Goal: Task Accomplishment & Management: Manage account settings

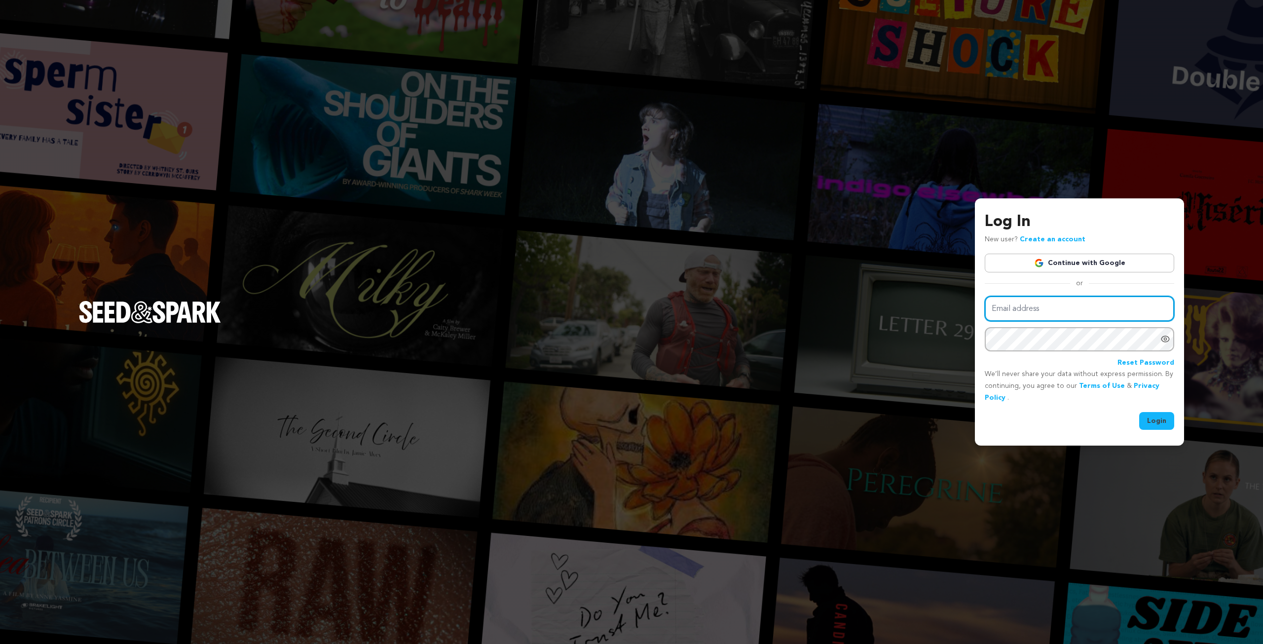
click at [1030, 313] on input "Email address" at bounding box center [1079, 308] width 189 height 25
type input "stephen.marsiano@gmail.com"
click at [1139, 412] on button "Login" at bounding box center [1156, 421] width 35 height 18
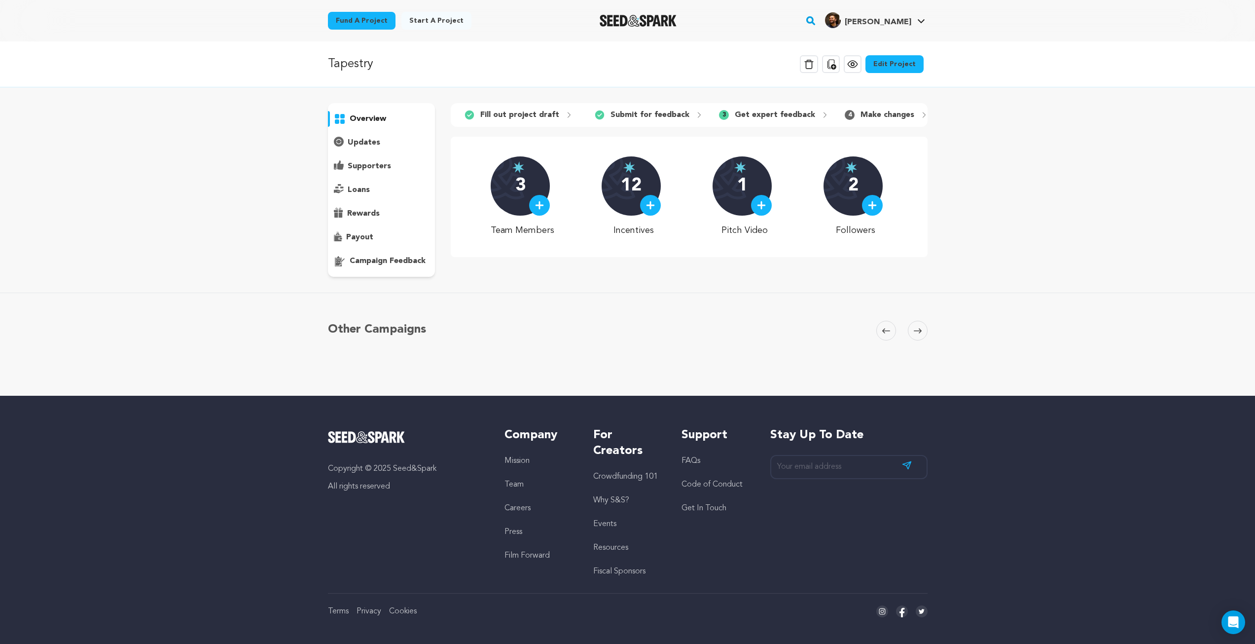
click at [763, 114] on p "Get expert feedback" at bounding box center [775, 115] width 80 height 12
drag, startPoint x: 814, startPoint y: 110, endPoint x: 815, endPoint y: 117, distance: 7.4
click at [814, 112] on div "3 Get expert feedback" at bounding box center [774, 115] width 126 height 16
click at [361, 264] on p "campaign feedback" at bounding box center [388, 261] width 76 height 12
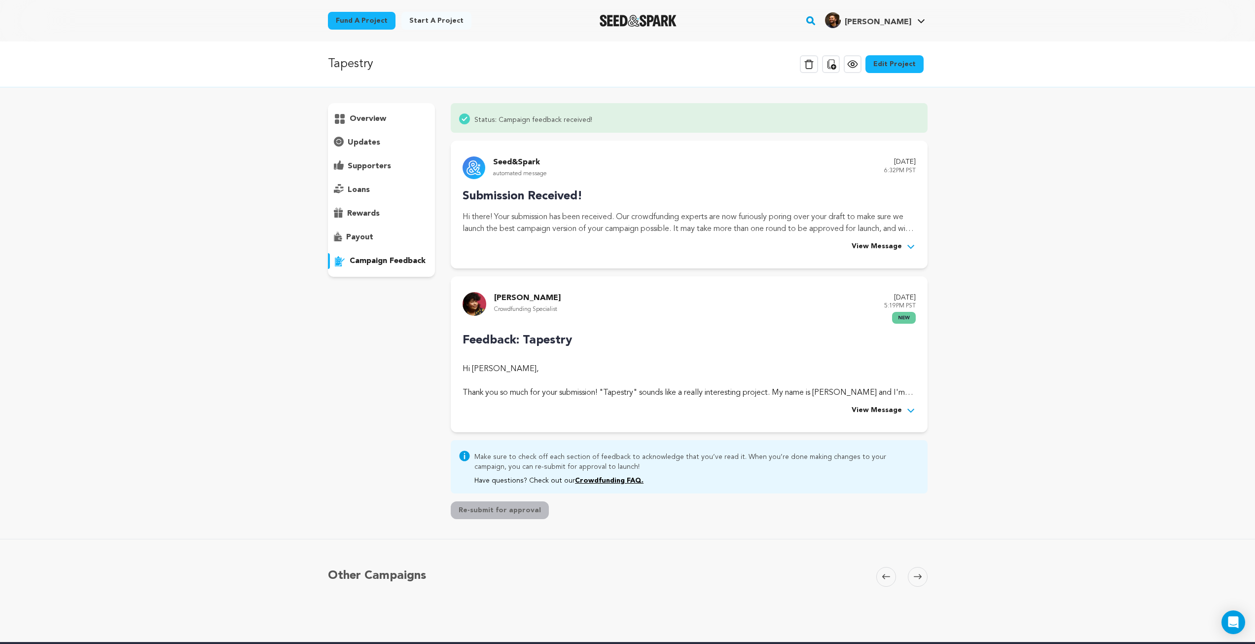
click at [891, 251] on span "View Message" at bounding box center [877, 247] width 50 height 12
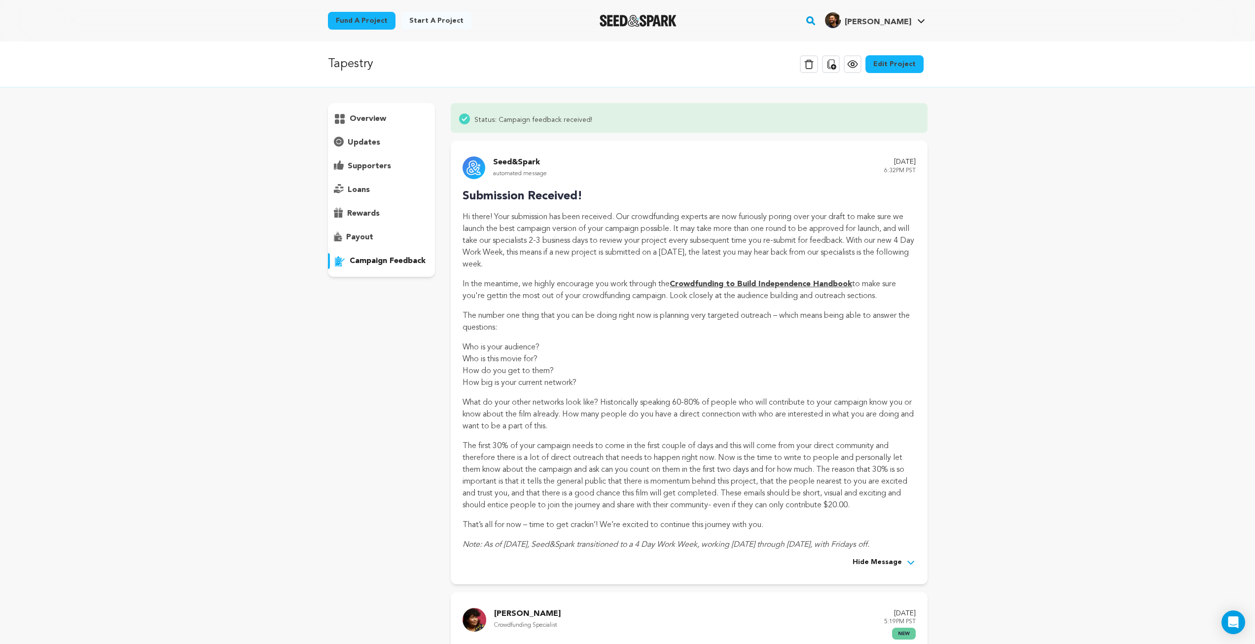
click at [637, 232] on p "Hi there! Your submission has been received. Our crowdfunding experts are now f…" at bounding box center [689, 240] width 453 height 59
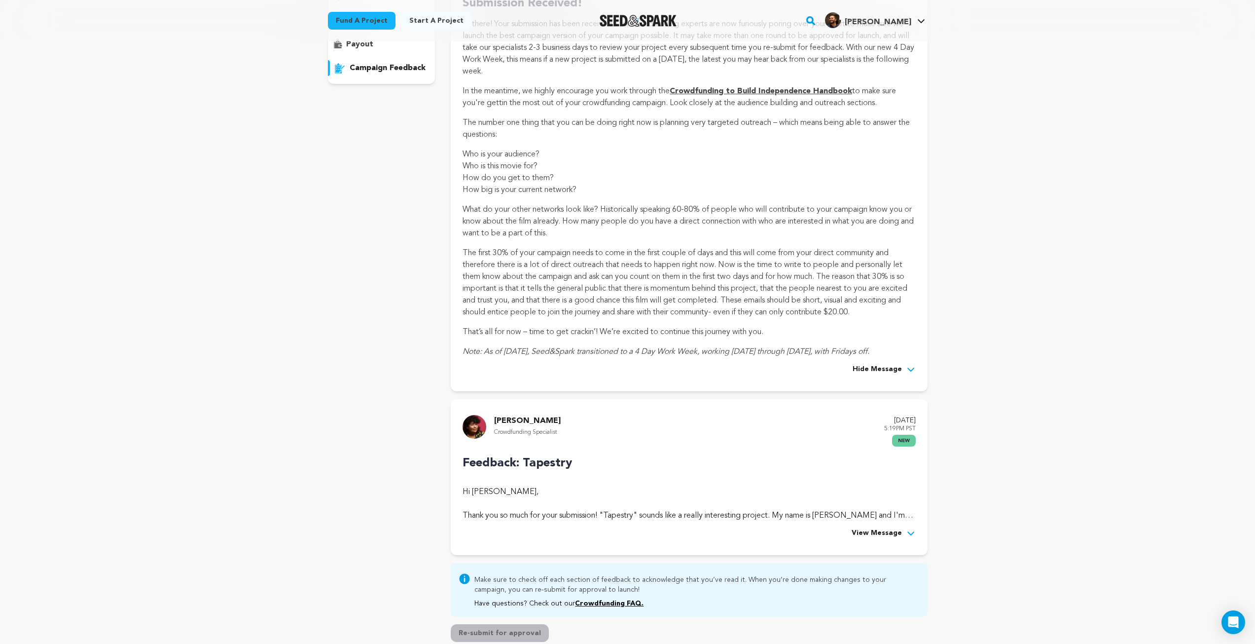
scroll to position [197, 0]
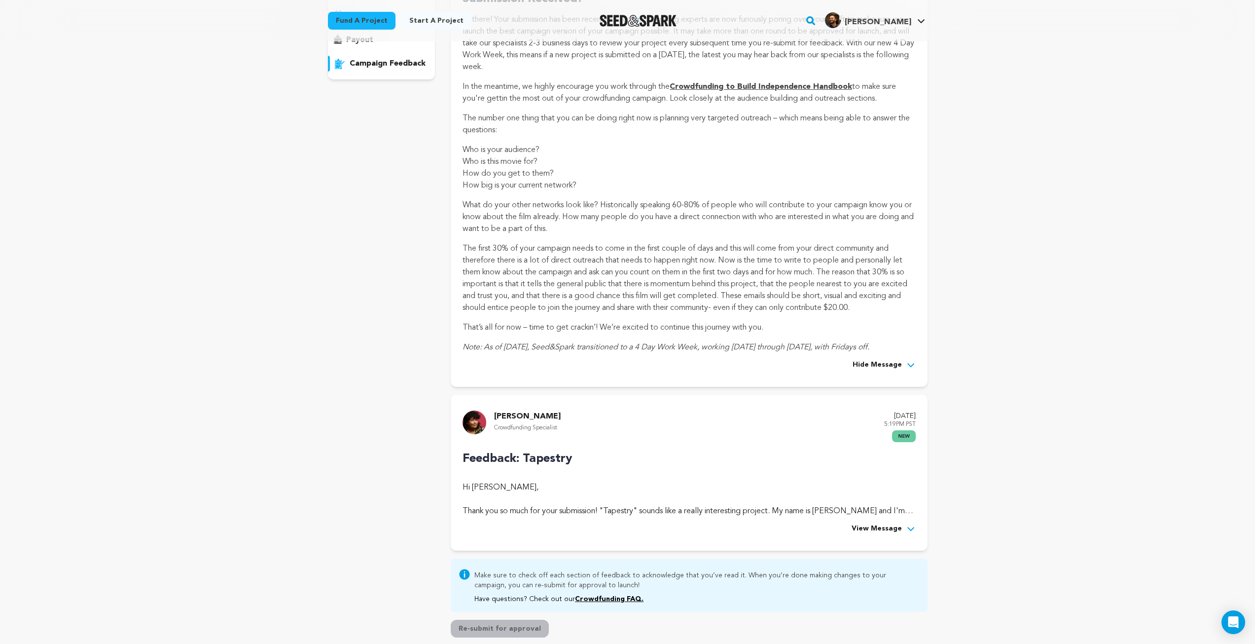
click at [901, 528] on span "View Message" at bounding box center [877, 529] width 50 height 12
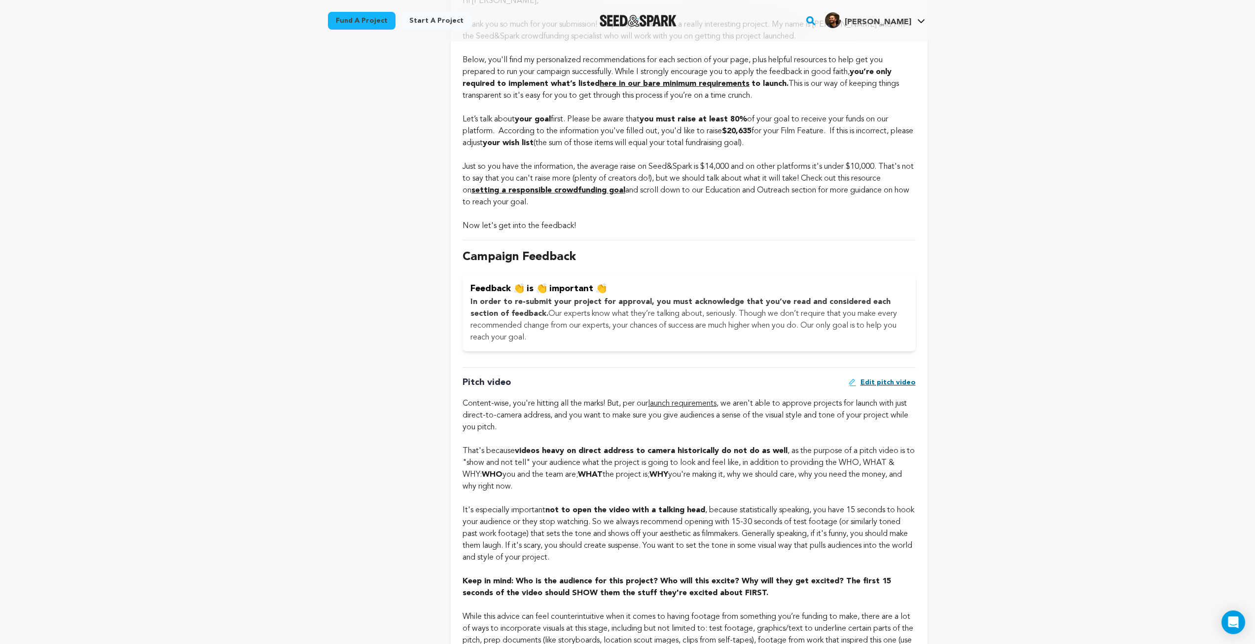
scroll to position [789, 0]
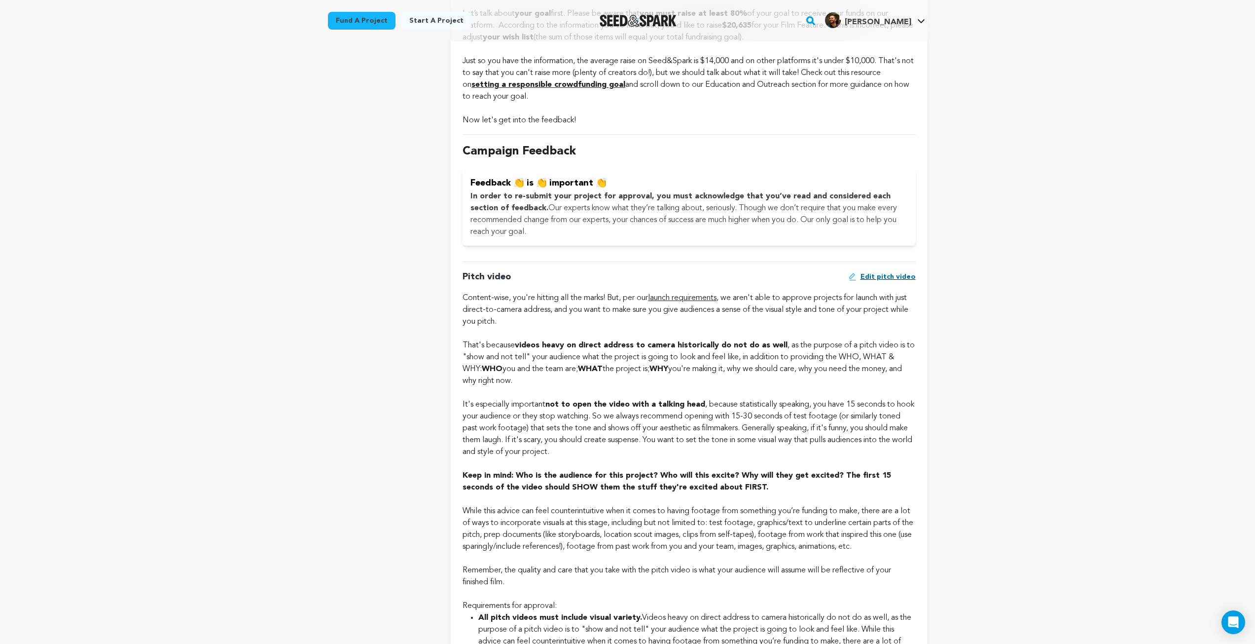
click at [606, 215] on p "In order to re-submit your project for approval, you must acknowledge that you’…" at bounding box center [689, 213] width 437 height 47
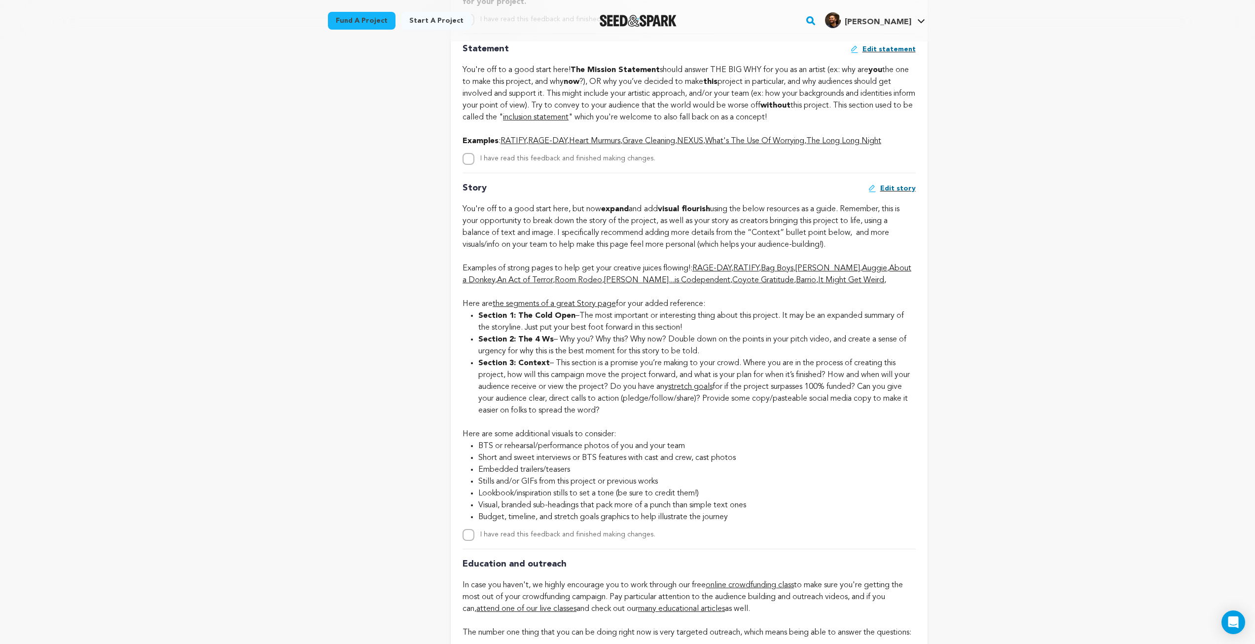
scroll to position [2466, 0]
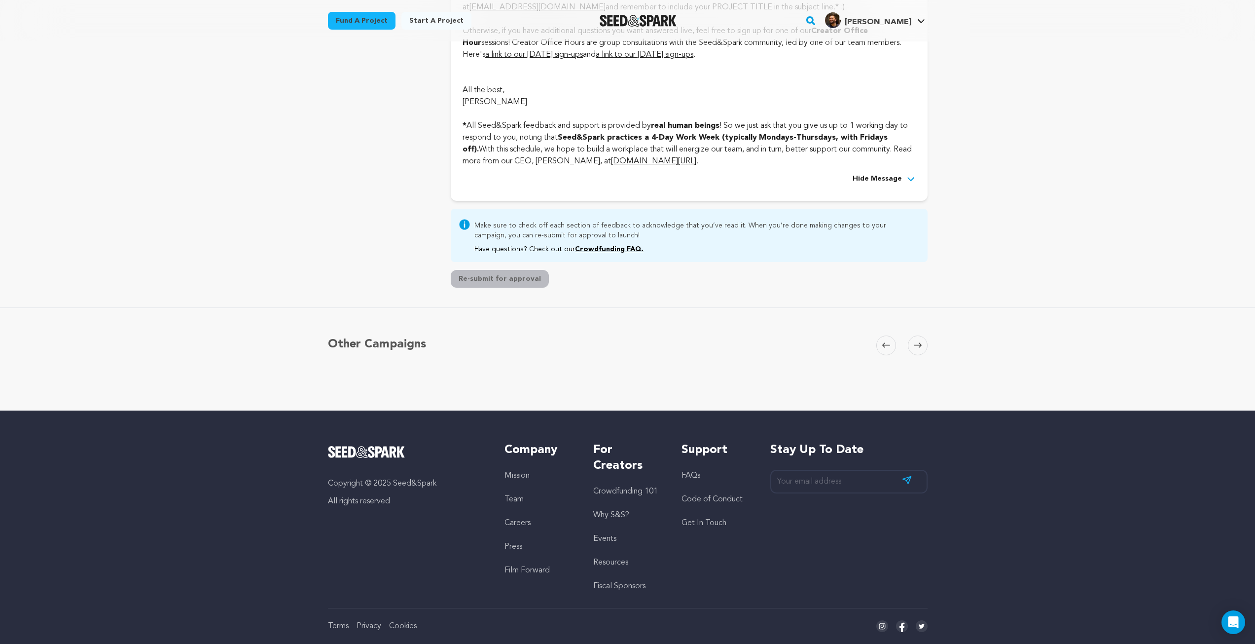
scroll to position [3502, 0]
drag, startPoint x: 538, startPoint y: 148, endPoint x: 544, endPoint y: 157, distance: 10.7
click at [538, 148] on p "* All Seed&Spark feedback and support is provided by real human beings ! So we …" at bounding box center [689, 137] width 453 height 59
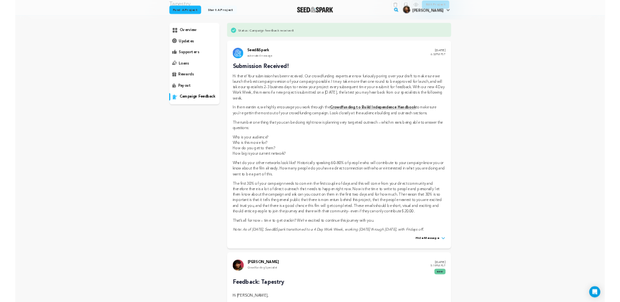
scroll to position [0, 0]
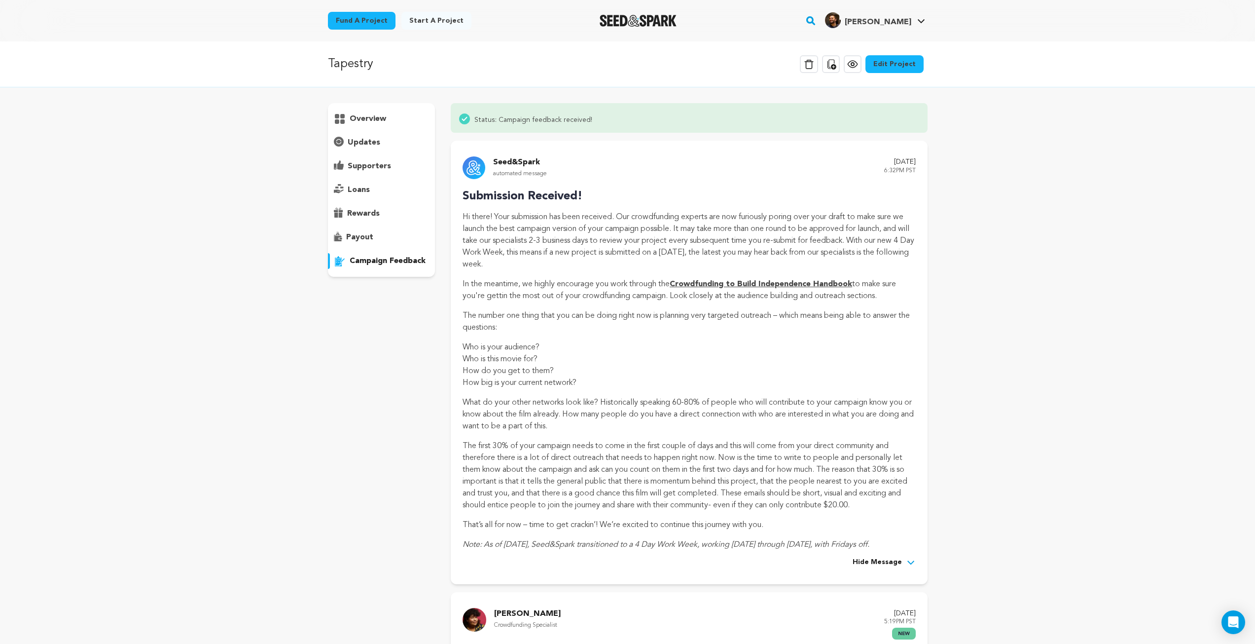
click at [363, 124] on p "overview" at bounding box center [368, 119] width 37 height 12
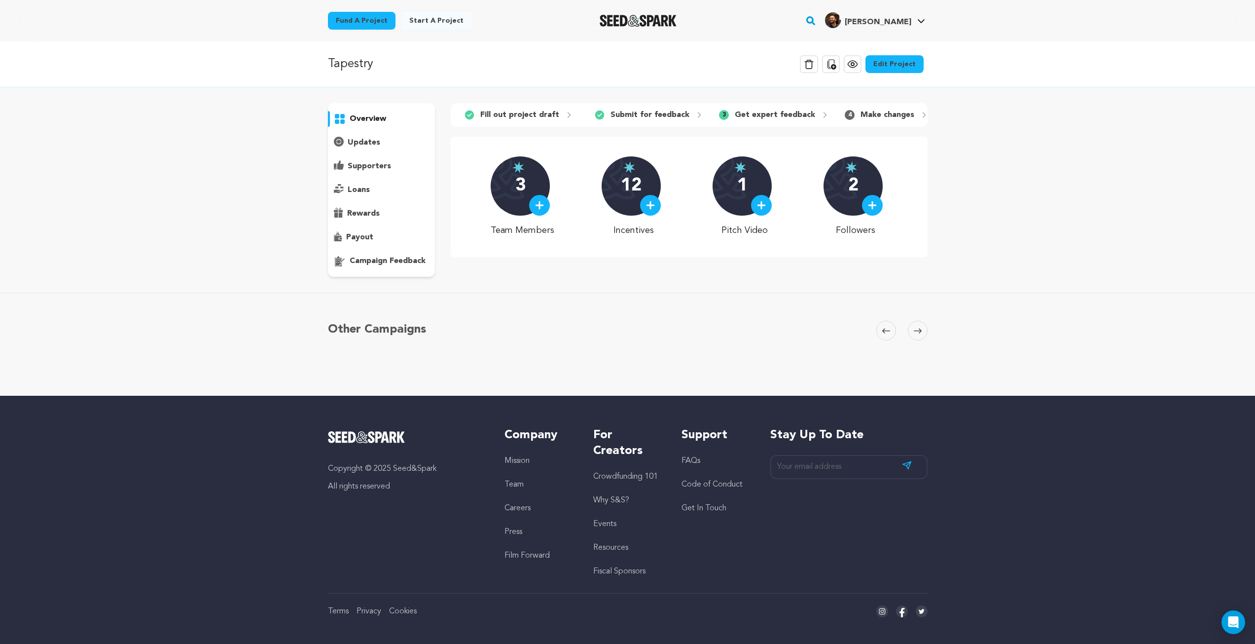
click at [516, 113] on p "Fill out project draft" at bounding box center [519, 115] width 79 height 12
click at [888, 69] on link "Edit Project" at bounding box center [895, 64] width 58 height 18
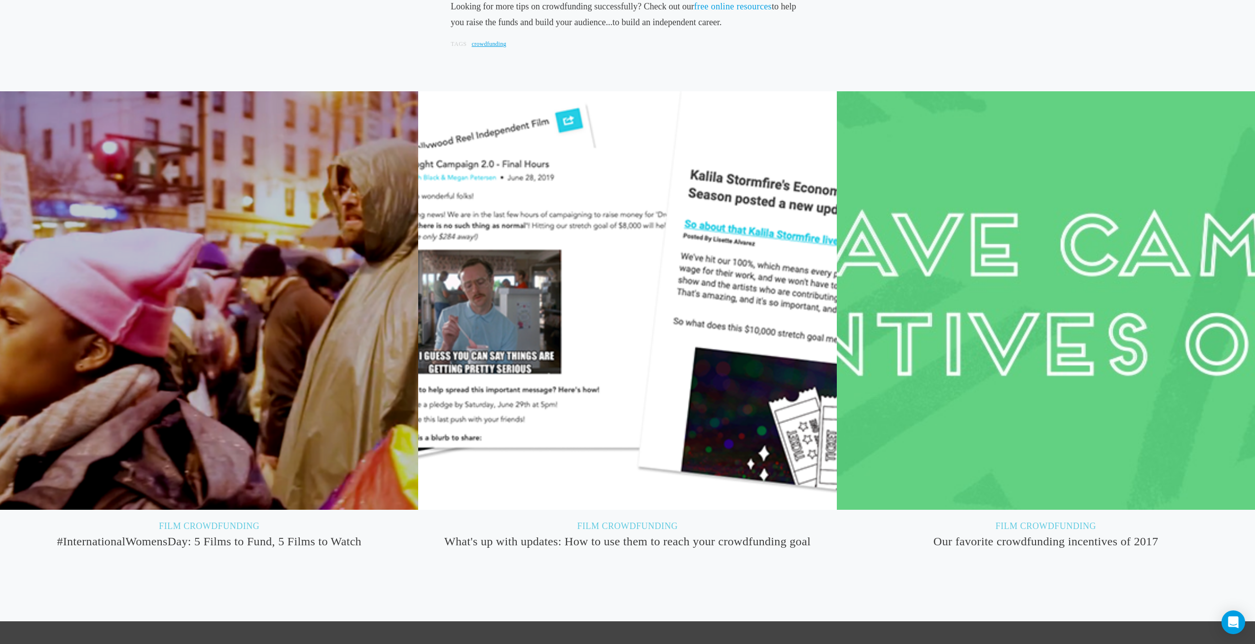
scroll to position [1189, 0]
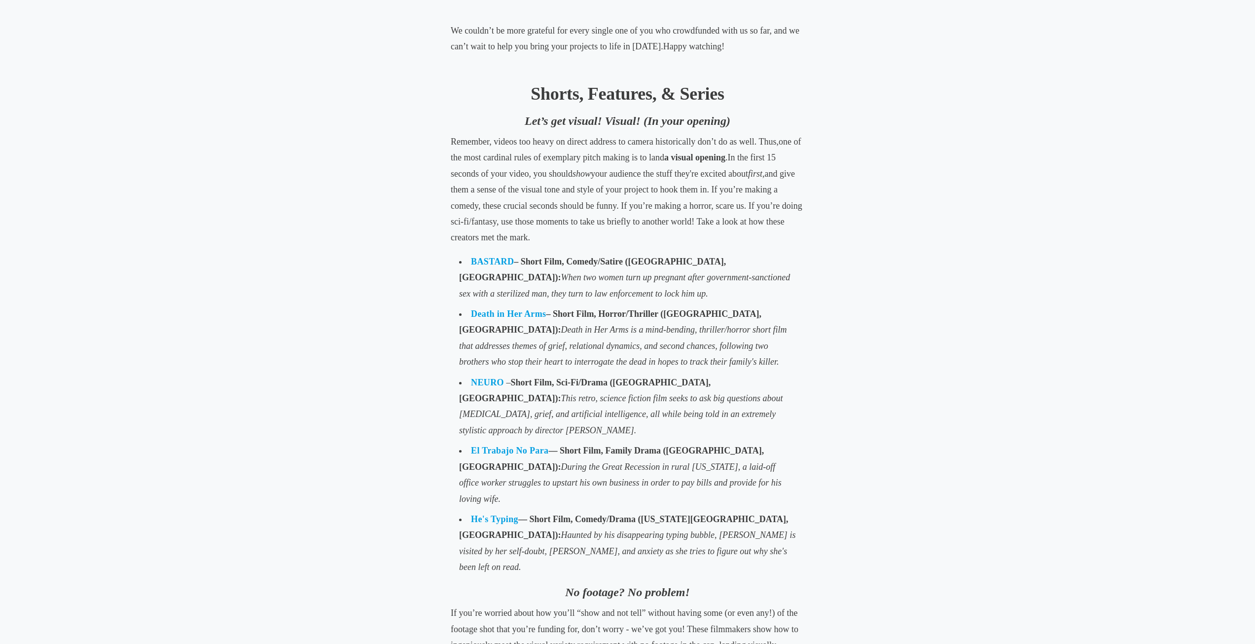
scroll to position [592, 0]
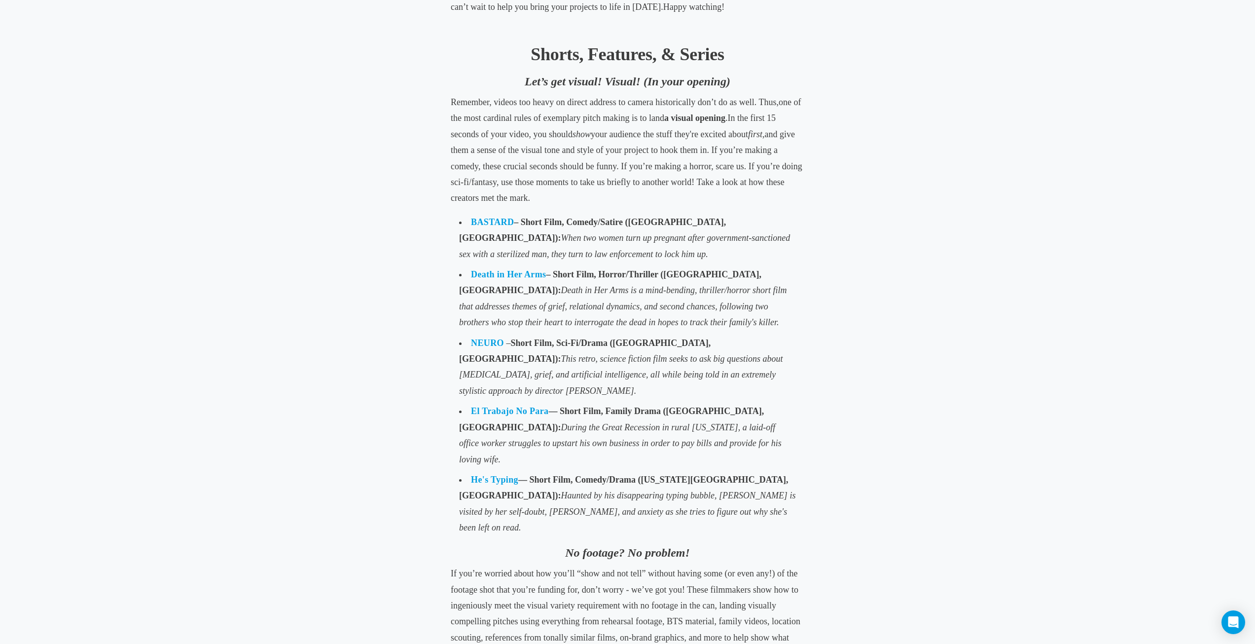
drag, startPoint x: 499, startPoint y: 223, endPoint x: 516, endPoint y: 228, distance: 18.0
click at [516, 228] on li "BASTARD – Short Film, Comedy/Satire (Chandler, AZ): When two women turn up preg…" at bounding box center [628, 238] width 346 height 52
drag, startPoint x: 500, startPoint y: 223, endPoint x: 528, endPoint y: 228, distance: 28.5
click at [528, 228] on li "BASTARD – Short Film, Comedy/Satire (Chandler, AZ): When two women turn up preg…" at bounding box center [628, 238] width 346 height 52
click at [630, 294] on span "Death in Her Arms is a mind-bending, thriller/horror short film that addresses …" at bounding box center [623, 306] width 328 height 42
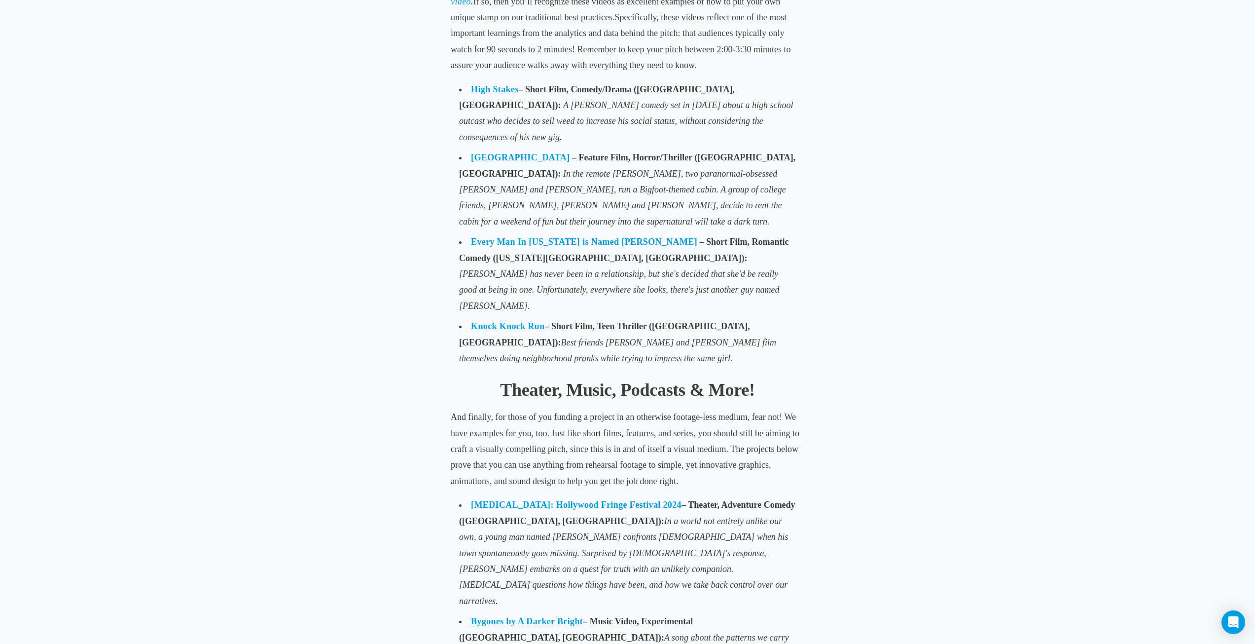
scroll to position [3108, 0]
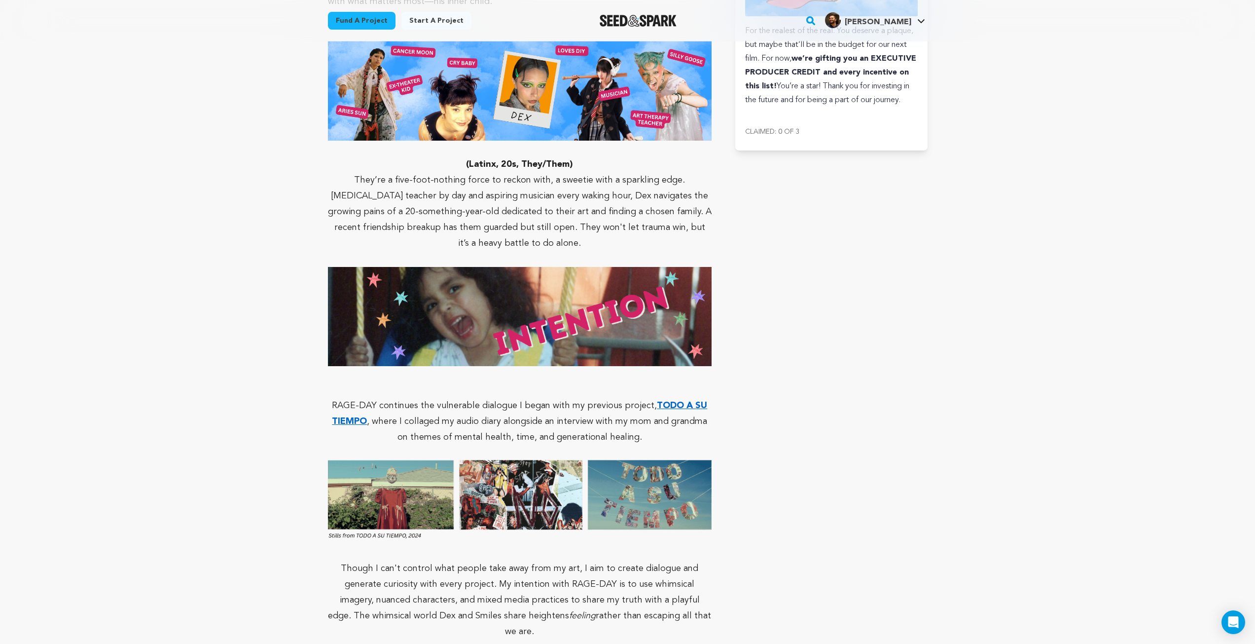
scroll to position [3009, 0]
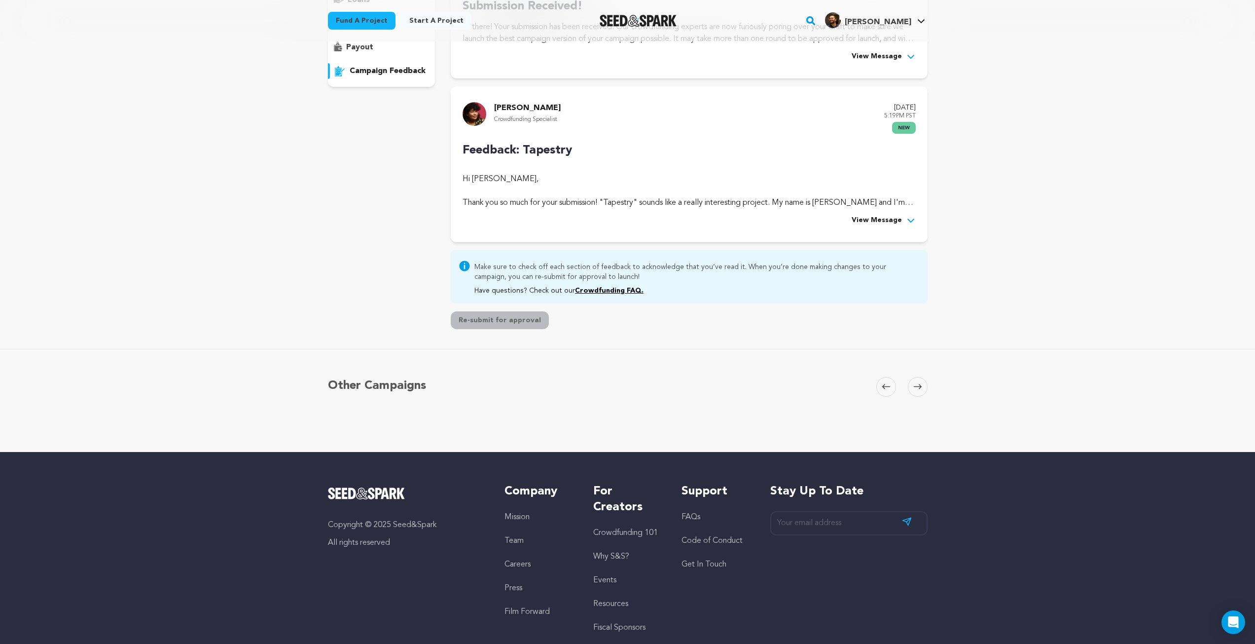
scroll to position [103, 0]
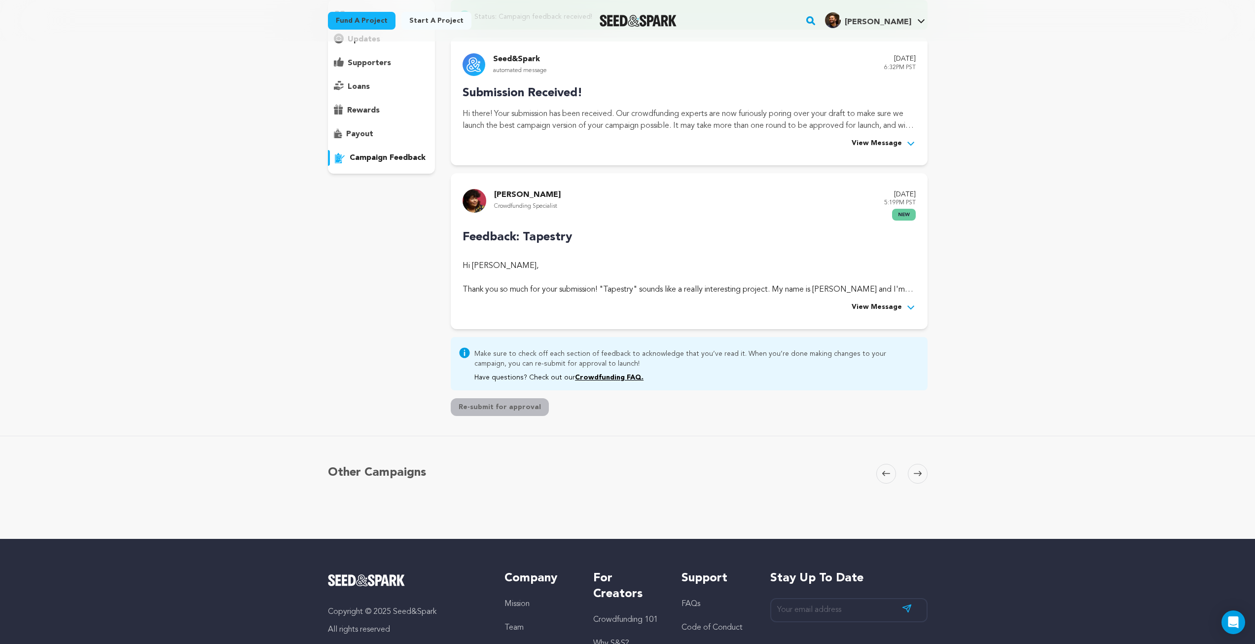
click at [876, 301] on span "View Message" at bounding box center [877, 307] width 50 height 12
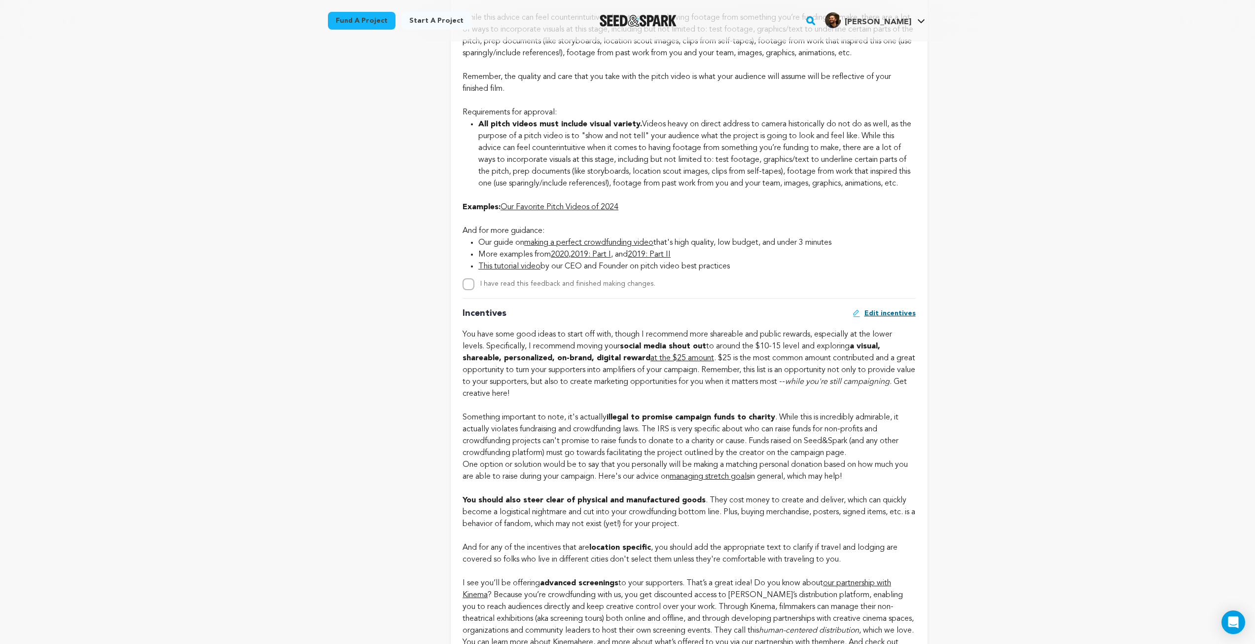
scroll to position [1090, 0]
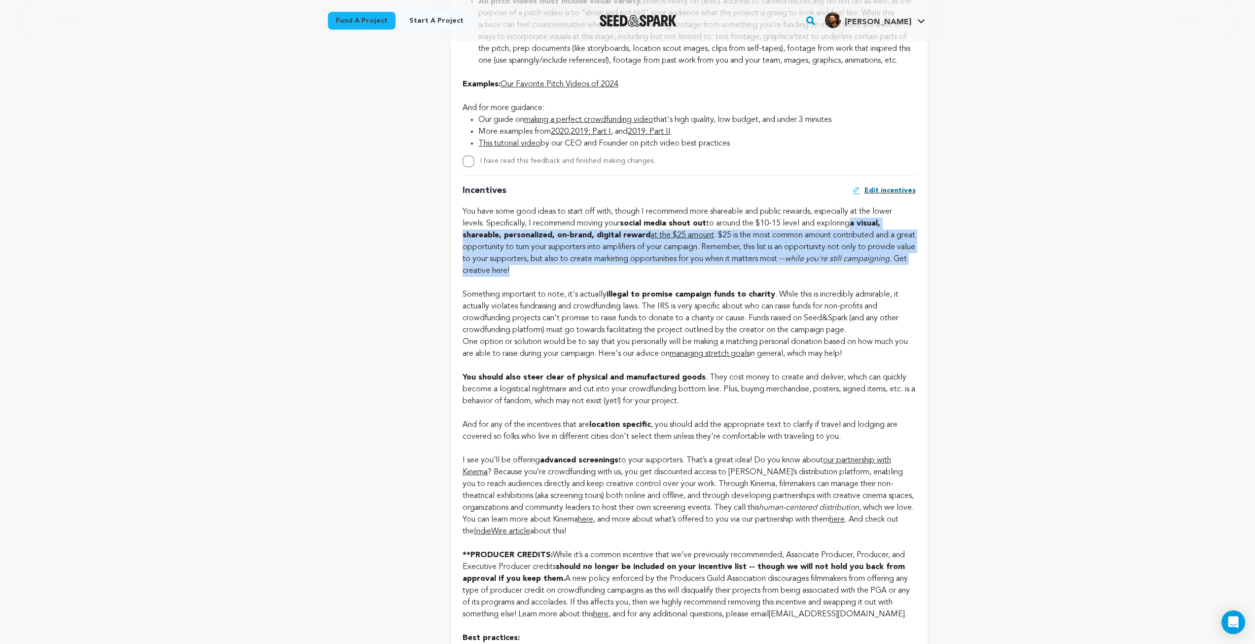
drag, startPoint x: 577, startPoint y: 282, endPoint x: 860, endPoint y: 236, distance: 286.3
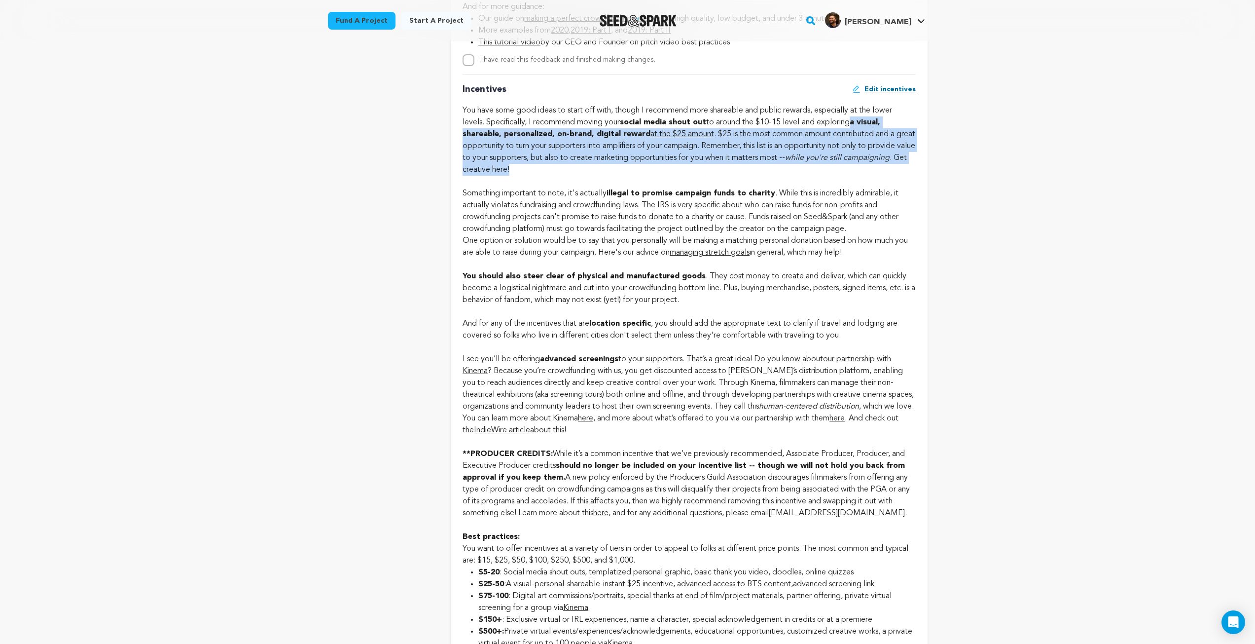
scroll to position [1188, 0]
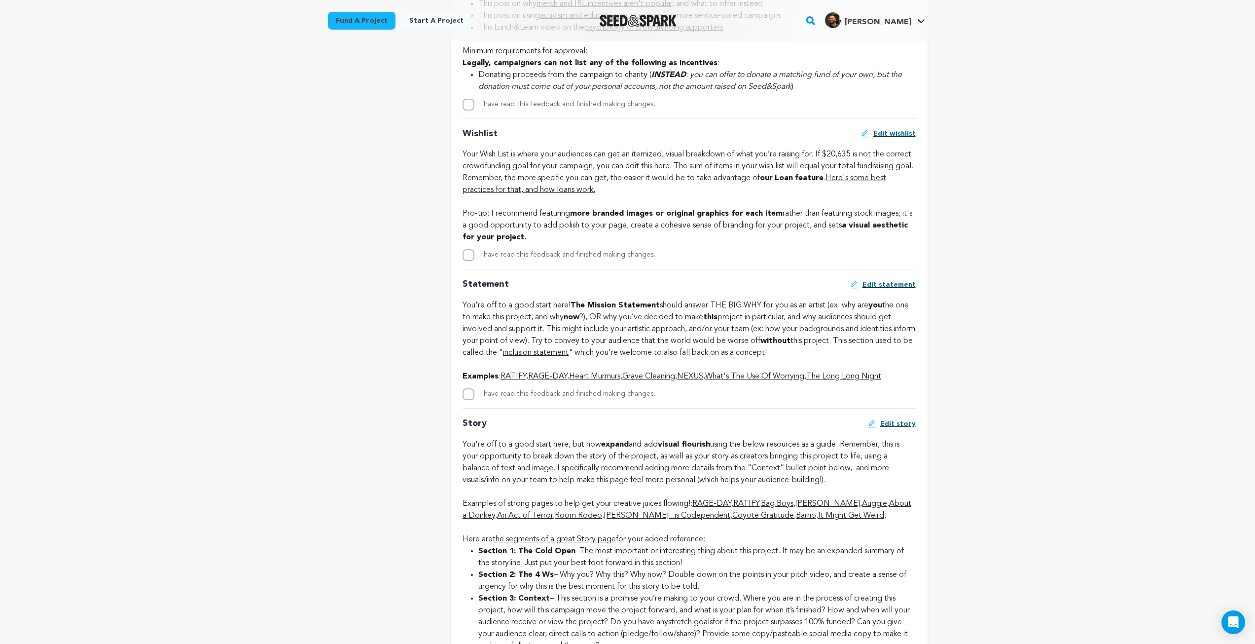
scroll to position [2027, 0]
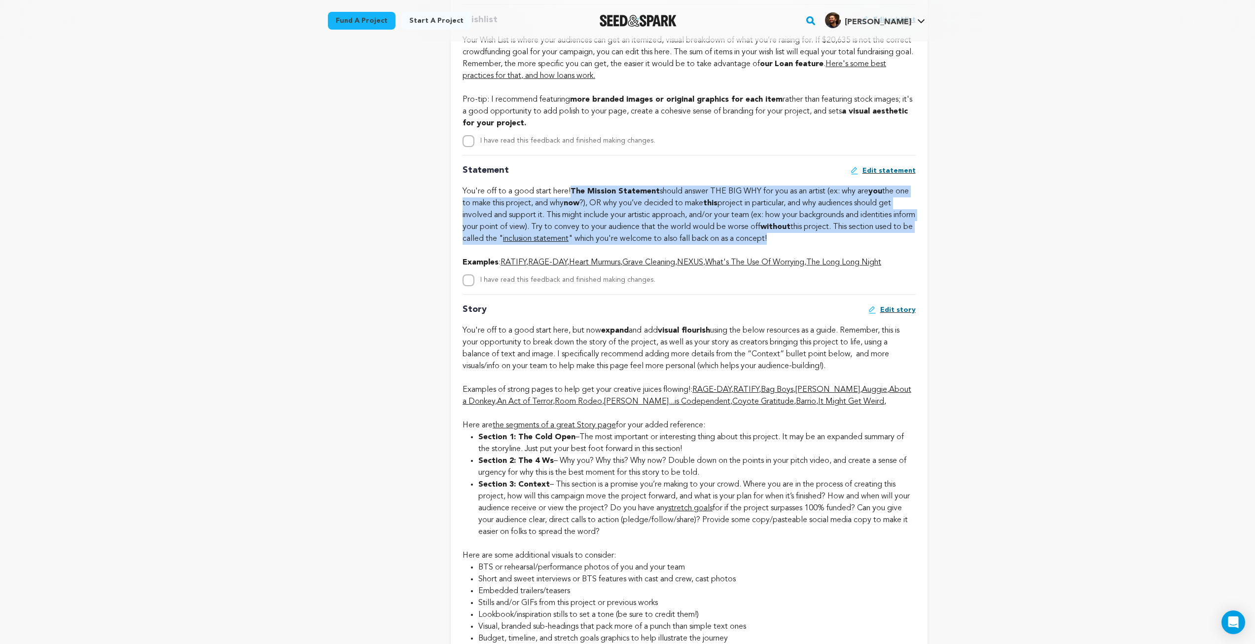
drag, startPoint x: 844, startPoint y: 248, endPoint x: 572, endPoint y: 201, distance: 276.2
copy div "The Mission Statement should answer THE BIG WHY for you as an artist (ex: why a…"
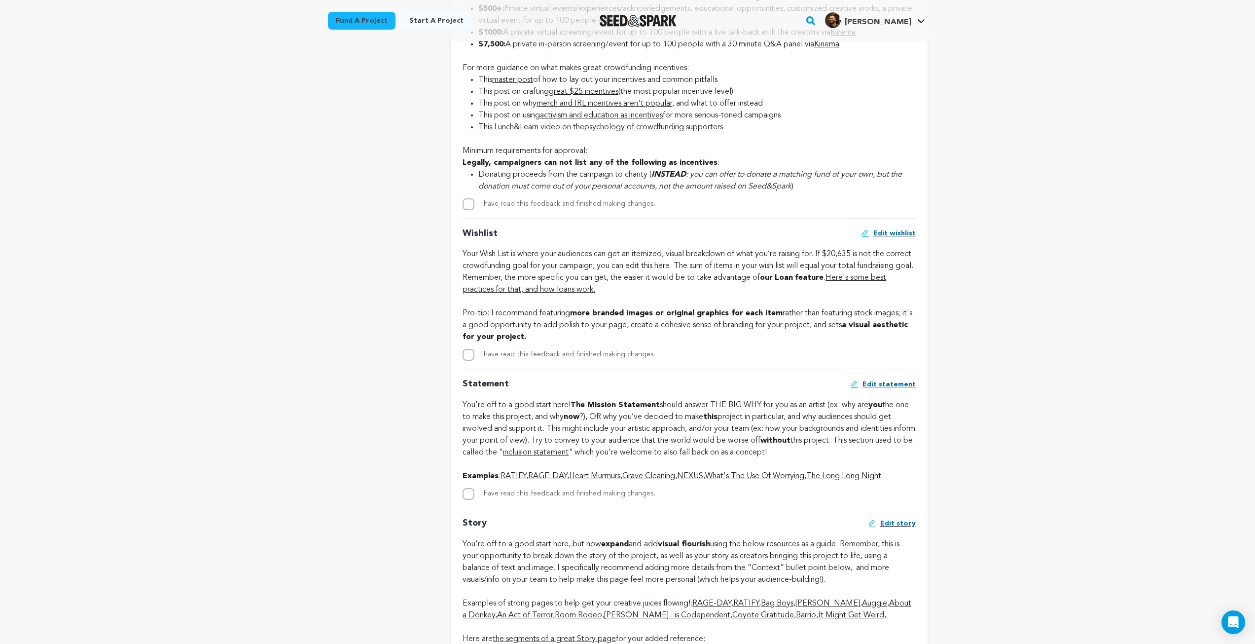
scroll to position [1830, 0]
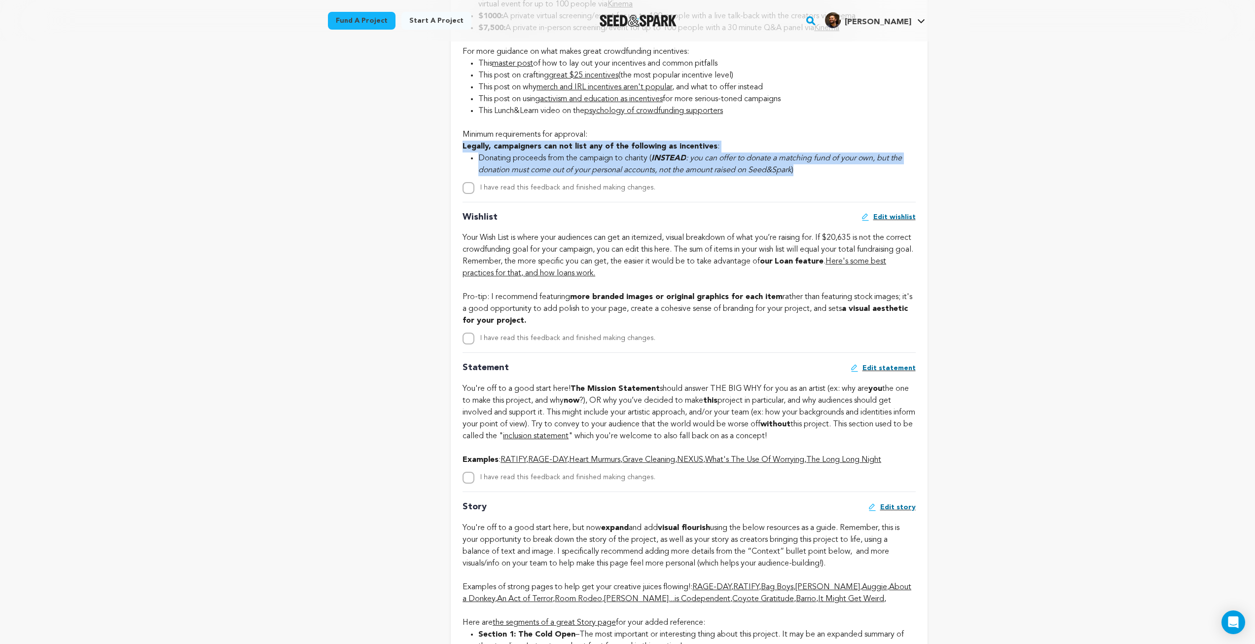
drag, startPoint x: 673, startPoint y: 183, endPoint x: 449, endPoint y: 163, distance: 224.8
copy div "Legally, campaigners can not list any of the following as incentives : Donating…"
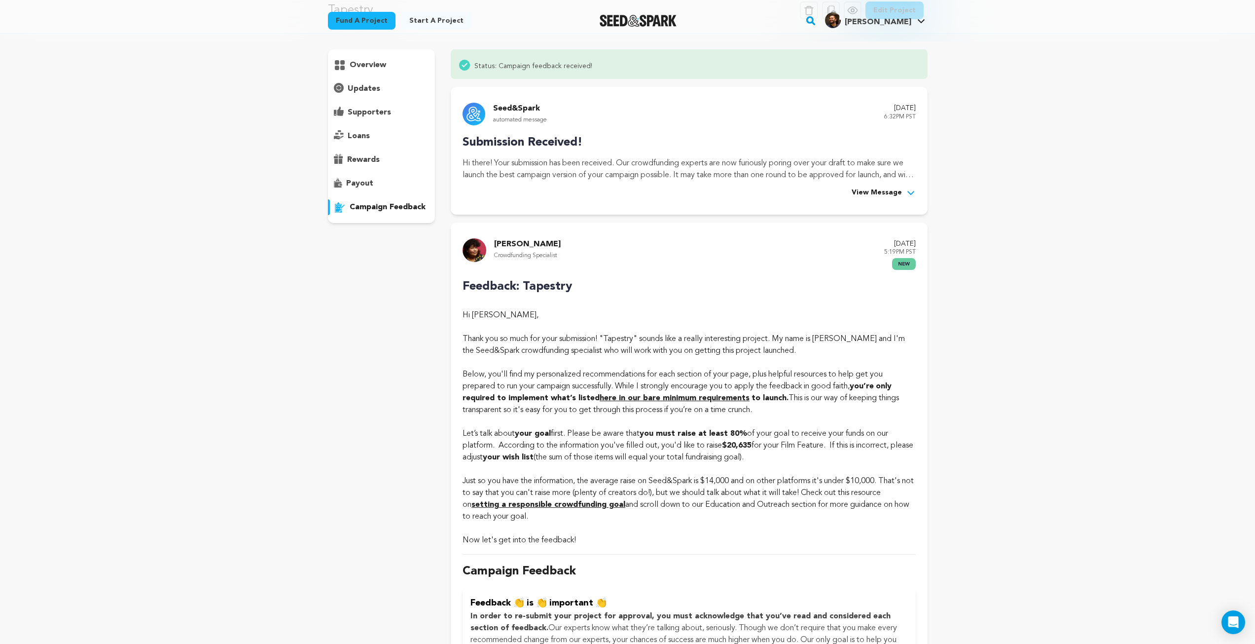
scroll to position [0, 0]
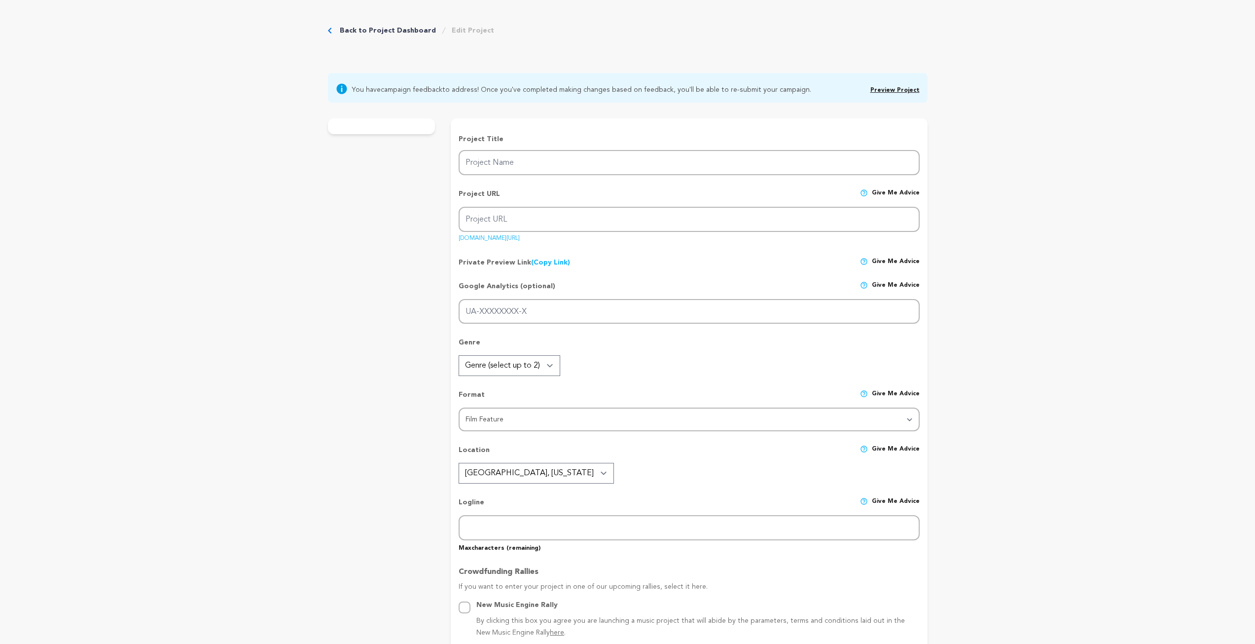
type input "Tapestry"
type input "tapestry"
type input "Reeling from his girlfriend’s suicide, a NYC sound mixer reunites with old frie…"
type textarea "Reeling from his girlfriend’s suicide, a NYC sound mixer reunites with old frie…"
type textarea "To explore a truth about grief - its messiness, its nonlinear rhythm, and how i…"
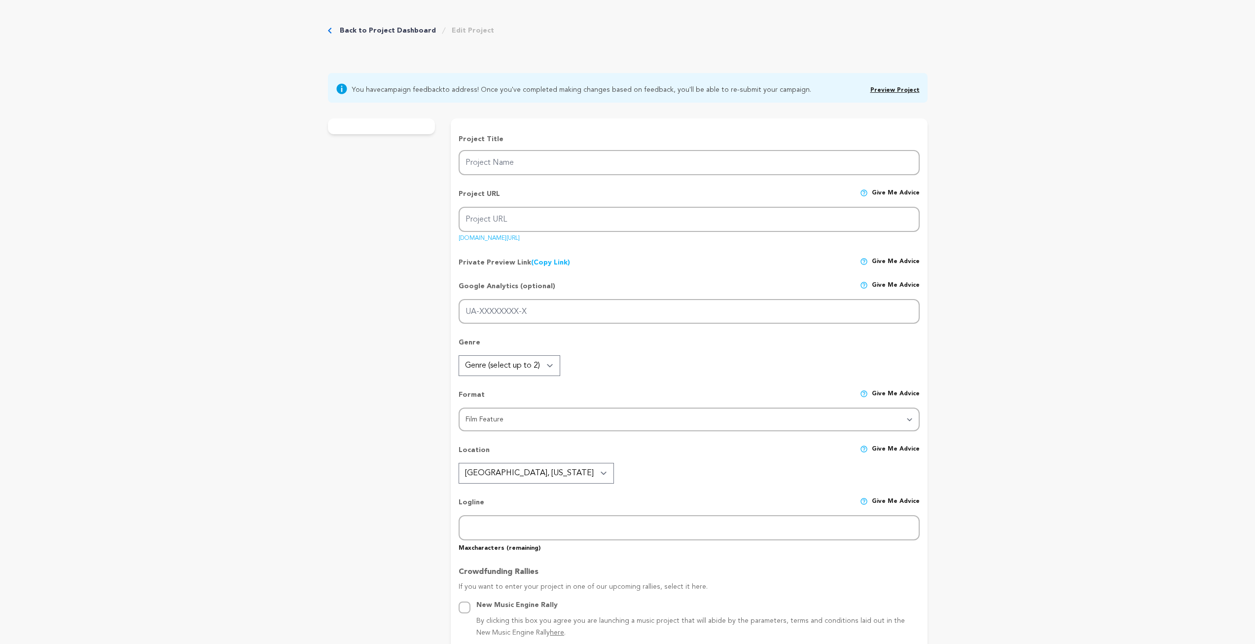
type textarea "Our director, DP, and lead actor are proud UCLA TFT alumni."
radio input "true"
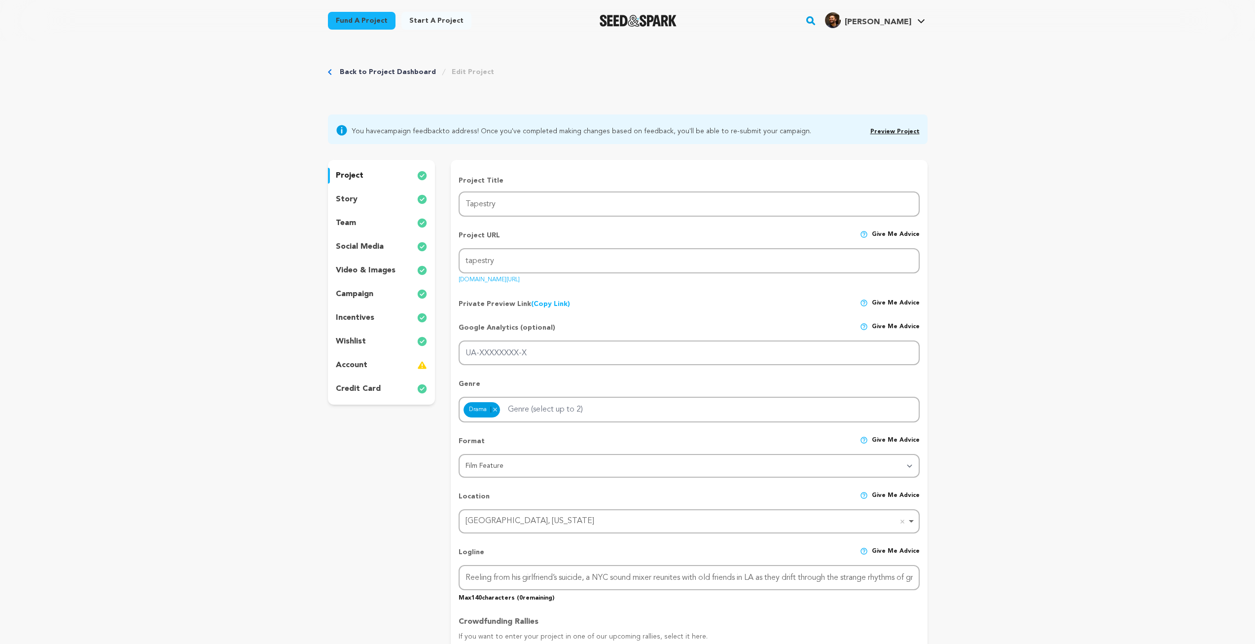
click at [350, 199] on p "story" at bounding box center [347, 199] width 22 height 12
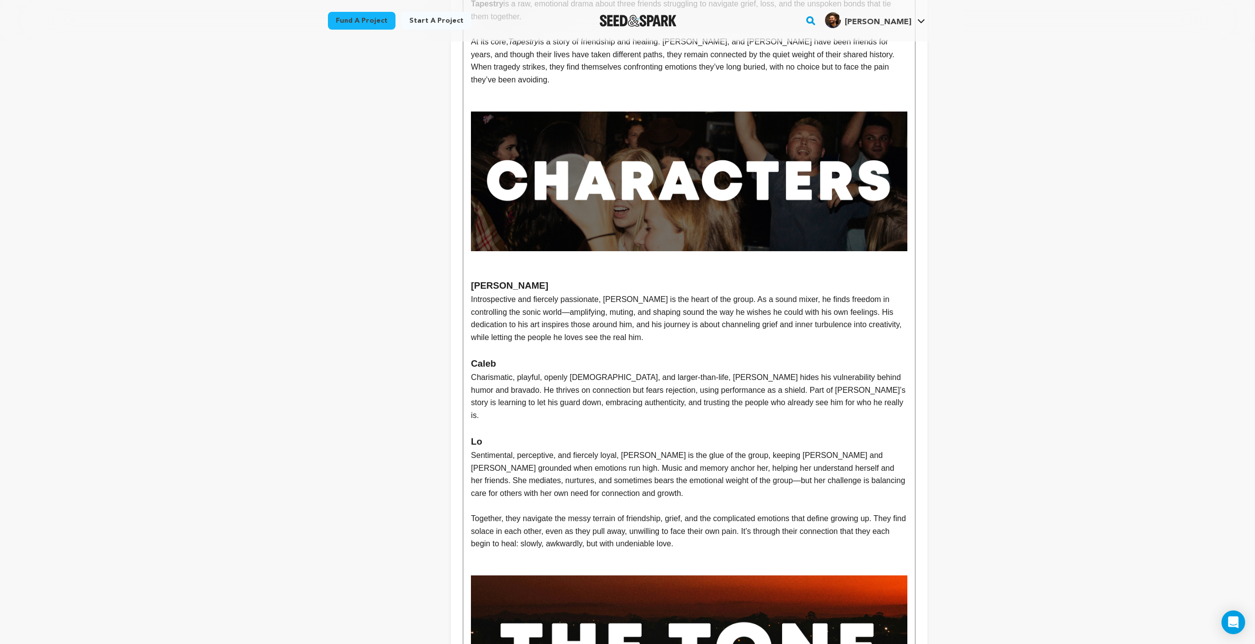
scroll to position [444, 0]
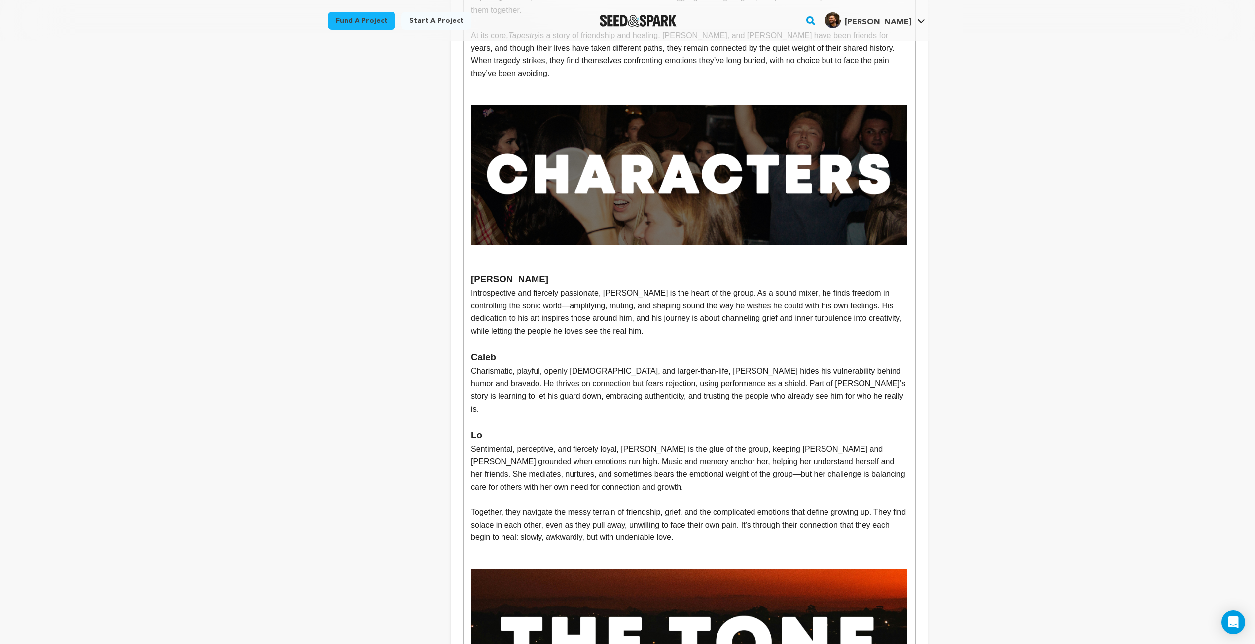
click at [638, 297] on p "Introspective and fiercely passionate, Alex is the heart of the group. As a sou…" at bounding box center [689, 312] width 436 height 50
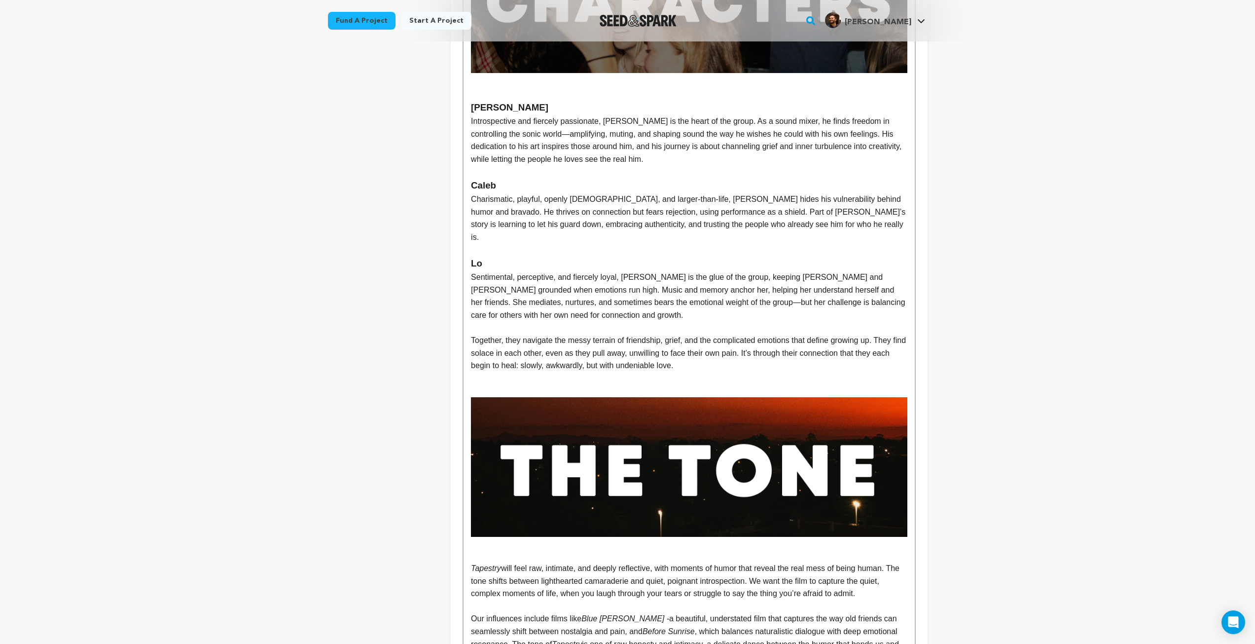
scroll to position [691, 0]
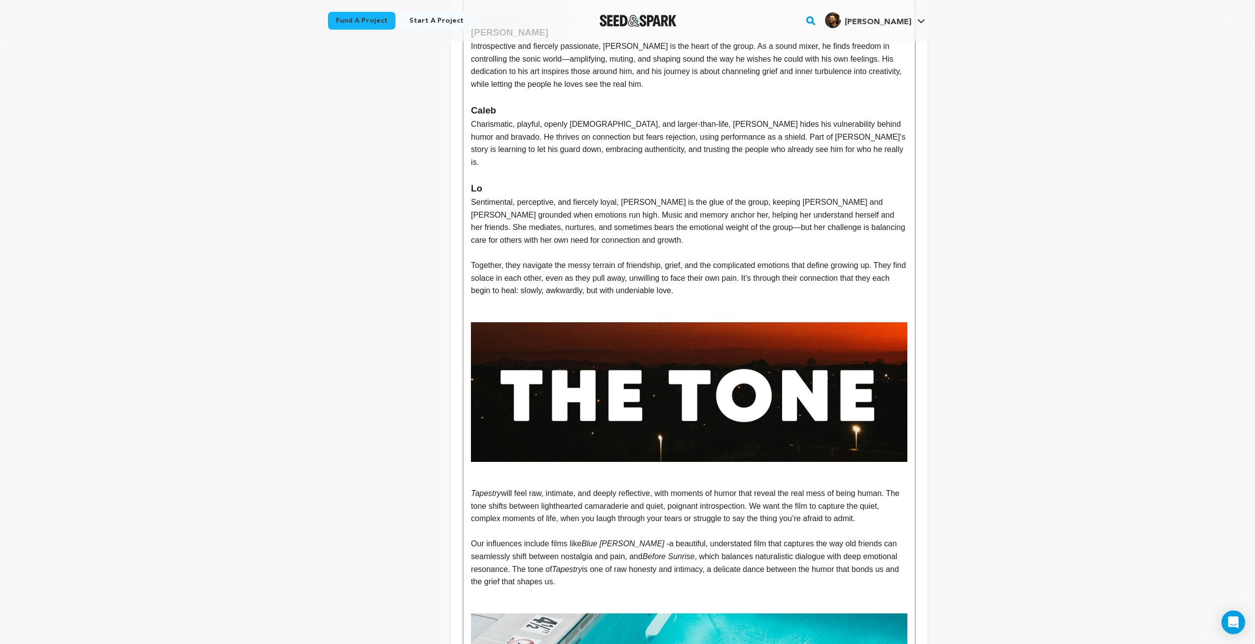
click at [776, 259] on p "Together, they navigate the messy terrain of friendship, grief, and the complic…" at bounding box center [689, 278] width 436 height 38
click at [634, 264] on p "Together, they navigate the messy terrain of friendship, grief, and the complic…" at bounding box center [689, 278] width 436 height 38
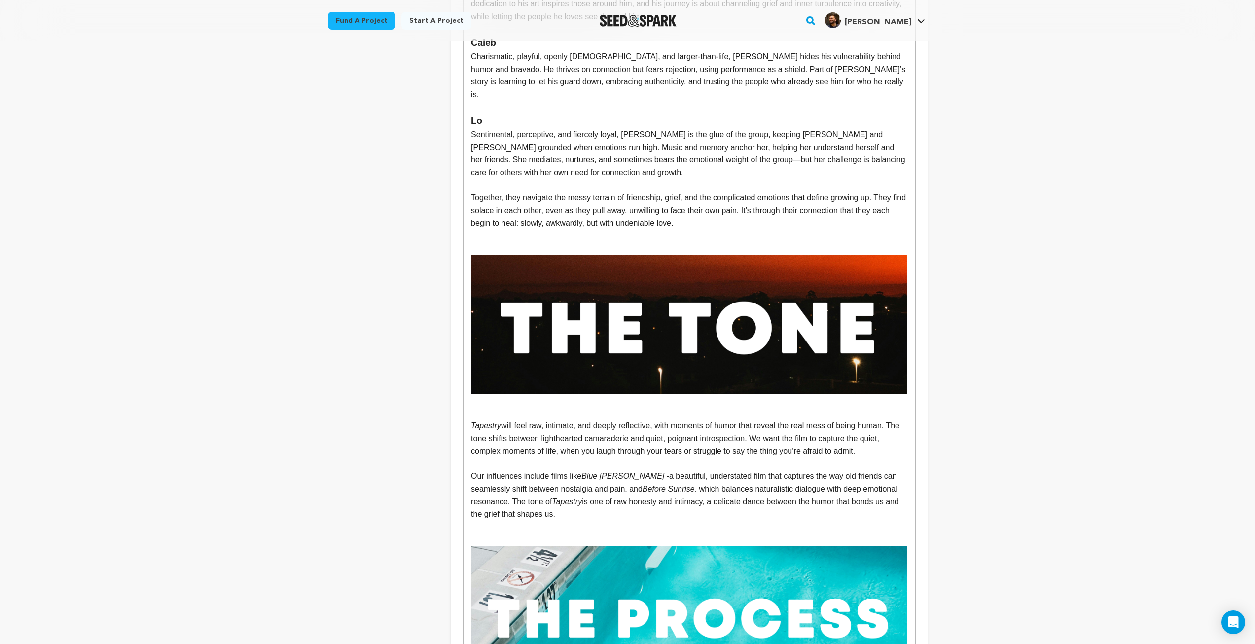
scroll to position [888, 0]
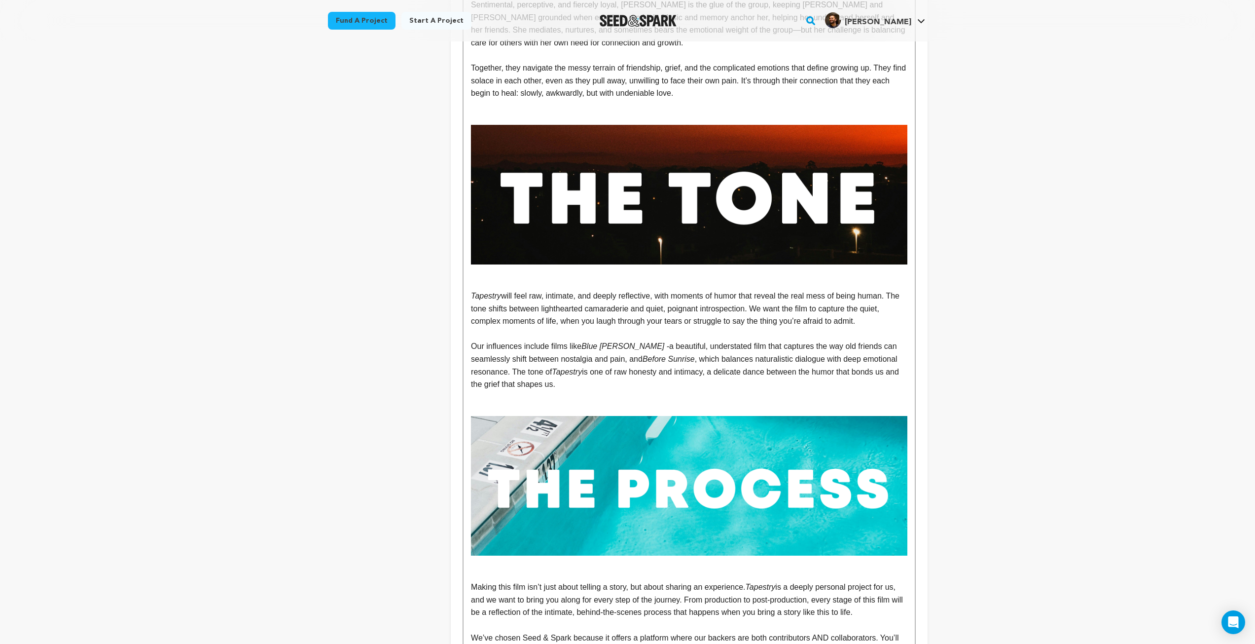
click at [626, 290] on p "Tapestry will feel raw, intimate, and deeply reflective, with moments of humor …" at bounding box center [689, 309] width 436 height 38
click at [867, 298] on p "Tapestry will feel raw, intimate, and deeply reflective, with moments of humor …" at bounding box center [689, 309] width 436 height 38
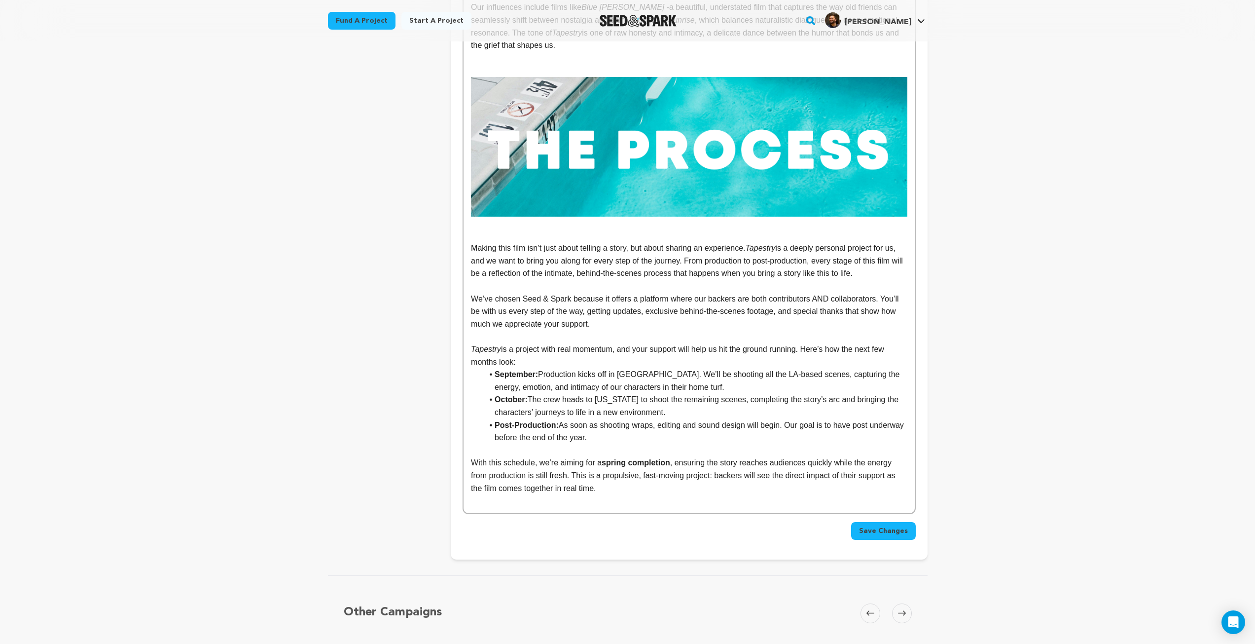
scroll to position [1233, 0]
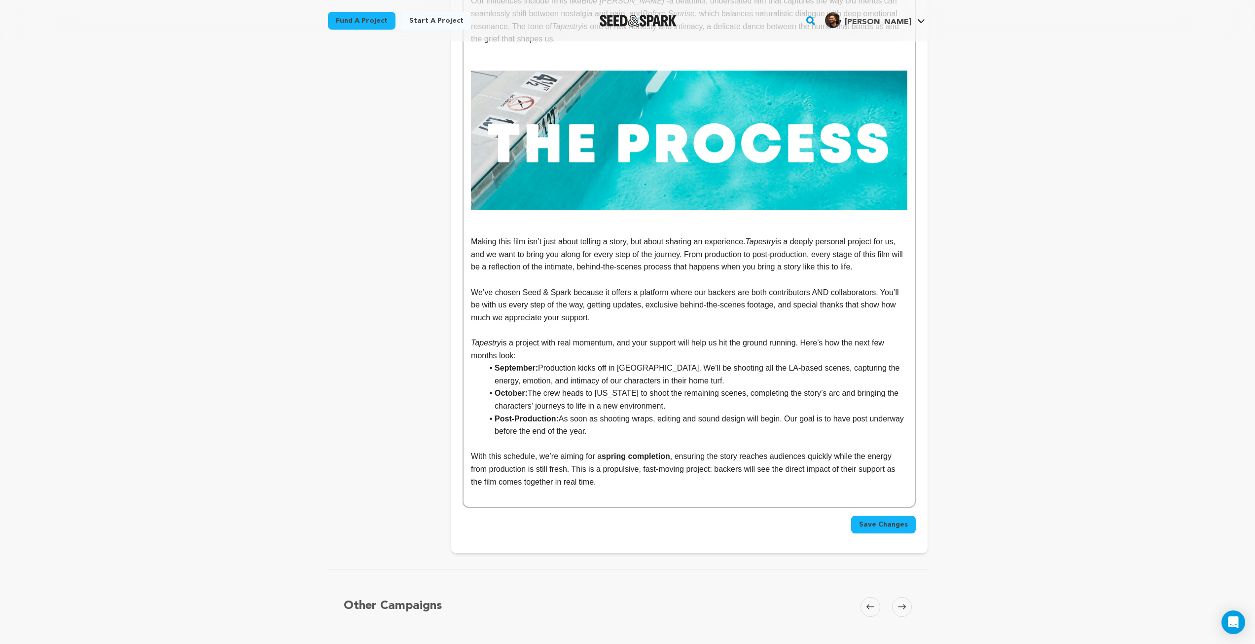
click at [611, 336] on p "Tapestry is a project with real momentum, and your support will help us hit the…" at bounding box center [689, 348] width 436 height 25
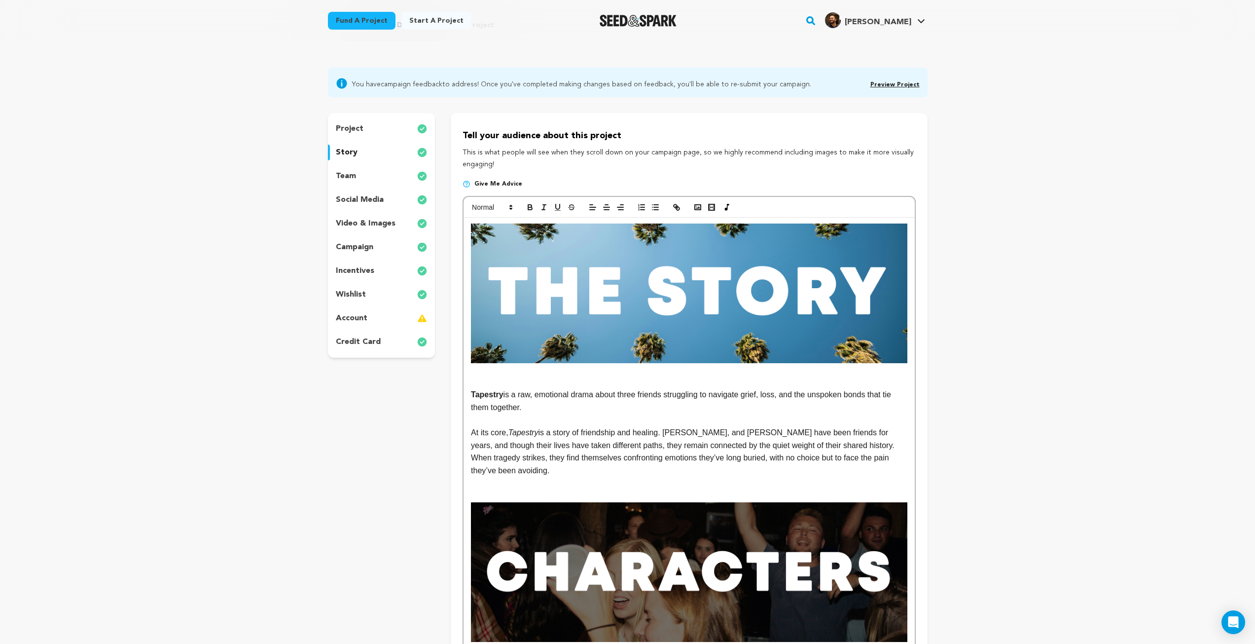
scroll to position [0, 0]
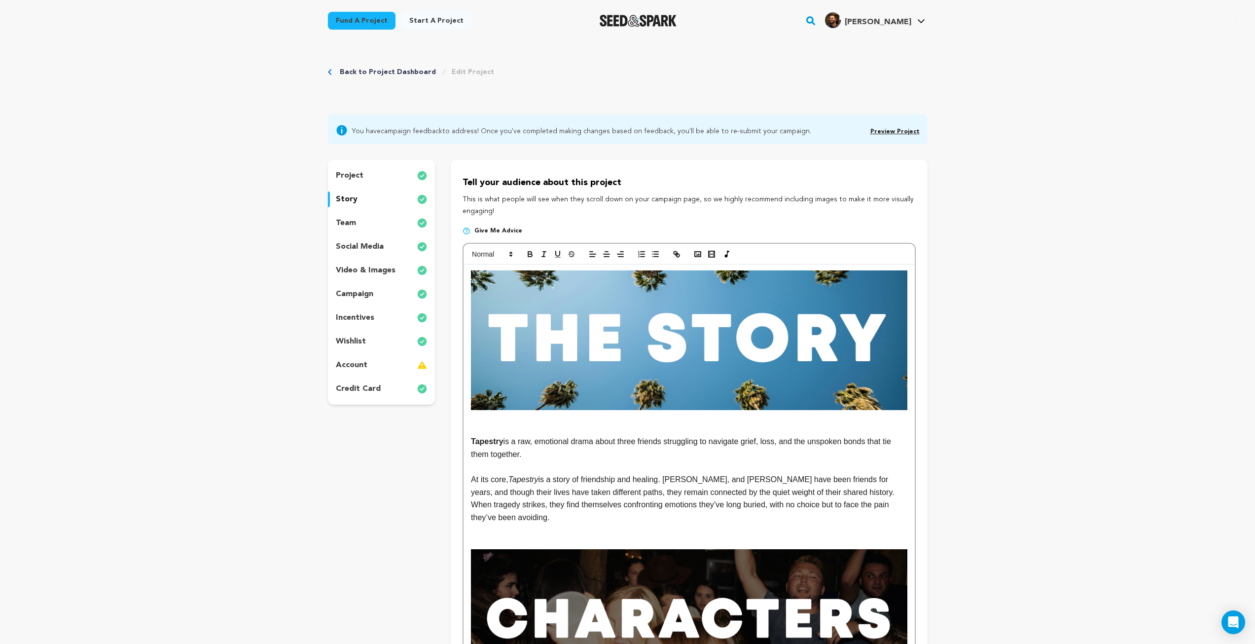
click at [369, 227] on div "team" at bounding box center [382, 223] width 108 height 16
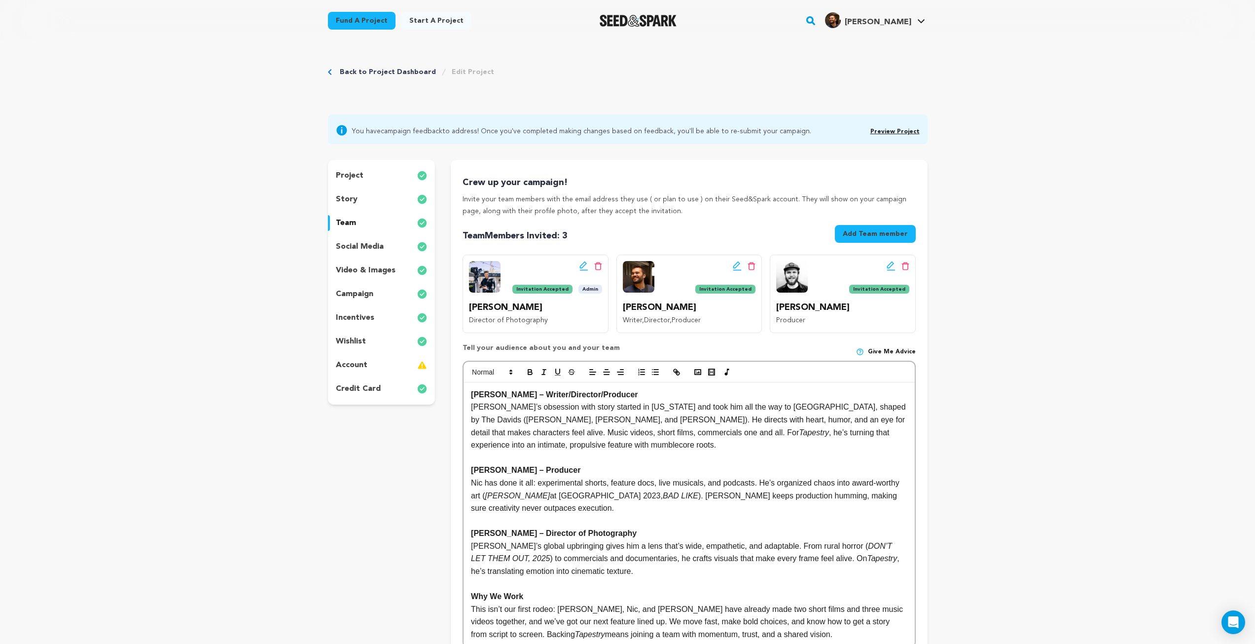
click at [366, 249] on p "social media" at bounding box center [360, 247] width 48 height 12
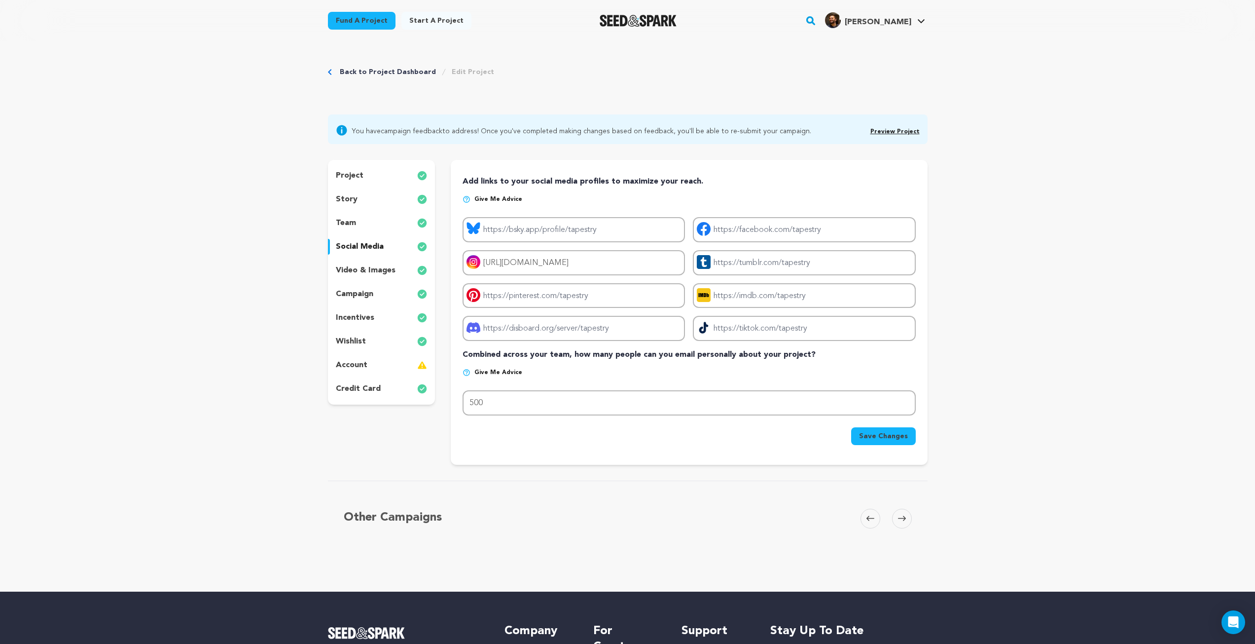
click at [380, 266] on p "video & images" at bounding box center [366, 270] width 60 height 12
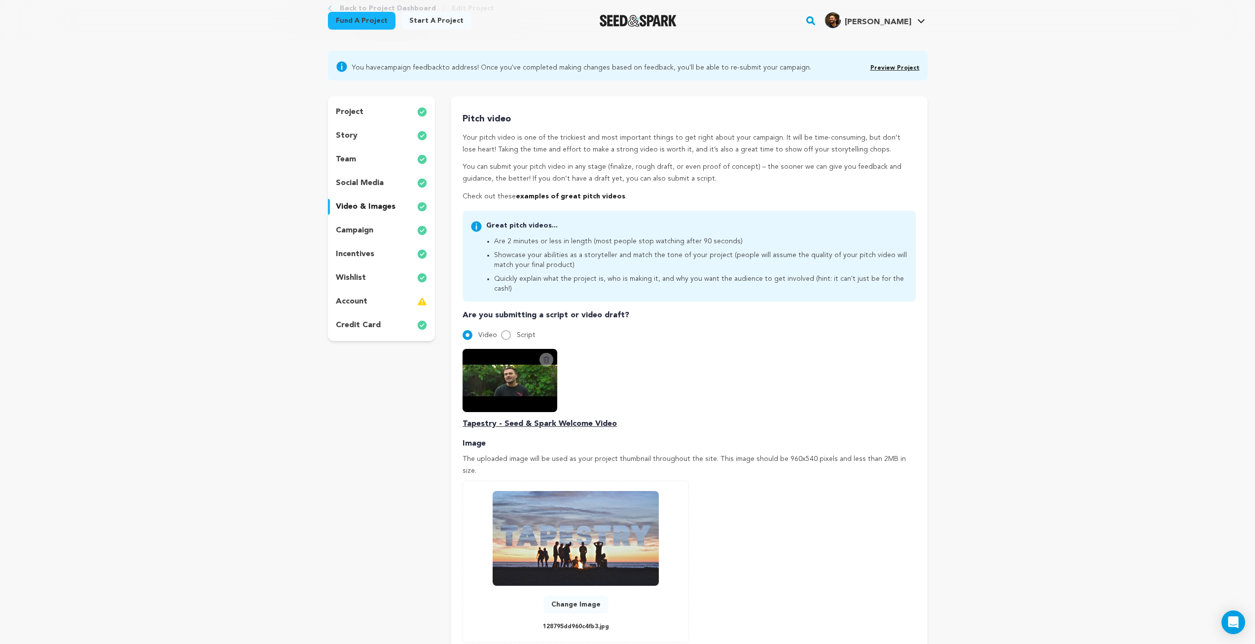
scroll to position [197, 0]
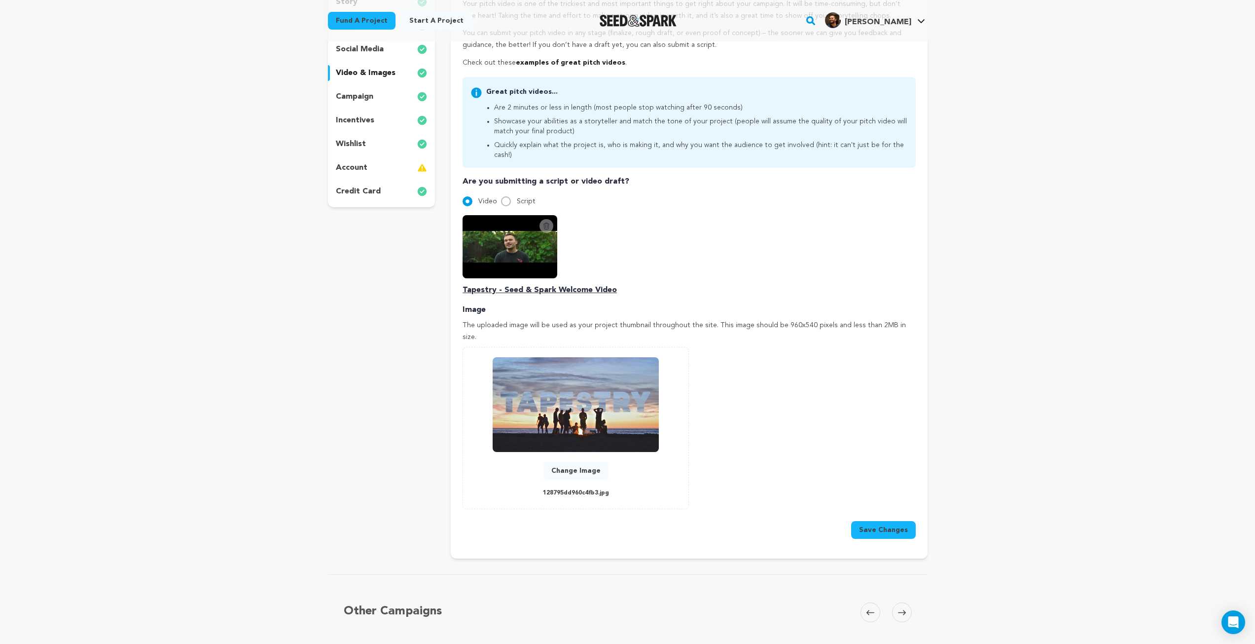
click at [370, 94] on p "campaign" at bounding box center [354, 97] width 37 height 12
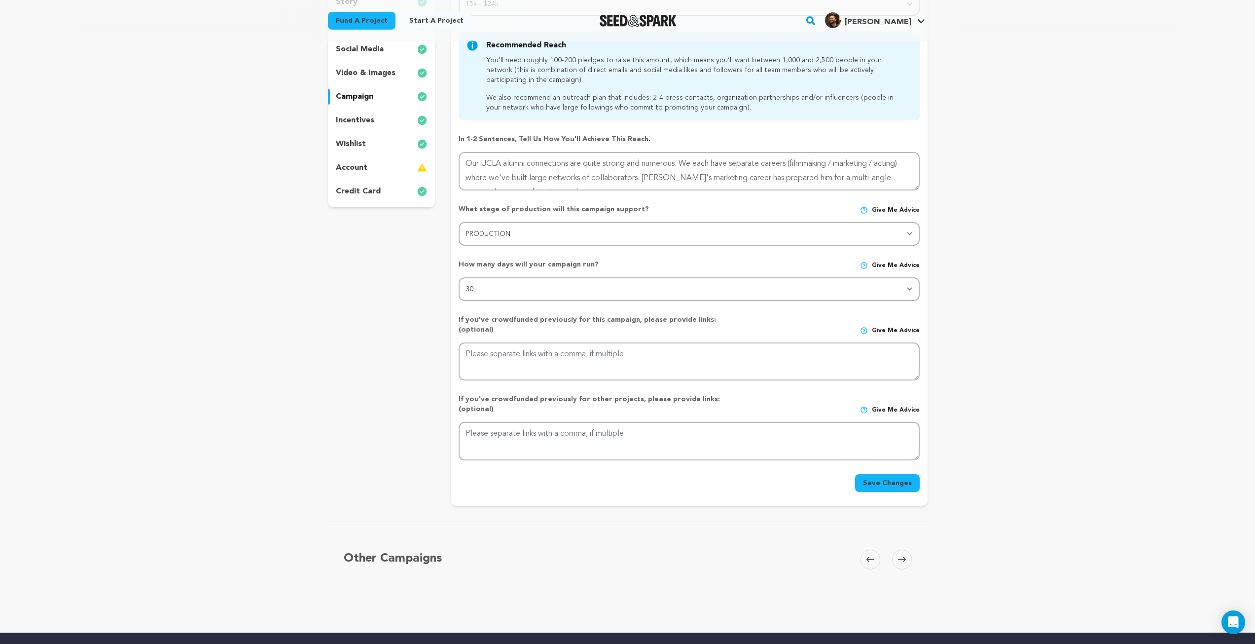
click at [352, 123] on p "incentives" at bounding box center [355, 120] width 38 height 12
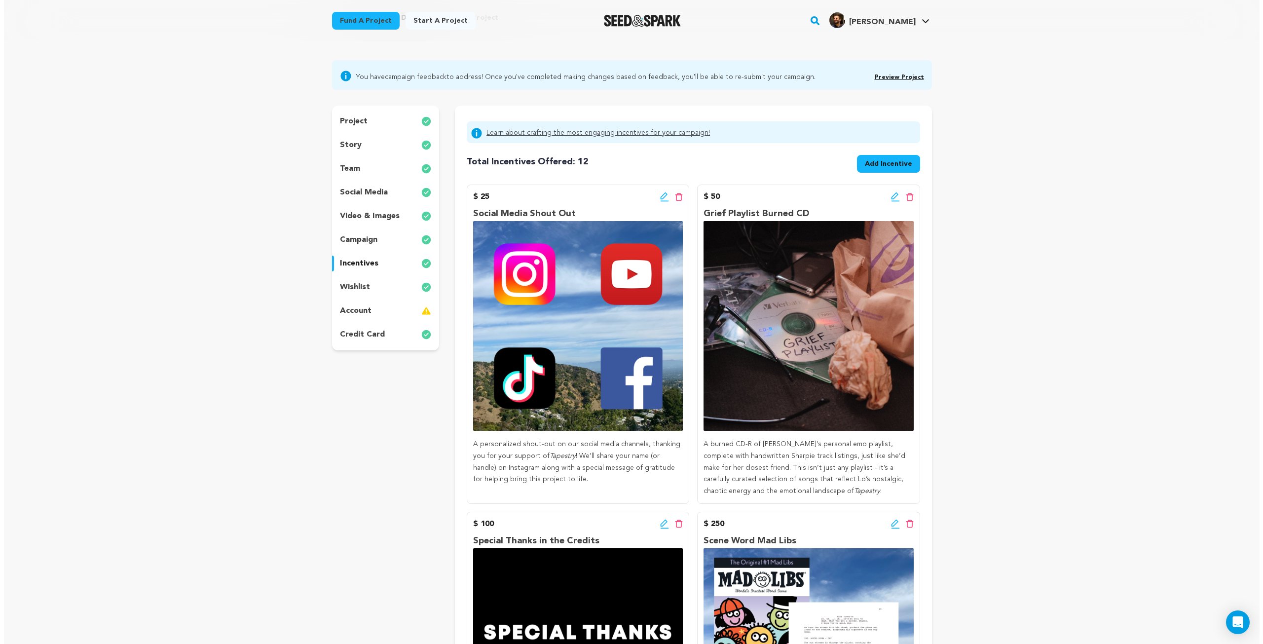
scroll to position [49, 0]
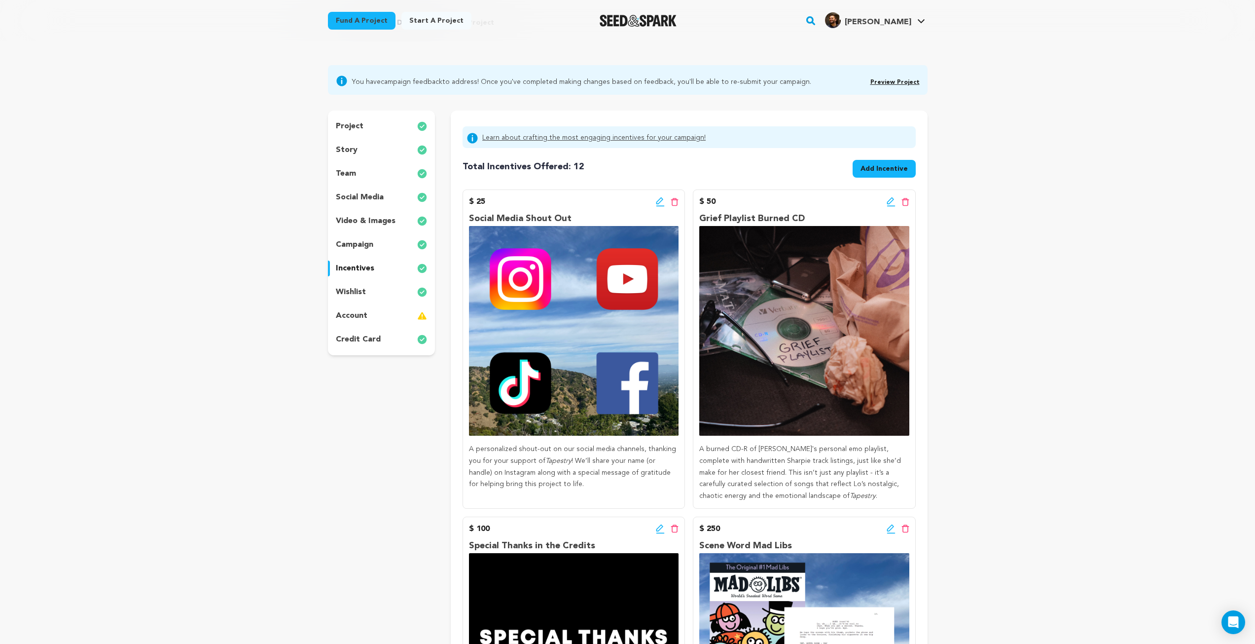
click at [657, 200] on icon at bounding box center [660, 202] width 9 height 10
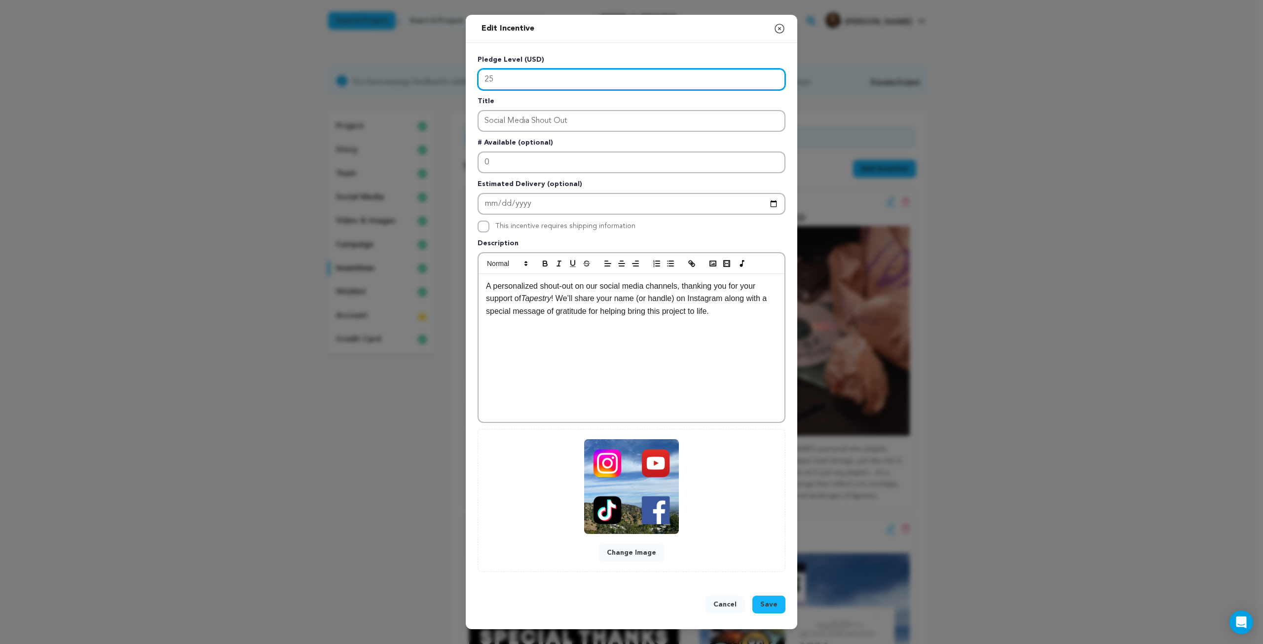
drag, startPoint x: 499, startPoint y: 77, endPoint x: 454, endPoint y: 78, distance: 44.4
click at [454, 78] on div "Edit Incentive Close modal Pledge Level (USD) 25 Title Social Media Shout Out #…" at bounding box center [631, 322] width 1263 height 644
type input "15"
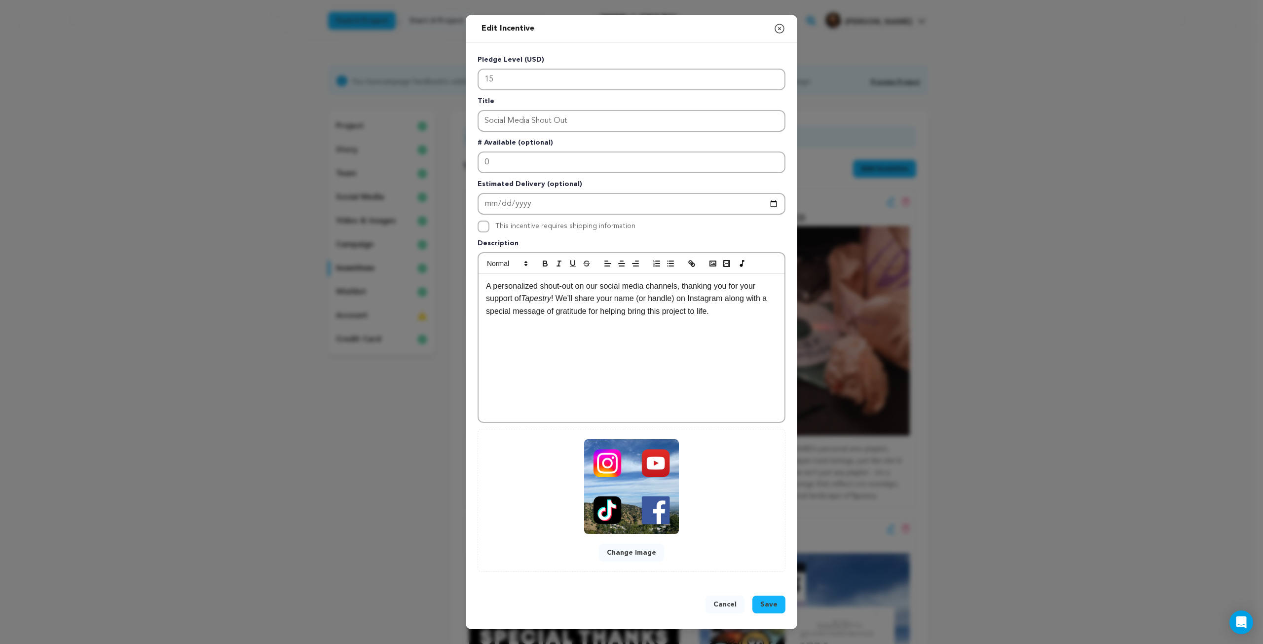
click at [774, 605] on span "Save" at bounding box center [768, 604] width 17 height 10
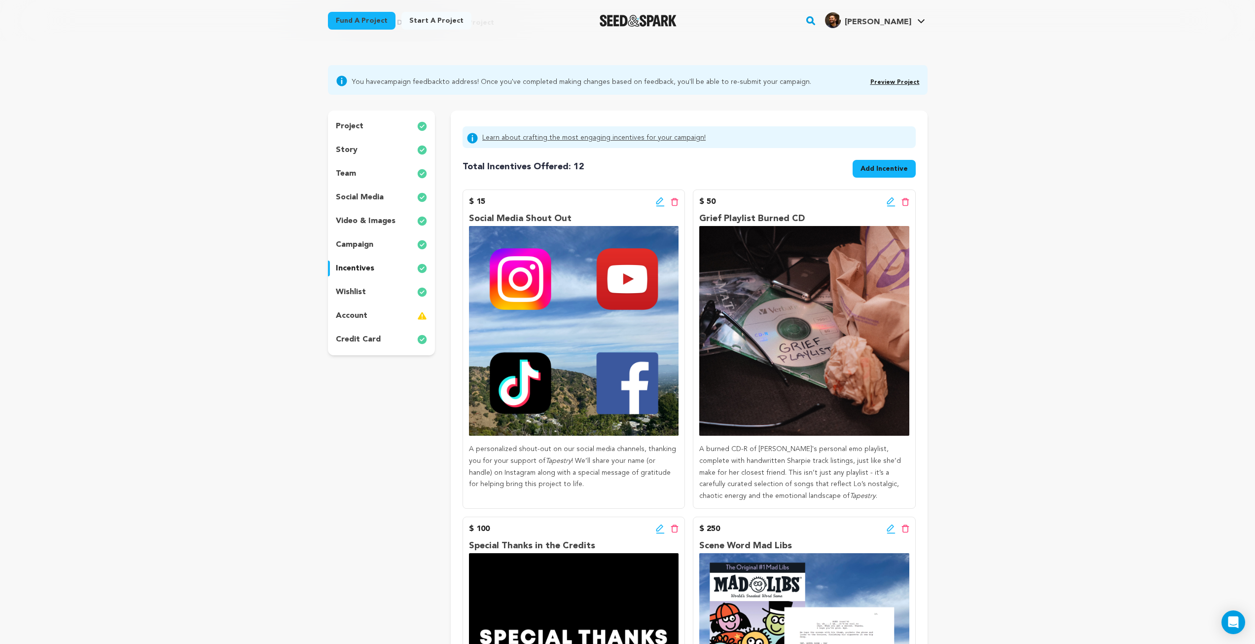
click at [885, 167] on span "Add Incentive" at bounding box center [884, 169] width 47 height 10
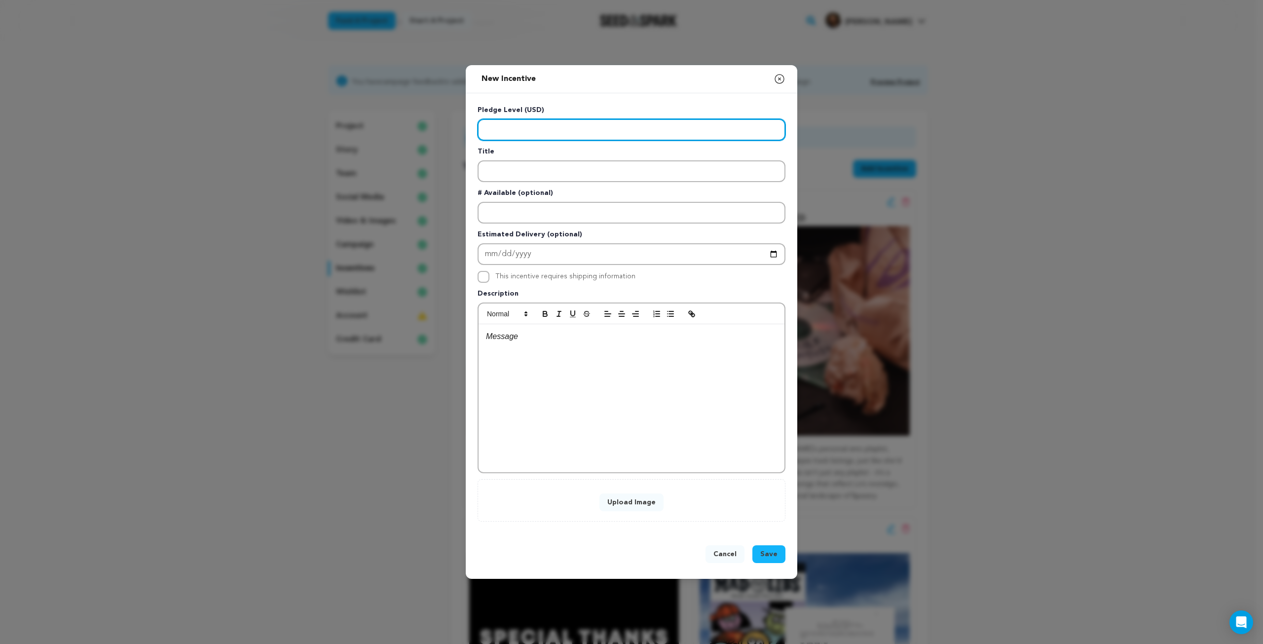
click at [580, 131] on input "Enter level" at bounding box center [631, 130] width 308 height 22
type input "25"
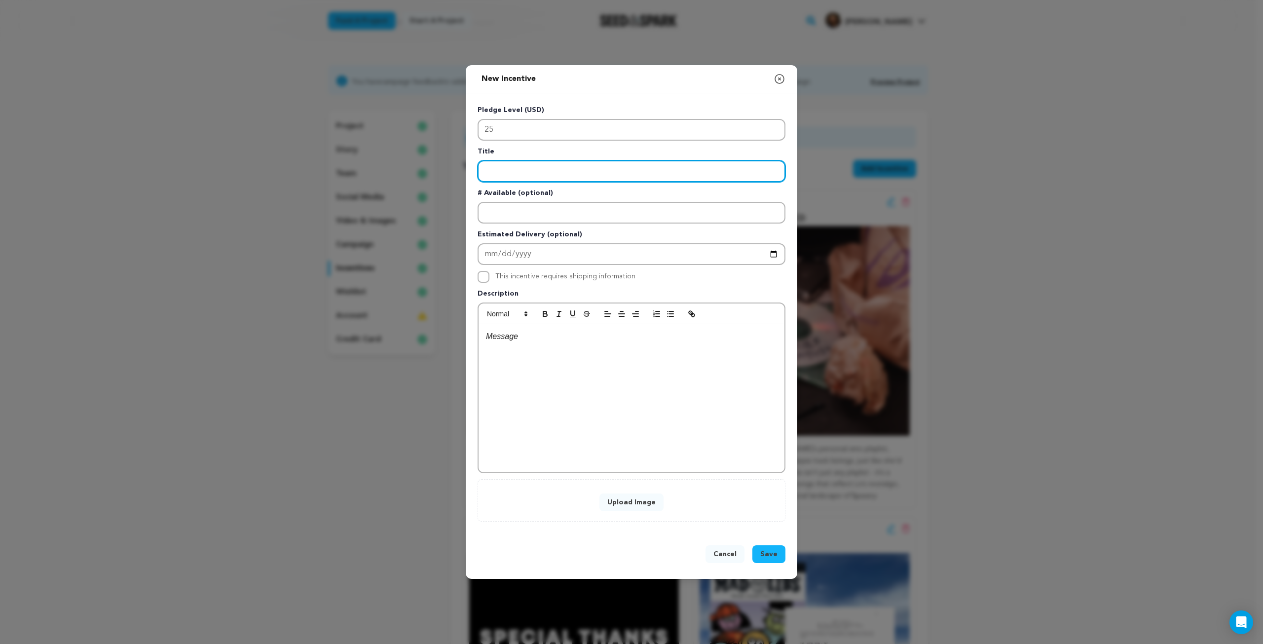
click at [540, 171] on input "Enter title" at bounding box center [631, 171] width 308 height 22
click at [779, 80] on icon "button" at bounding box center [779, 79] width 12 height 12
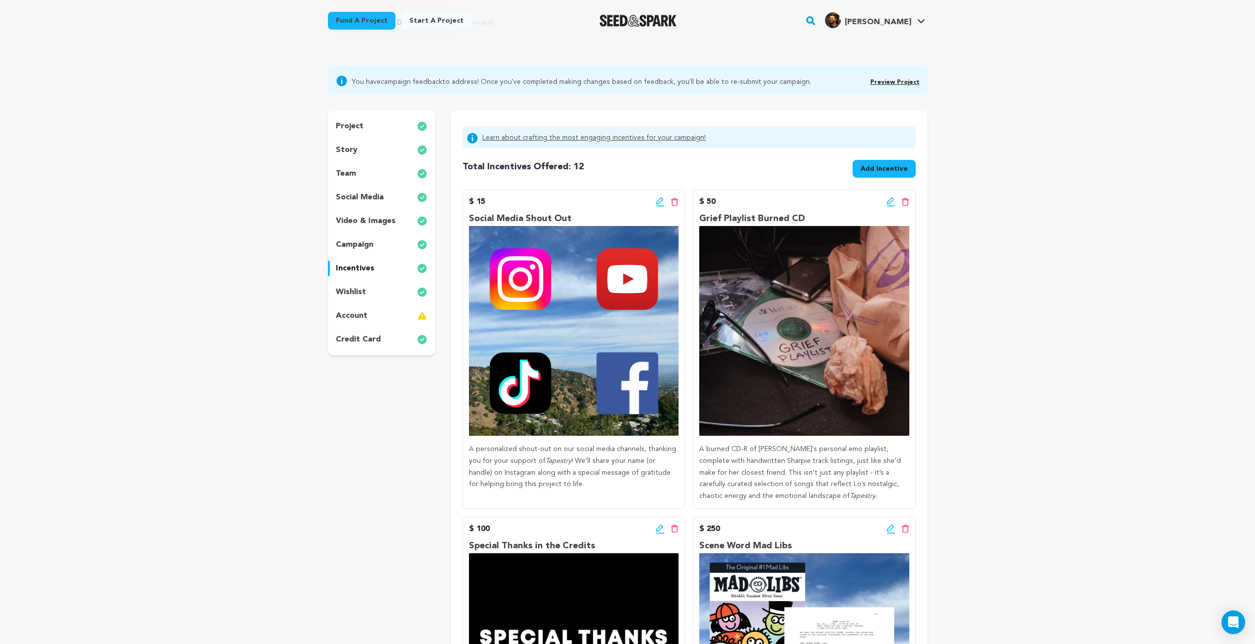
click at [658, 206] on icon at bounding box center [661, 206] width 8 height 1
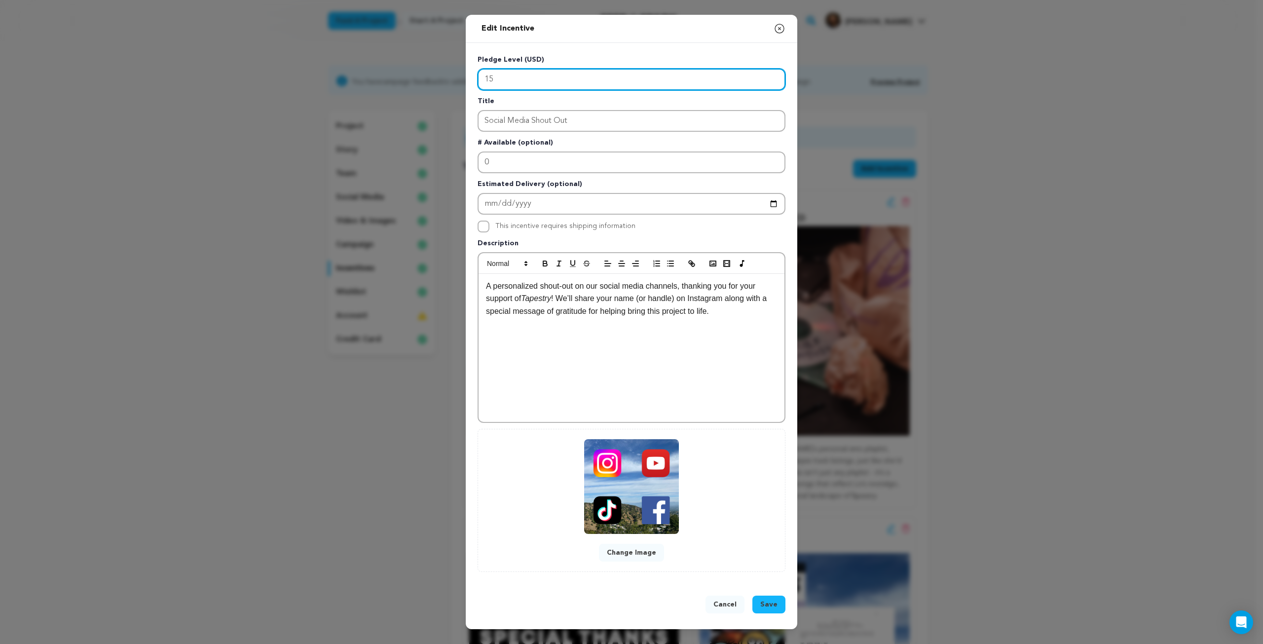
drag, startPoint x: 512, startPoint y: 79, endPoint x: 452, endPoint y: 73, distance: 59.9
click at [452, 73] on div "Edit Incentive Close modal Pledge Level (USD) 15 Title Social Media Shout Out #…" at bounding box center [631, 322] width 1263 height 644
type input "25"
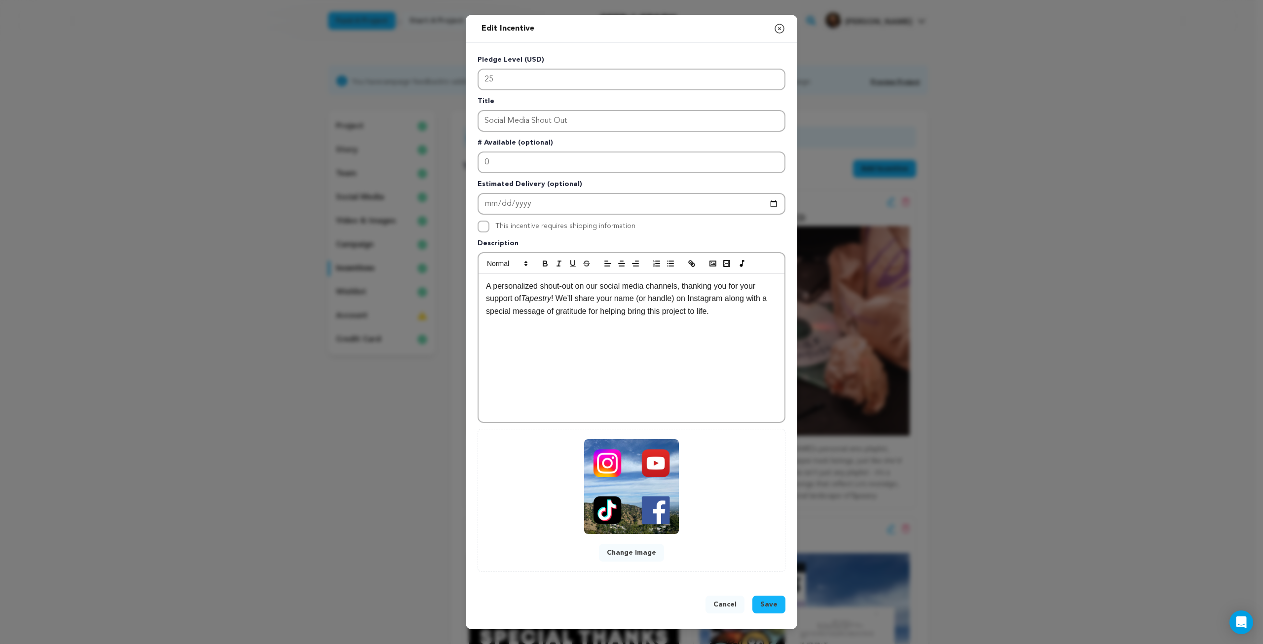
click at [761, 598] on button "Save" at bounding box center [768, 604] width 33 height 18
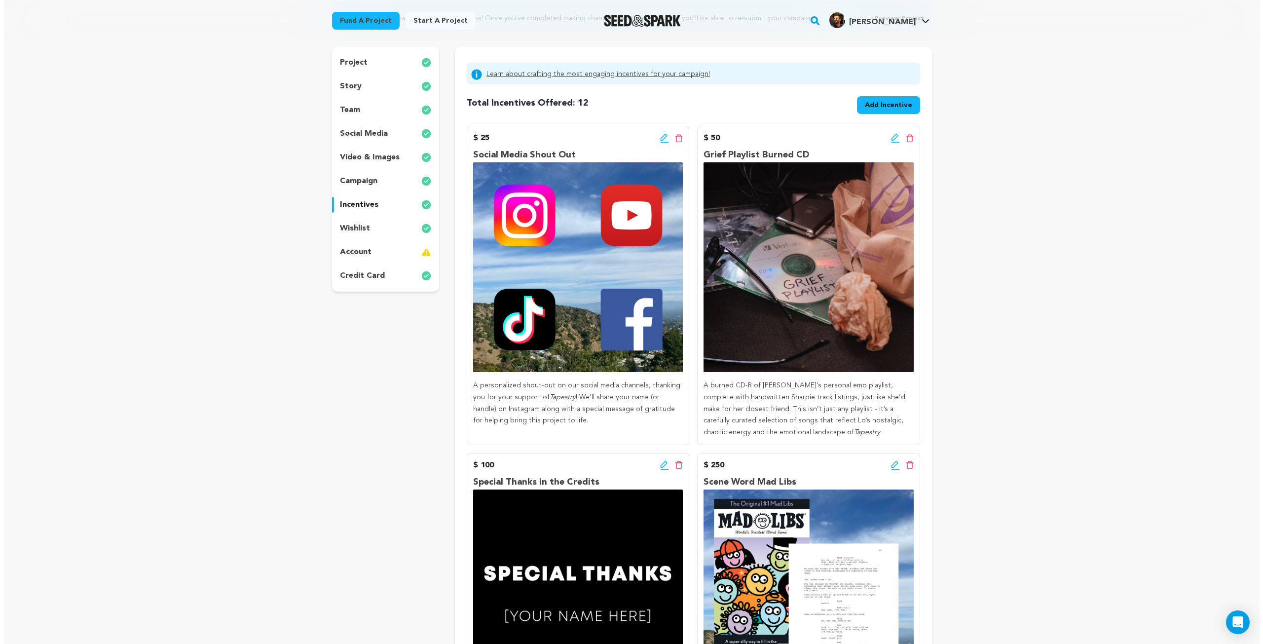
scroll to position [99, 0]
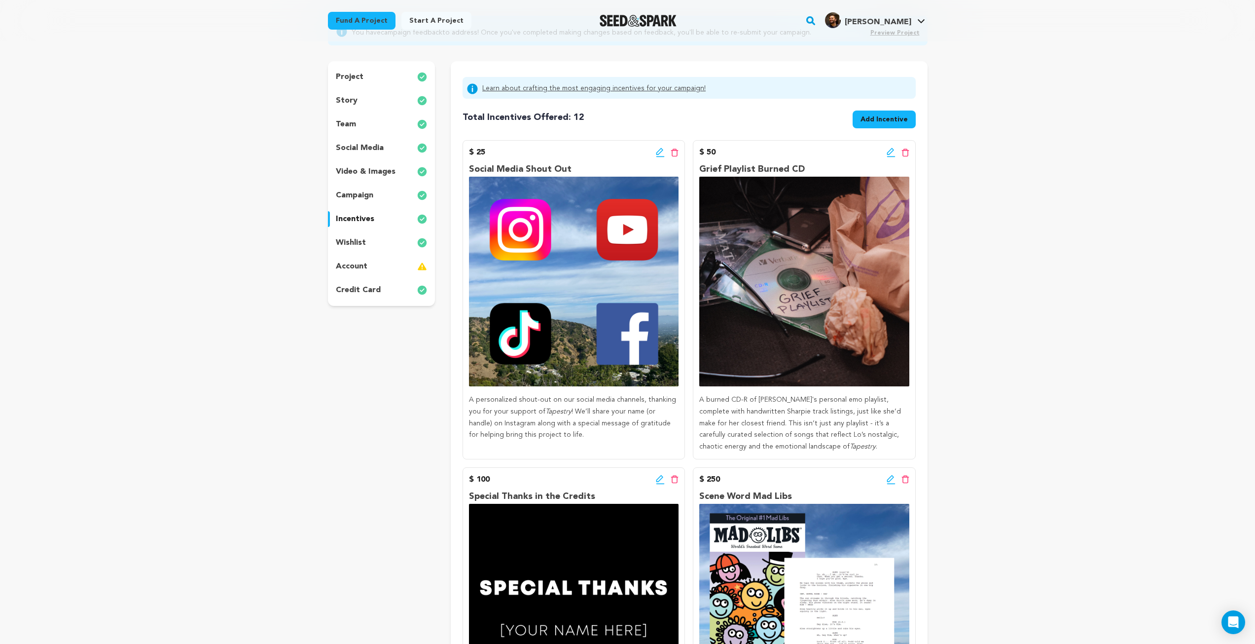
click at [891, 149] on icon at bounding box center [890, 151] width 7 height 7
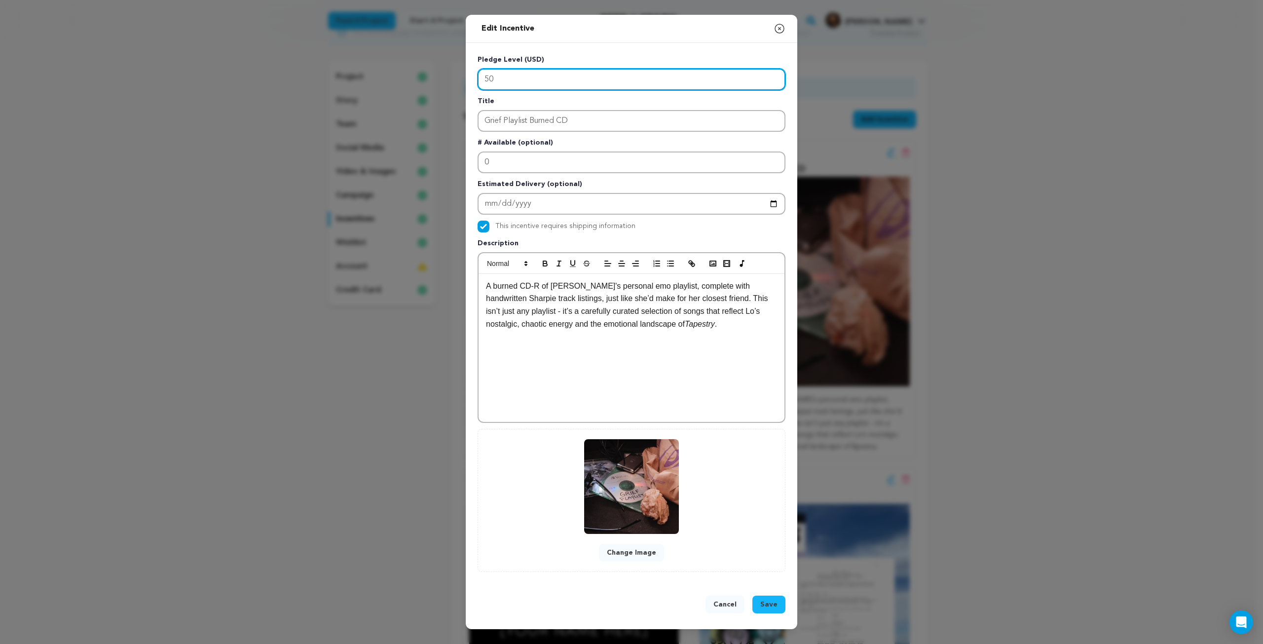
drag, startPoint x: 501, startPoint y: 80, endPoint x: 469, endPoint y: 78, distance: 31.6
click at [469, 78] on div "Pledge Level (USD) 50 Title Grief Playlist Burned CD # Available (optional) 0 E…" at bounding box center [631, 313] width 331 height 541
type input "75"
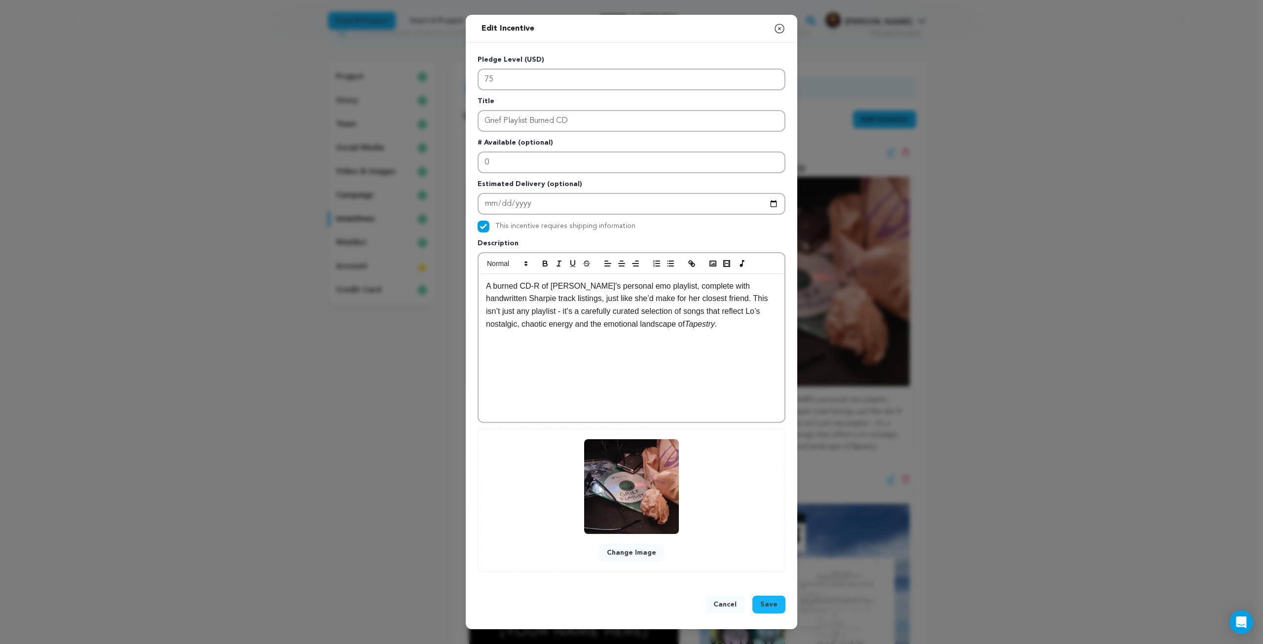
click at [779, 606] on button "Save" at bounding box center [768, 604] width 33 height 18
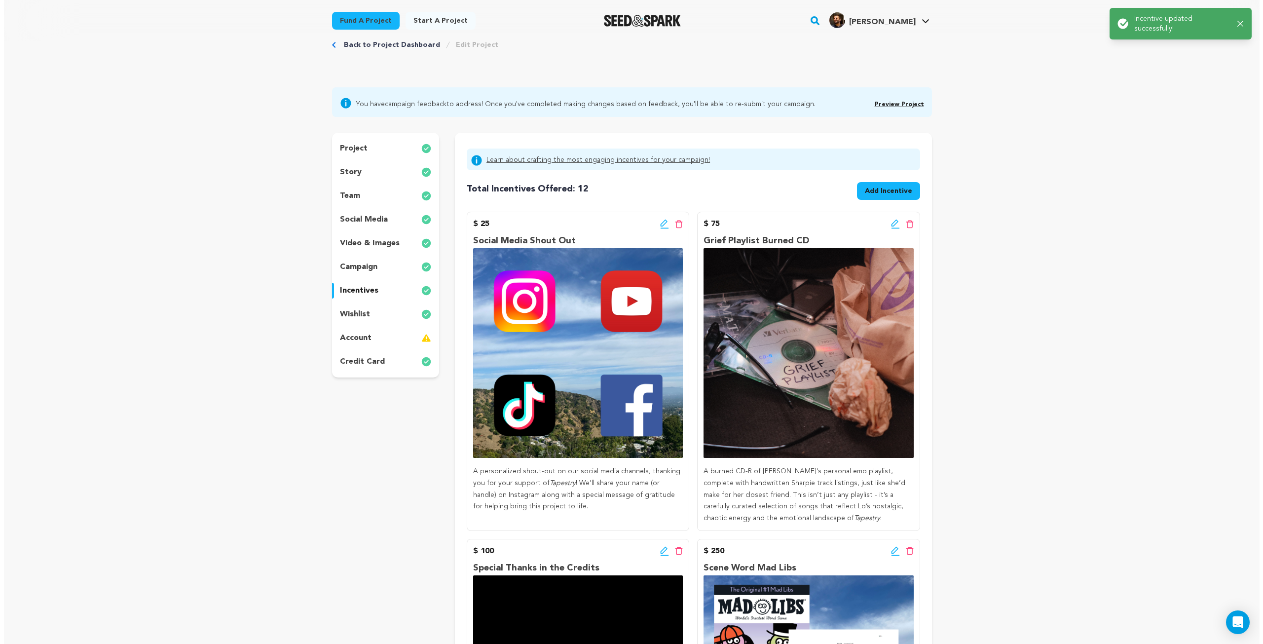
scroll to position [49, 0]
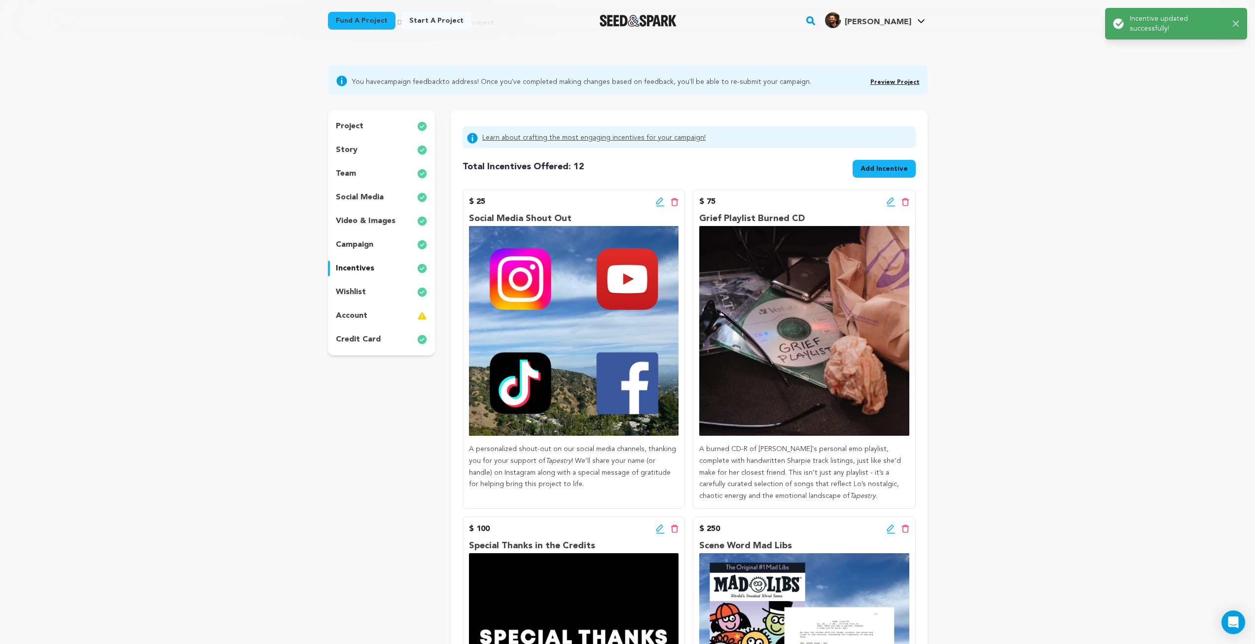
click at [661, 201] on icon at bounding box center [660, 200] width 7 height 7
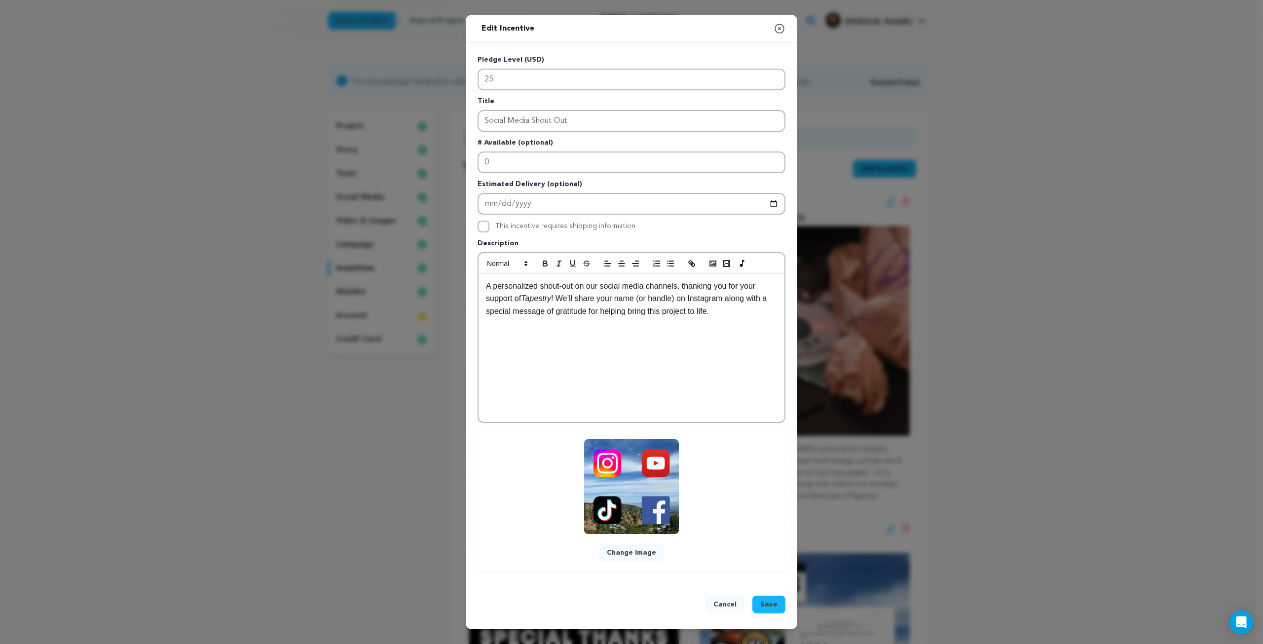
click at [779, 26] on icon "button" at bounding box center [779, 29] width 12 height 12
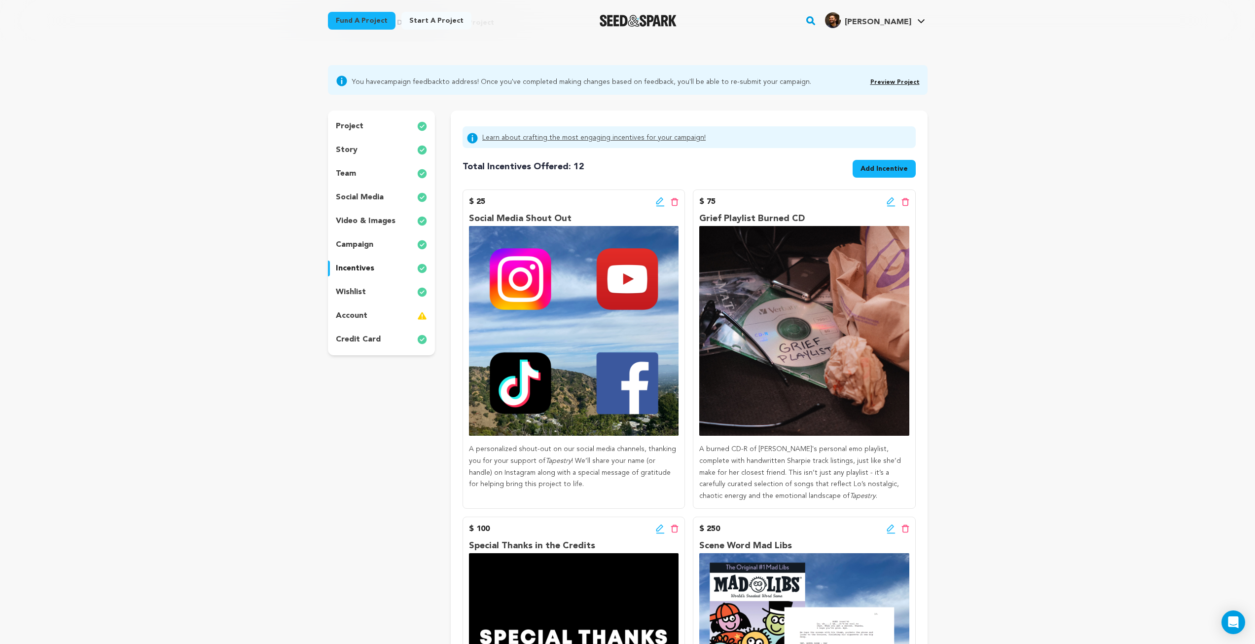
click at [890, 203] on icon at bounding box center [890, 200] width 7 height 7
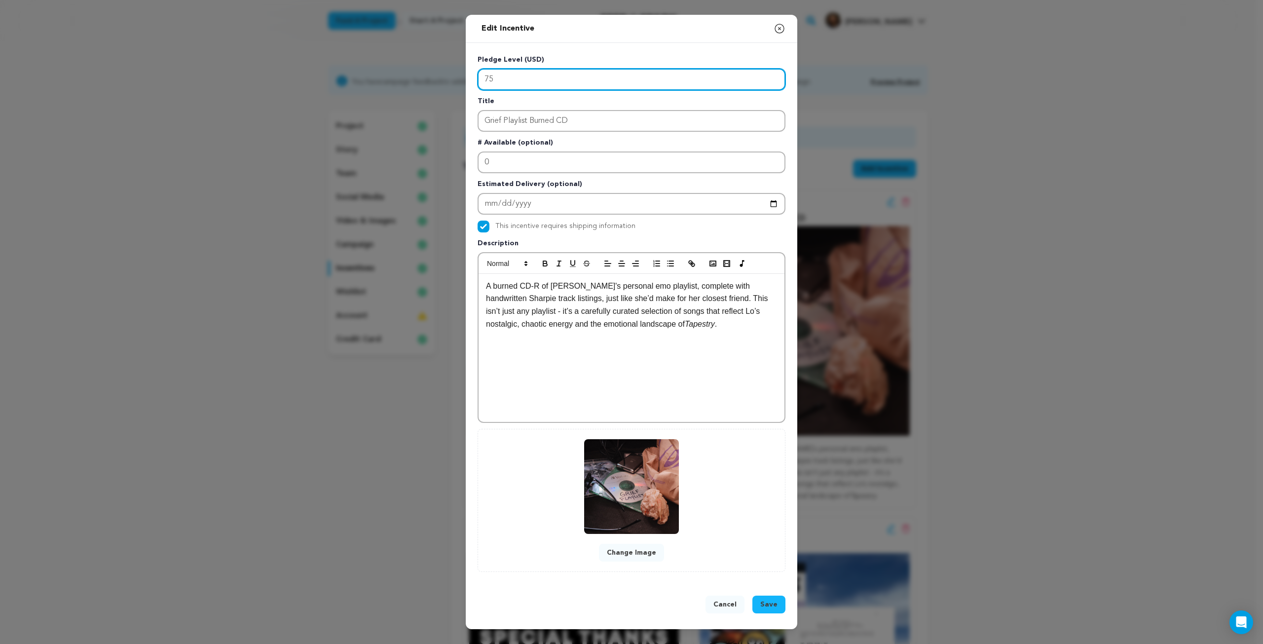
drag, startPoint x: 509, startPoint y: 79, endPoint x: 461, endPoint y: 77, distance: 47.4
click at [461, 77] on div "Edit Incentive Close modal Pledge Level (USD) 75 Title Grief Playlist Burned CD…" at bounding box center [631, 322] width 1263 height 644
type input "50"
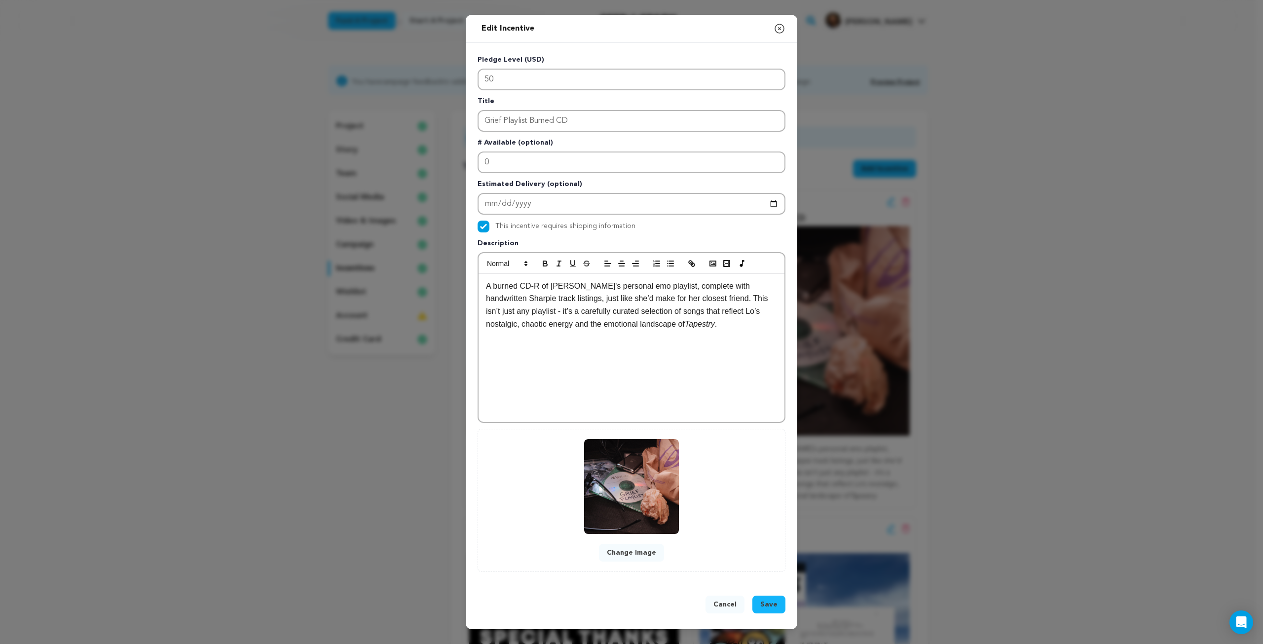
click at [781, 601] on button "Save" at bounding box center [768, 604] width 33 height 18
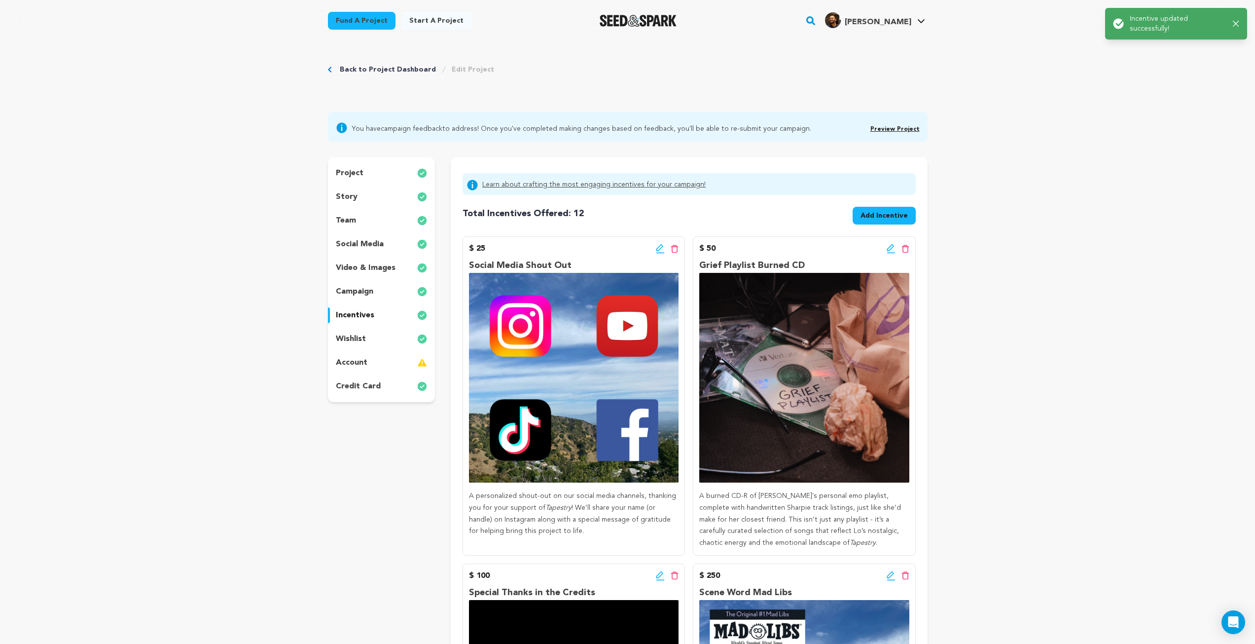
scroll to position [0, 0]
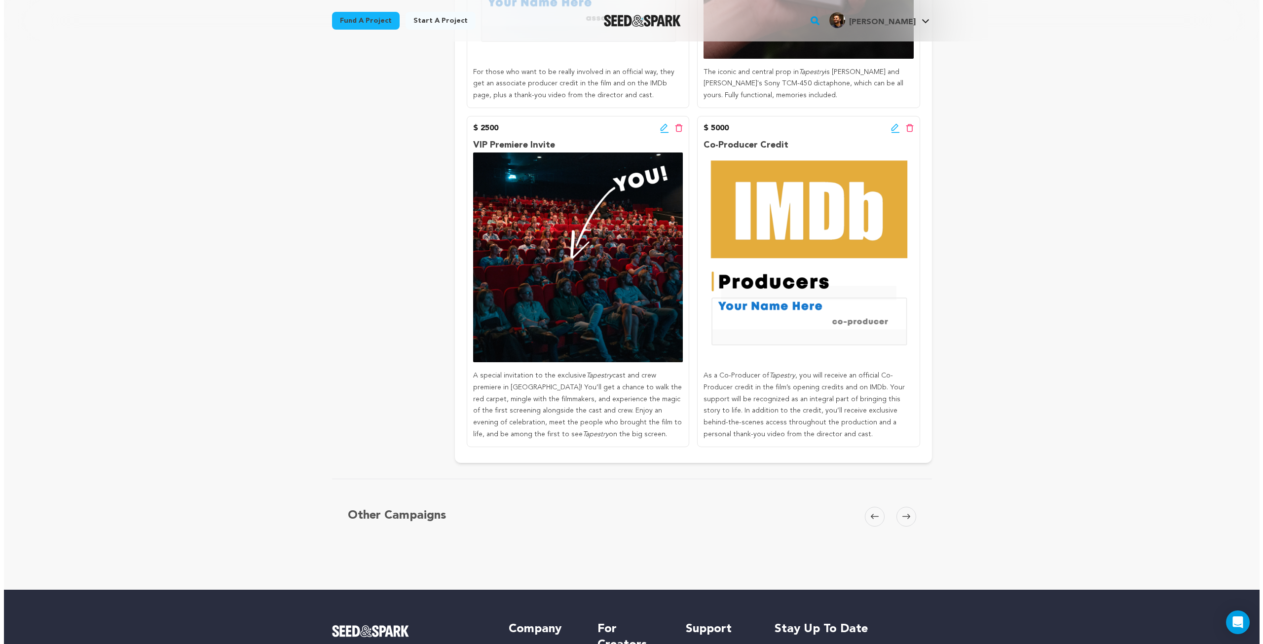
scroll to position [1776, 0]
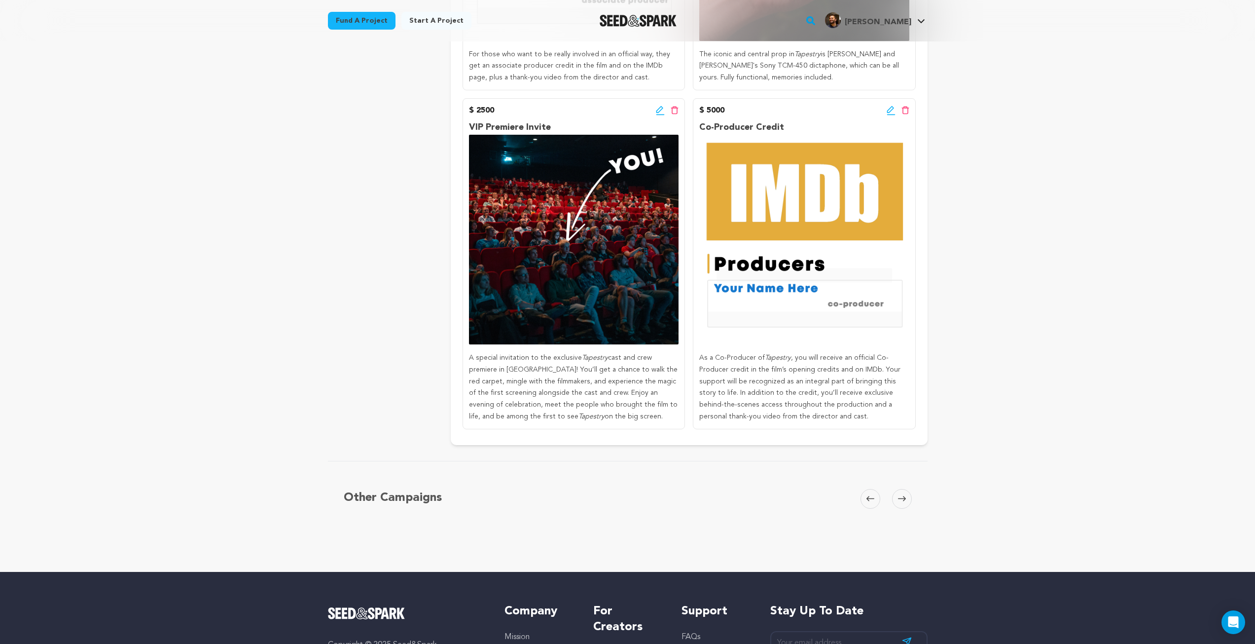
click at [662, 108] on icon at bounding box center [660, 111] width 9 height 10
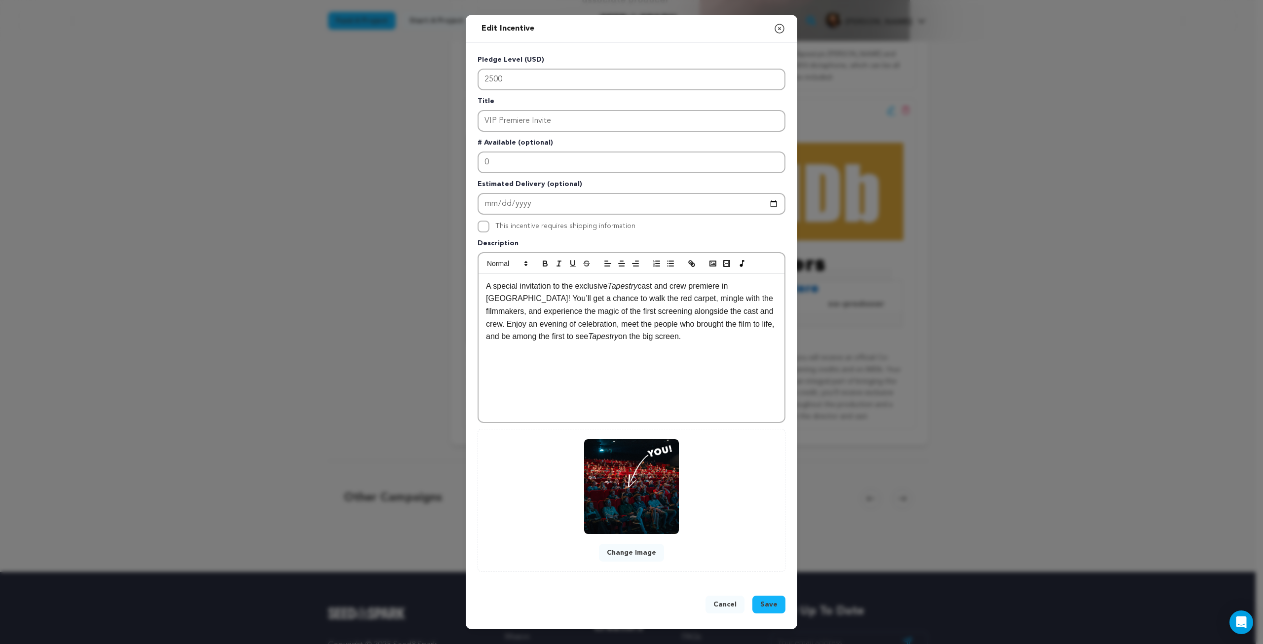
click at [690, 339] on p "A special invitation to the exclusive Tapestry cast and crew premiere in Los An…" at bounding box center [631, 311] width 291 height 63
click at [769, 608] on span "Save" at bounding box center [768, 604] width 17 height 10
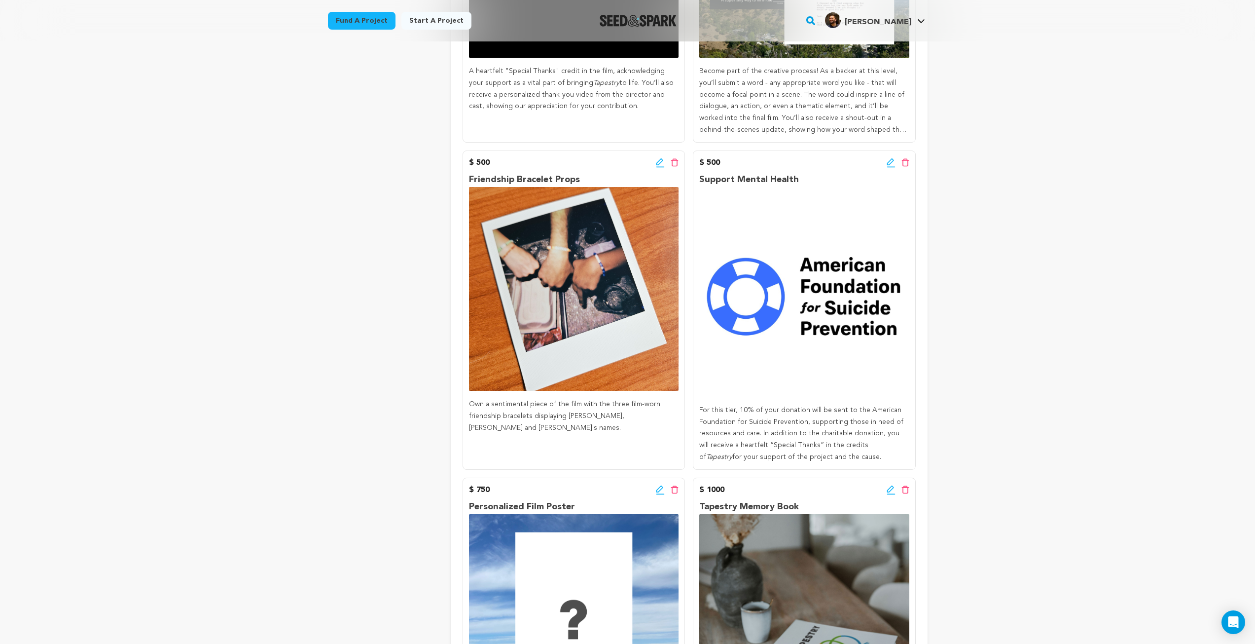
scroll to position [753, 0]
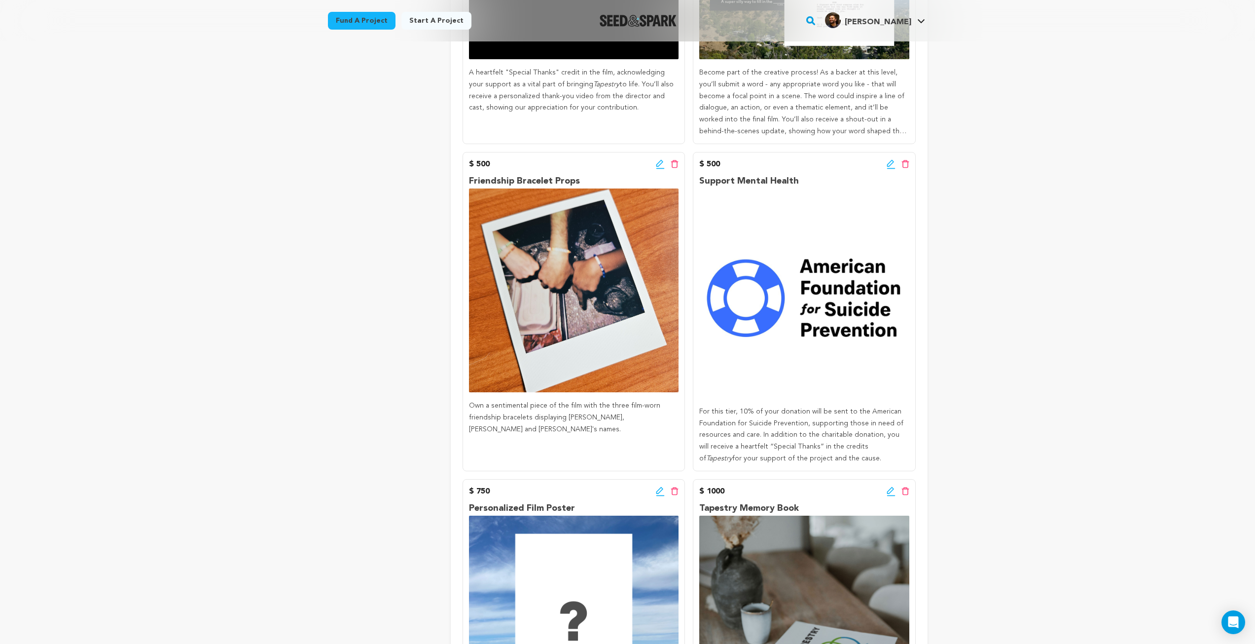
click at [906, 162] on icon at bounding box center [905, 164] width 7 height 8
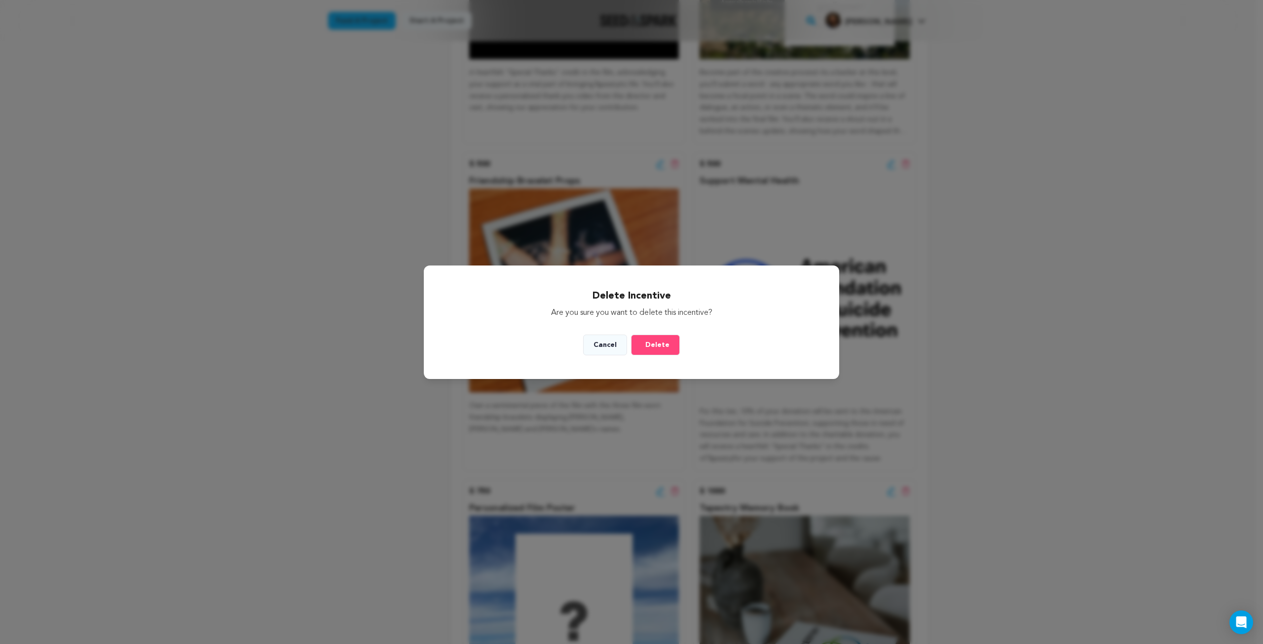
click at [657, 344] on span "Delete" at bounding box center [657, 345] width 24 height 10
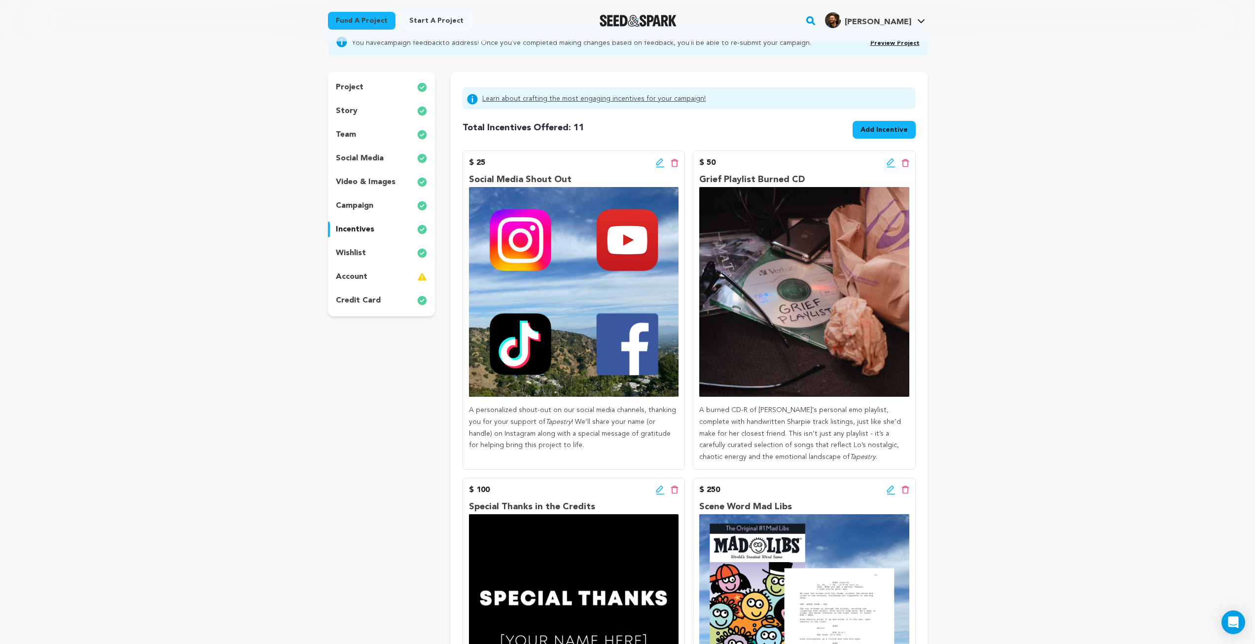
scroll to position [0, 0]
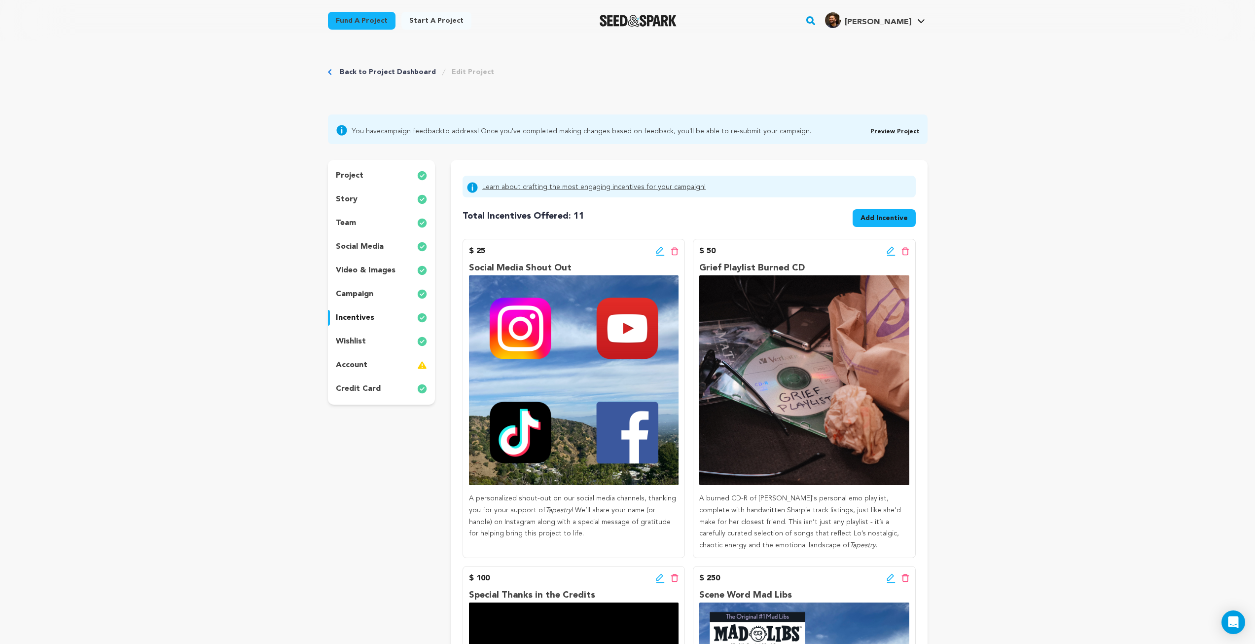
drag, startPoint x: 365, startPoint y: 334, endPoint x: 370, endPoint y: 333, distance: 5.5
click at [365, 334] on div "wishlist" at bounding box center [382, 341] width 108 height 16
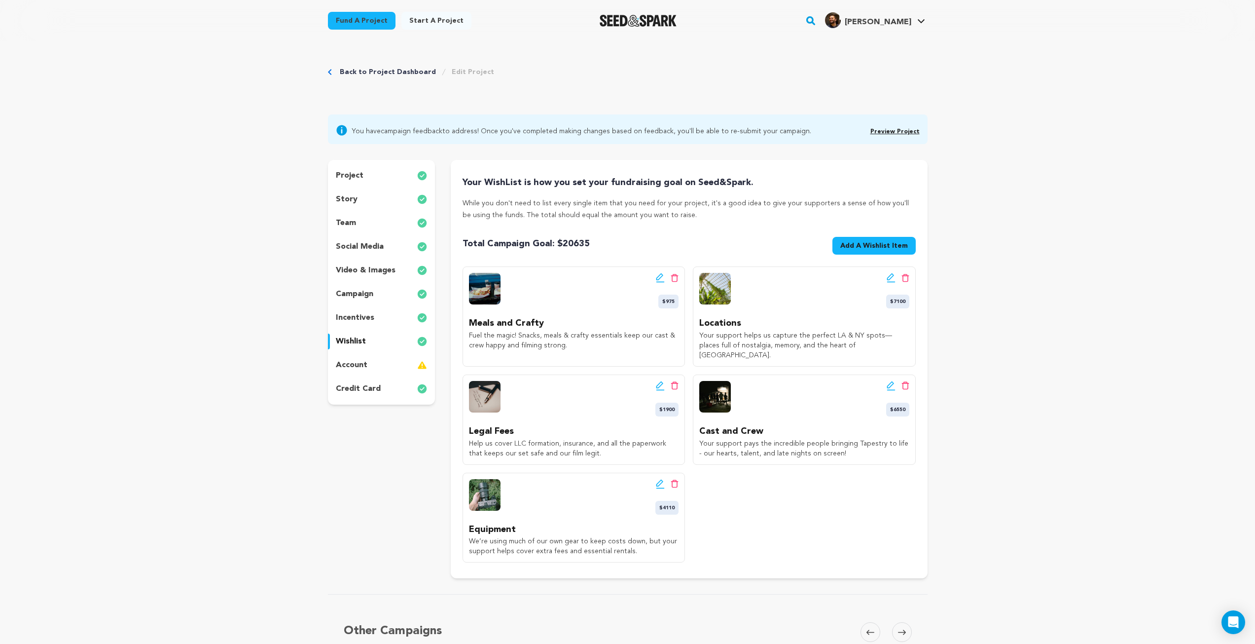
click at [374, 173] on div "project" at bounding box center [382, 176] width 108 height 16
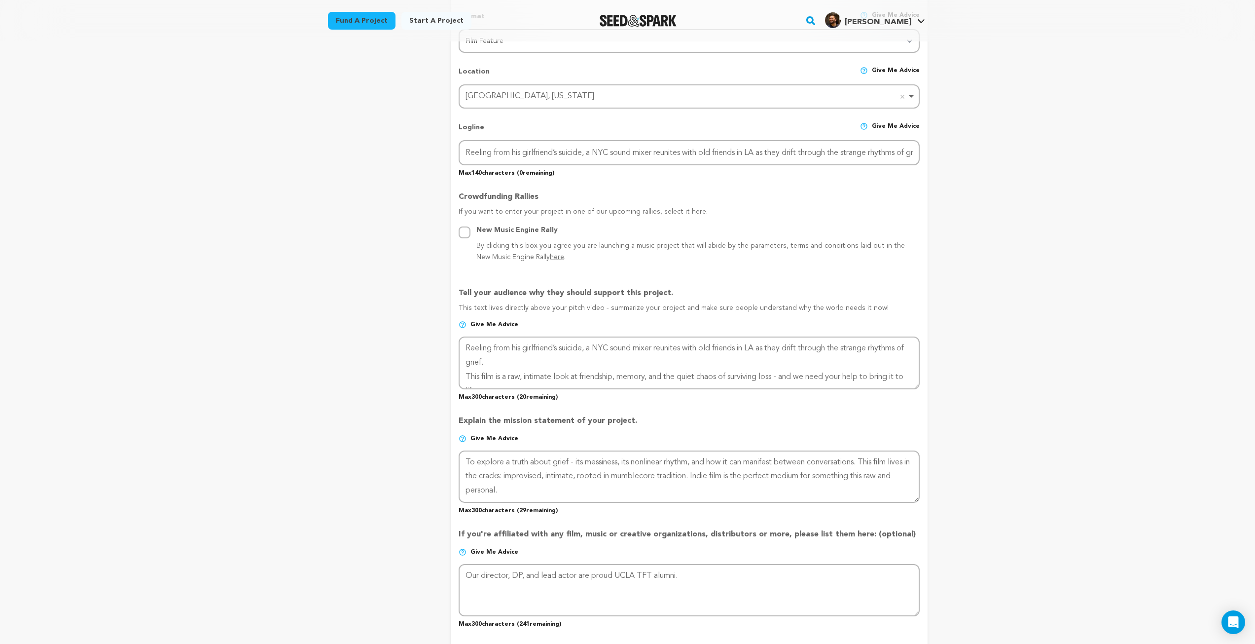
scroll to position [493, 0]
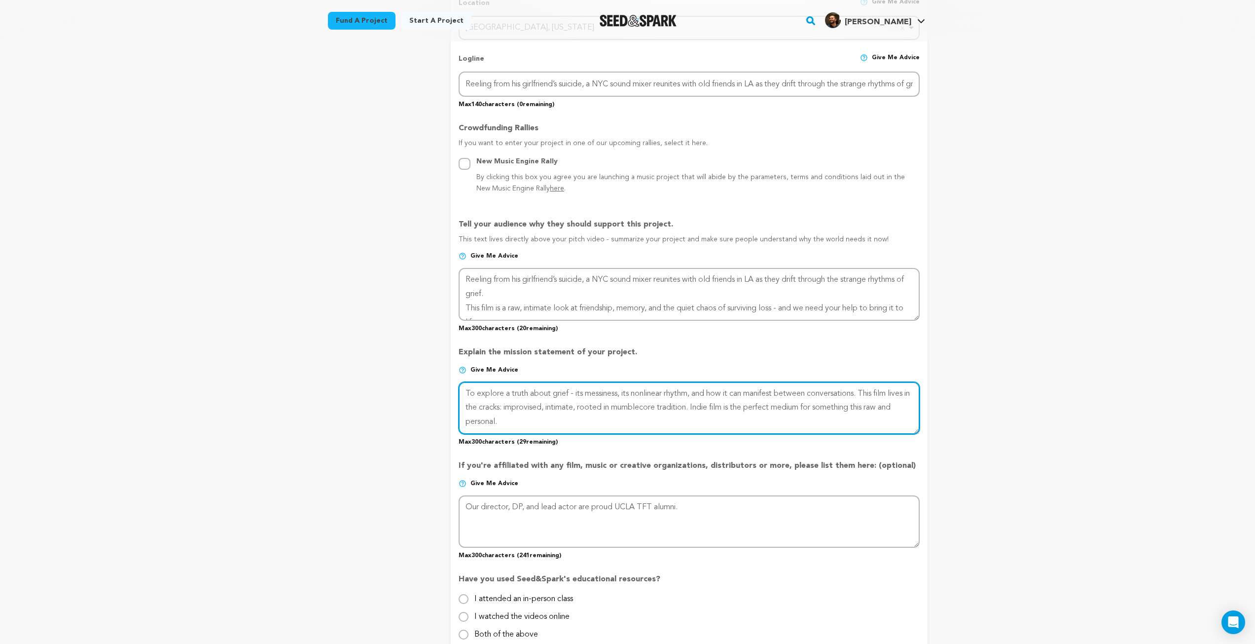
drag, startPoint x: 550, startPoint y: 423, endPoint x: 454, endPoint y: 387, distance: 103.2
click at [454, 387] on form "Project Title Project Name Tapestry Project URL Give me advice Project URL tape…" at bounding box center [689, 238] width 477 height 1112
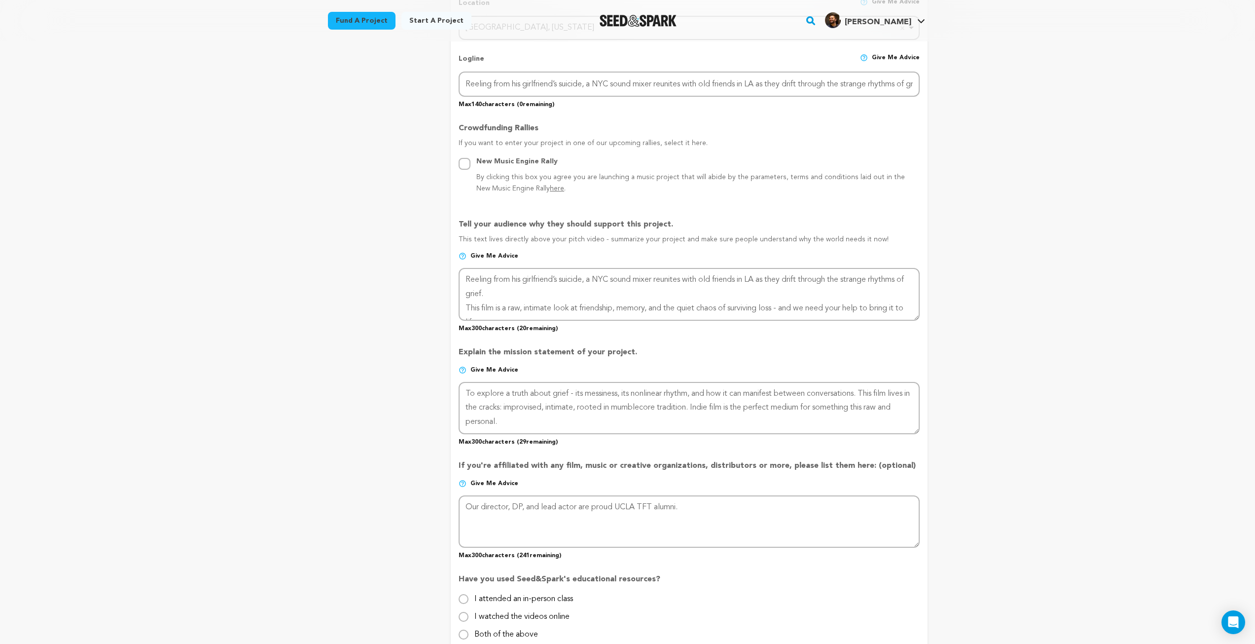
click at [1041, 347] on div "Back to Project Dashboard Edit Project You have campaign feedback to address! O…" at bounding box center [627, 368] width 1255 height 1640
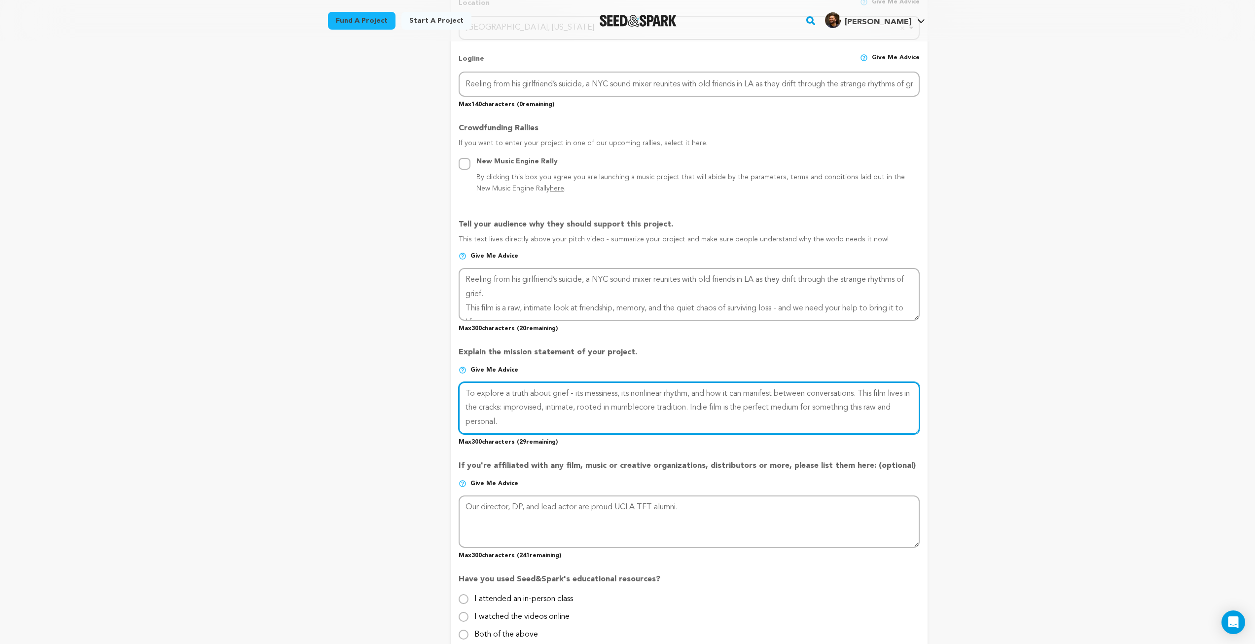
click at [533, 414] on textarea at bounding box center [689, 408] width 461 height 52
drag, startPoint x: 544, startPoint y: 419, endPoint x: 429, endPoint y: 391, distance: 118.4
click at [429, 391] on div "project story team social media video & images campaign incentives wishlist" at bounding box center [628, 237] width 600 height 1141
paste textarea "I make films to hold the messy, invisible parts of life. Tapestry is our chance…"
drag, startPoint x: 736, startPoint y: 395, endPoint x: 838, endPoint y: 403, distance: 101.5
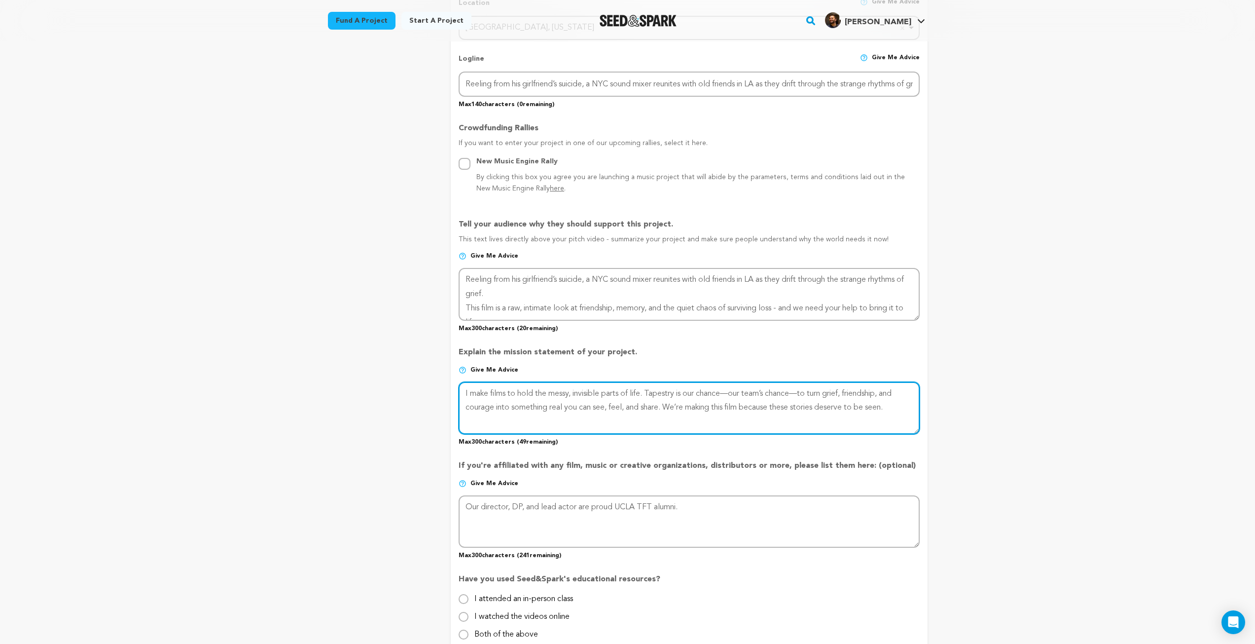
click at [737, 395] on textarea at bounding box center [689, 408] width 461 height 52
click at [518, 408] on textarea at bounding box center [689, 408] width 461 height 52
click at [534, 408] on textarea at bounding box center [689, 408] width 461 height 52
click at [876, 404] on textarea at bounding box center [689, 408] width 461 height 52
click at [627, 409] on textarea at bounding box center [689, 408] width 461 height 52
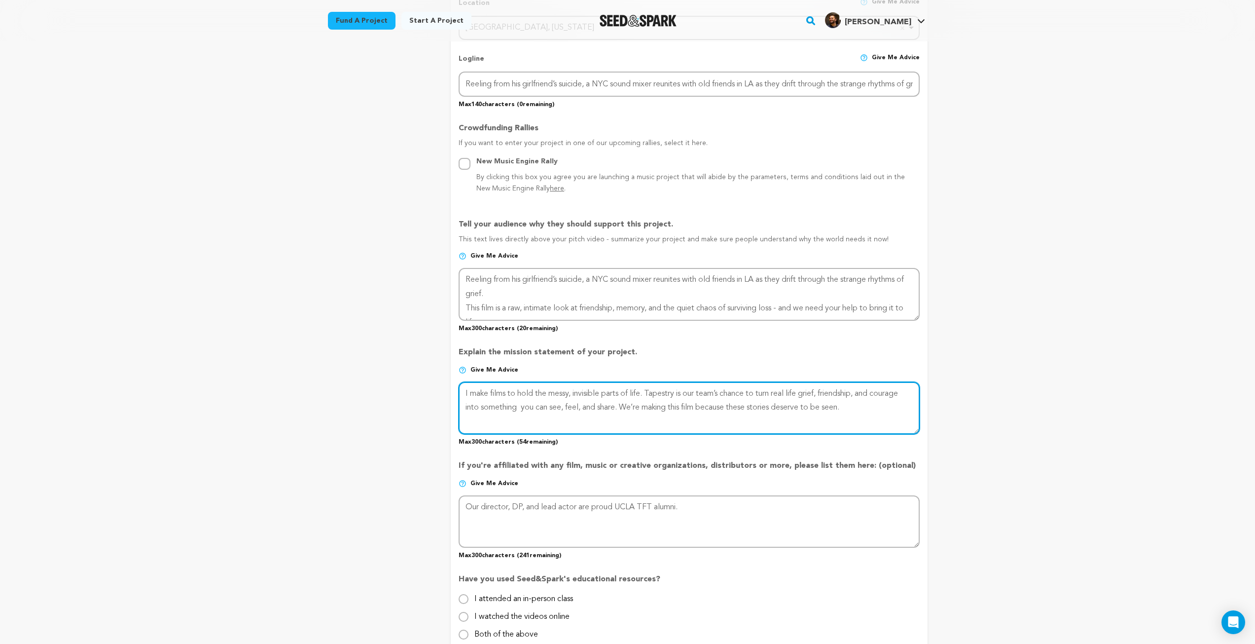
drag, startPoint x: 855, startPoint y: 408, endPoint x: 627, endPoint y: 403, distance: 228.0
click at [627, 403] on textarea at bounding box center [689, 408] width 461 height 52
click at [522, 408] on textarea at bounding box center [689, 408] width 461 height 52
click at [788, 413] on textarea at bounding box center [689, 408] width 461 height 52
drag, startPoint x: 651, startPoint y: 394, endPoint x: 678, endPoint y: 398, distance: 27.5
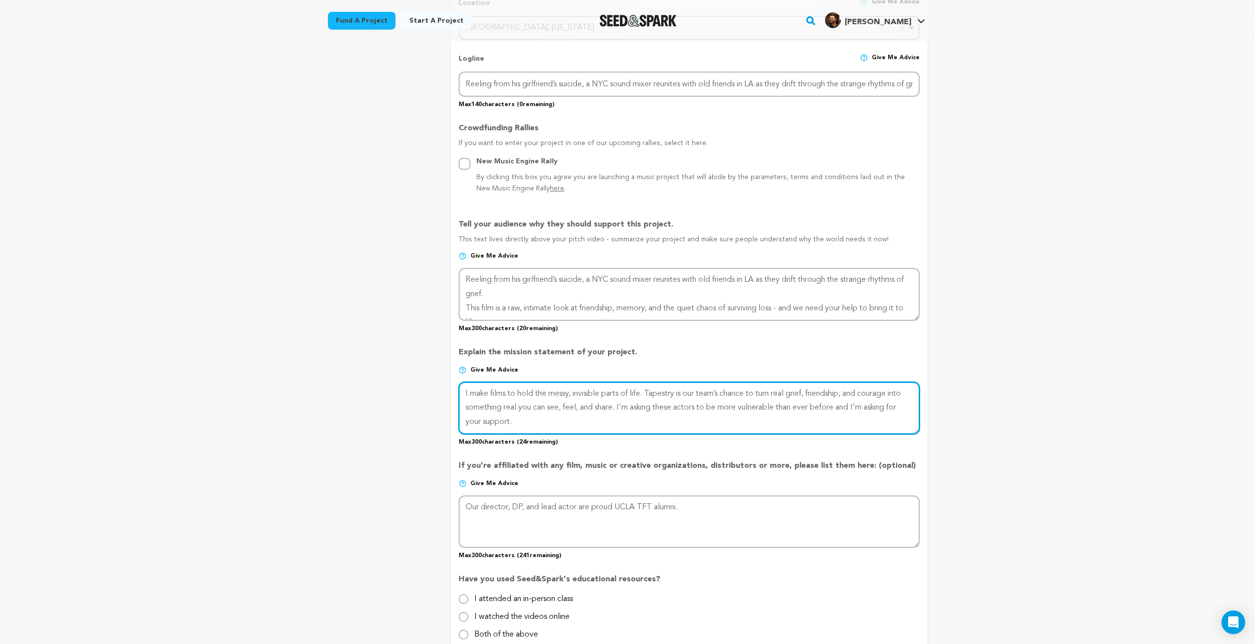
click at [678, 398] on textarea at bounding box center [689, 408] width 461 height 52
click at [684, 397] on textarea at bounding box center [689, 408] width 461 height 52
click at [795, 398] on textarea at bounding box center [689, 408] width 461 height 52
click at [538, 420] on textarea at bounding box center [689, 408] width 461 height 52
click at [576, 425] on textarea at bounding box center [689, 408] width 461 height 52
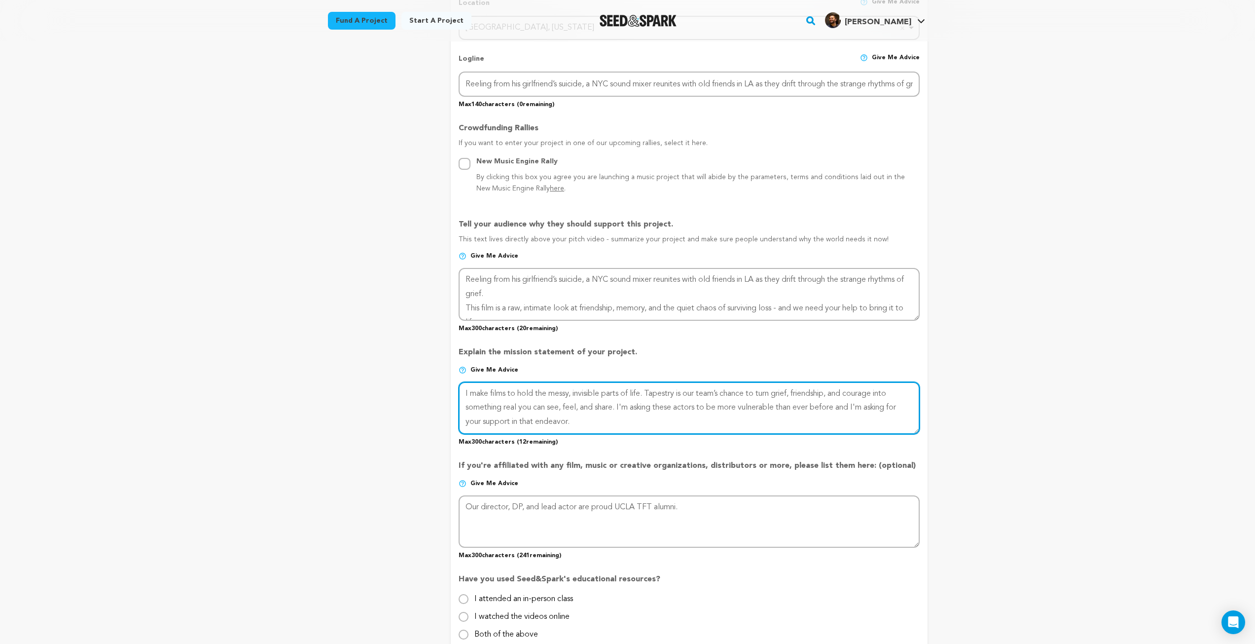
click at [600, 428] on textarea at bounding box center [689, 408] width 461 height 52
click at [587, 425] on textarea at bounding box center [689, 408] width 461 height 52
drag, startPoint x: 755, startPoint y: 425, endPoint x: 849, endPoint y: 409, distance: 96.0
click at [849, 409] on textarea at bounding box center [689, 408] width 461 height 52
click at [626, 422] on textarea at bounding box center [689, 408] width 461 height 52
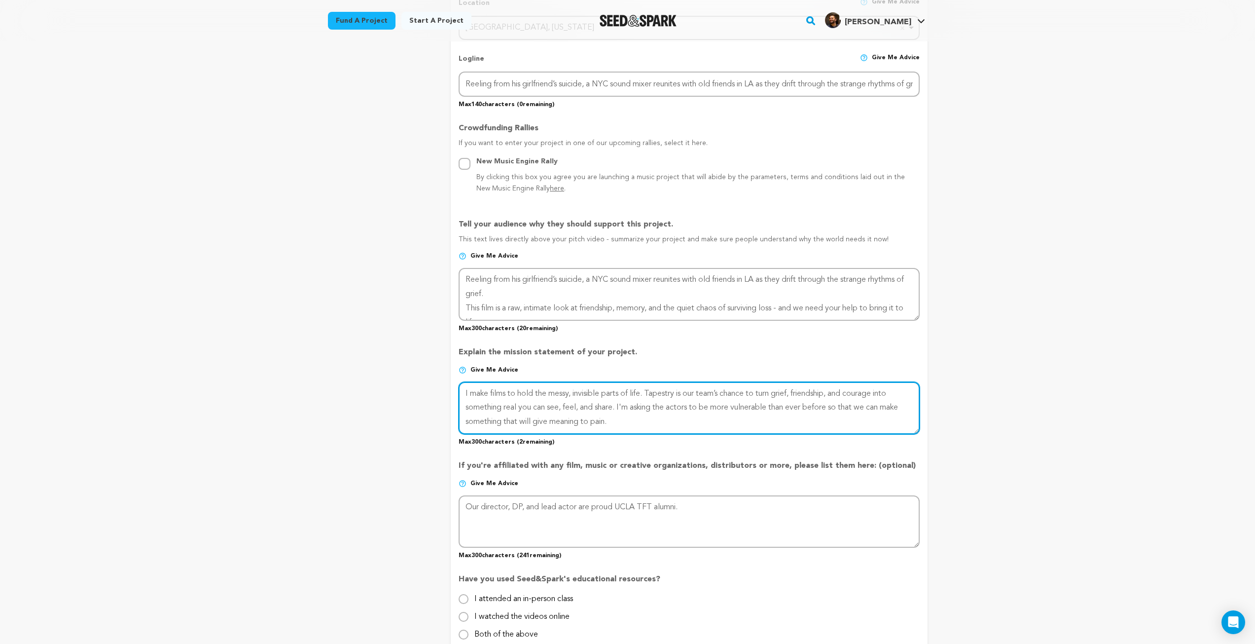
click at [644, 426] on textarea at bounding box center [689, 408] width 461 height 52
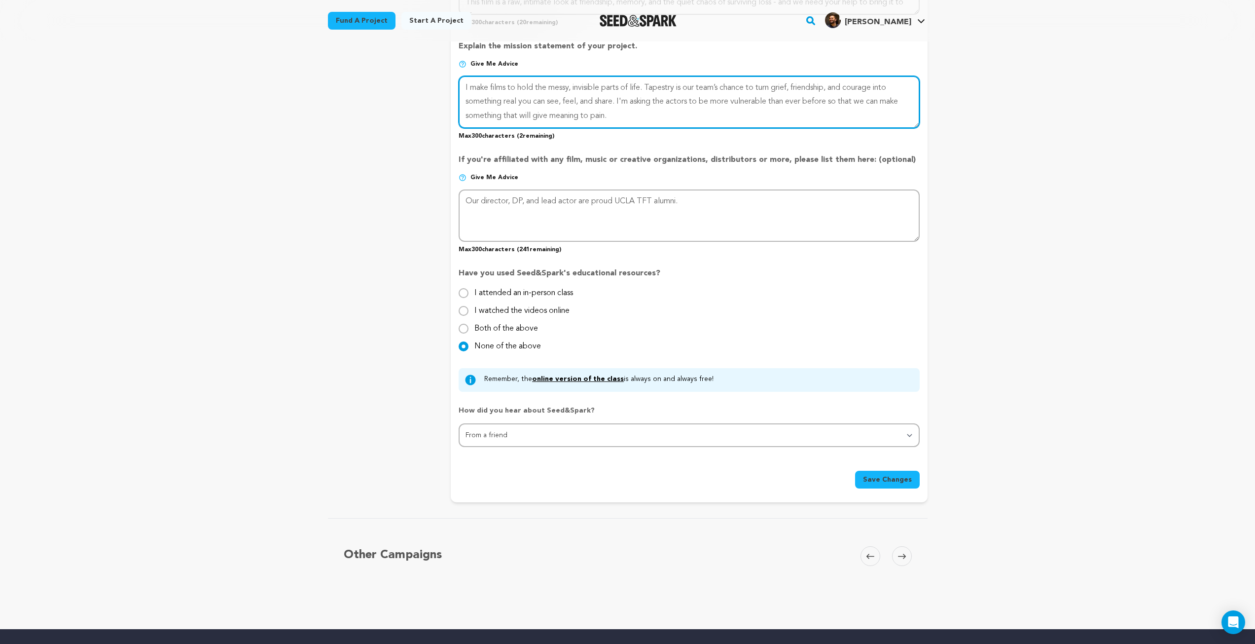
scroll to position [789, 0]
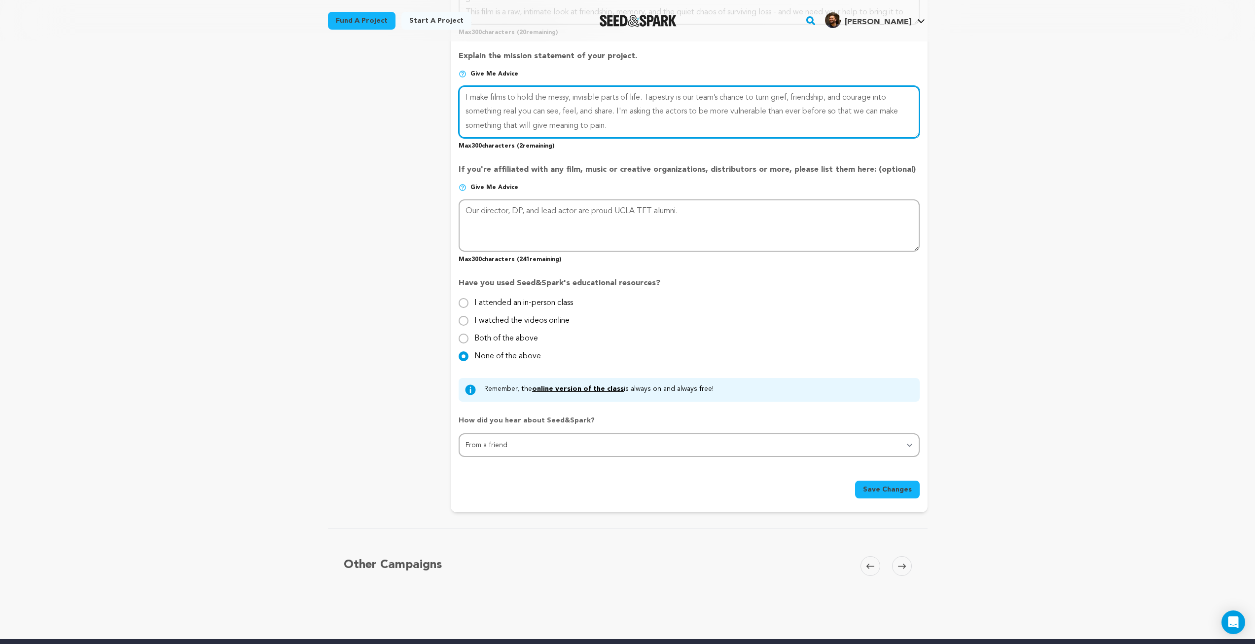
type textarea "I make films to hold the messy, invisible parts of life. Tapestry is our team’s…"
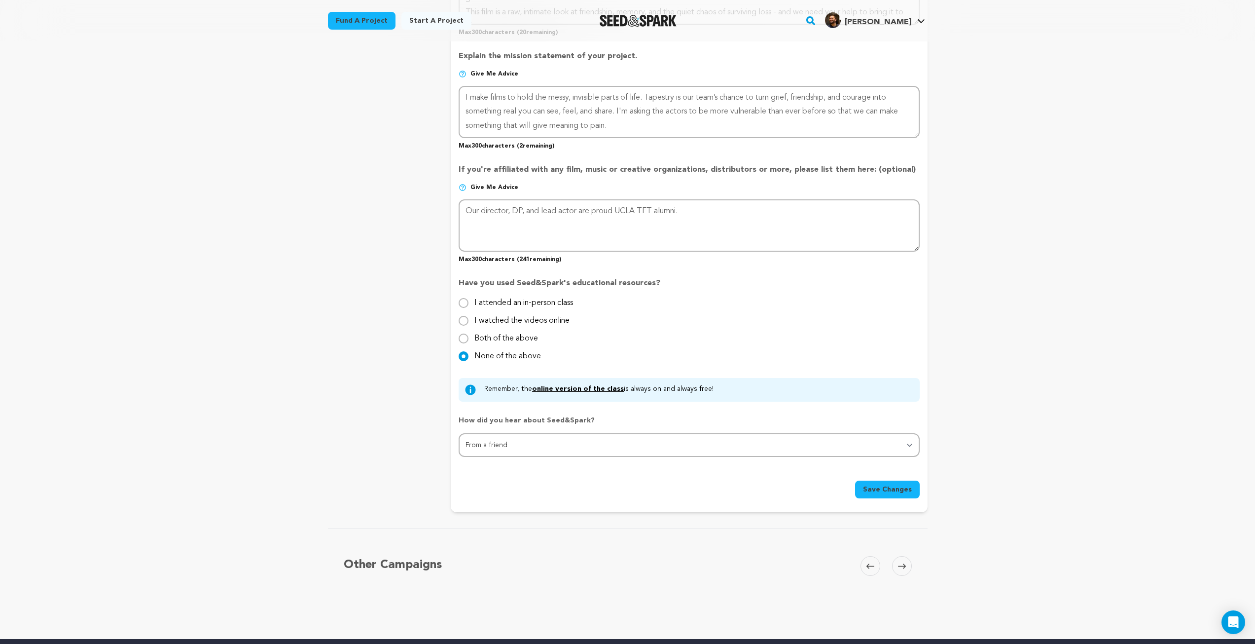
click at [870, 493] on span "Save Changes" at bounding box center [887, 489] width 49 height 10
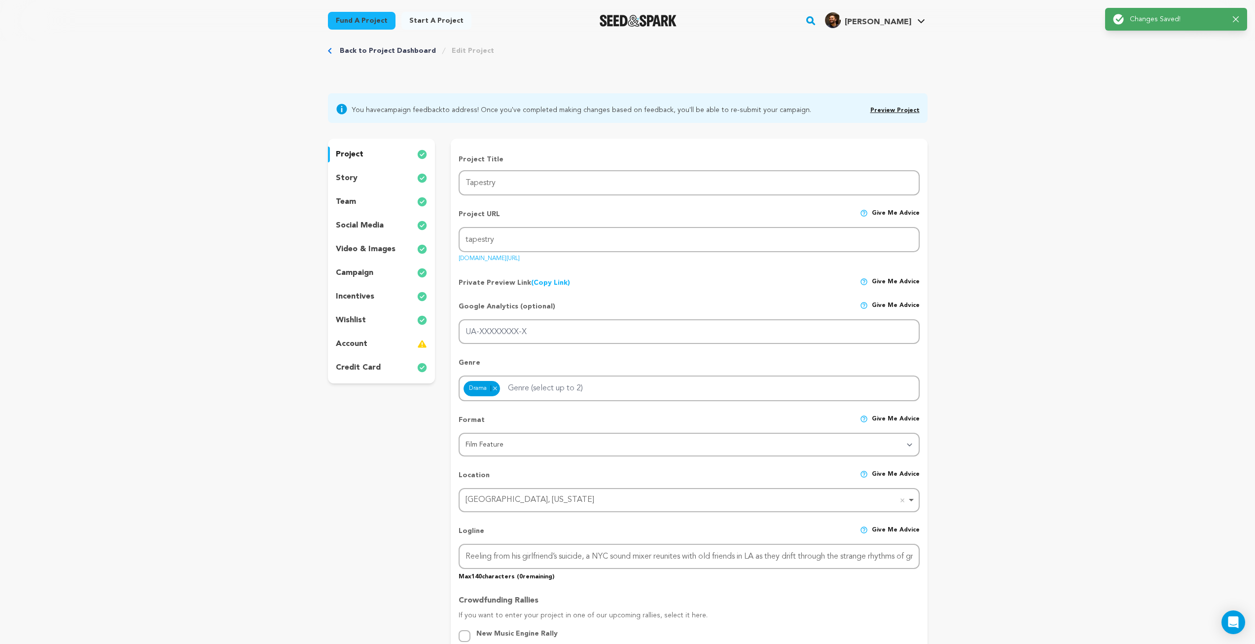
scroll to position [0, 0]
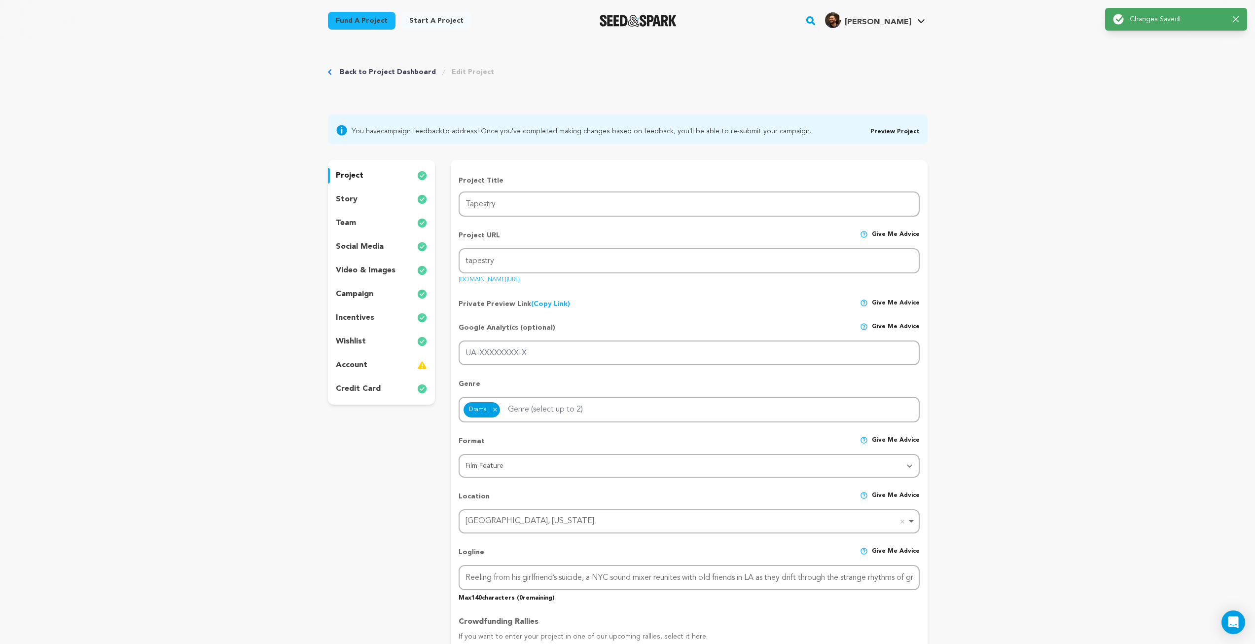
click at [358, 342] on p "wishlist" at bounding box center [351, 341] width 30 height 12
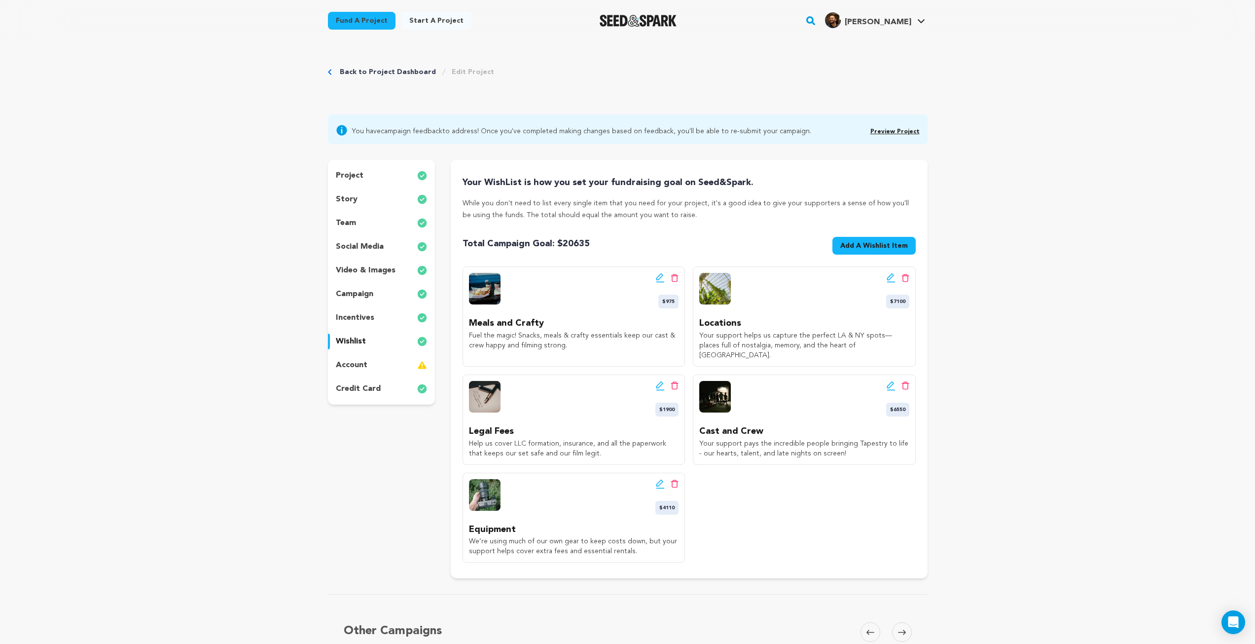
click at [364, 322] on p "incentives" at bounding box center [355, 318] width 38 height 12
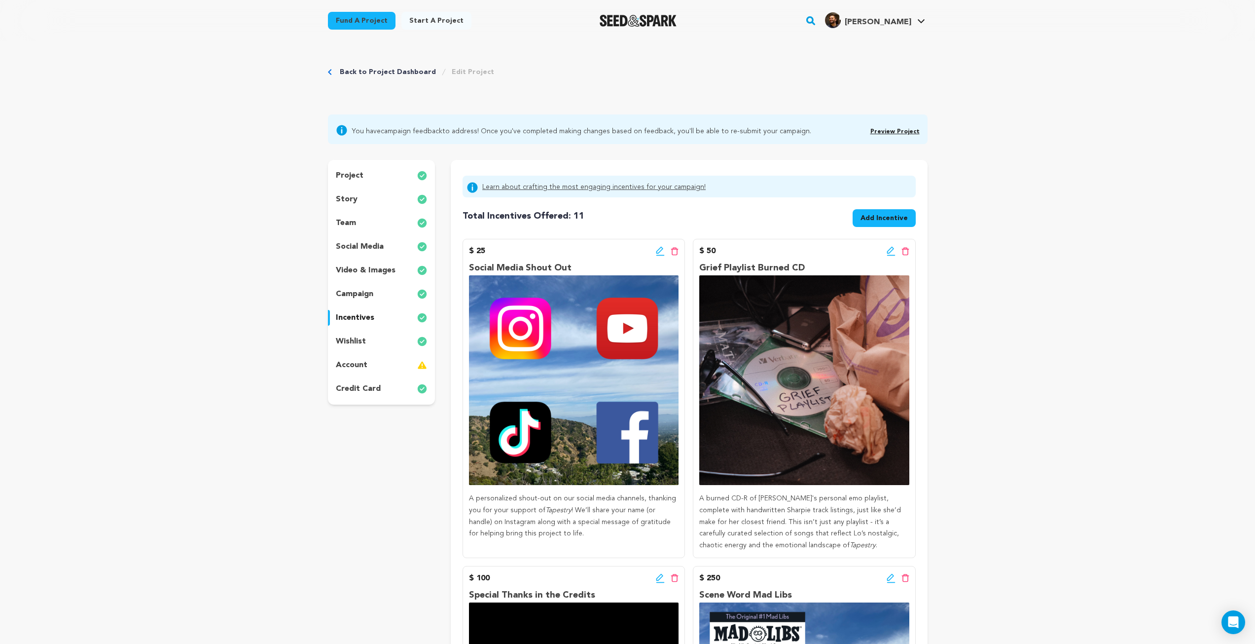
click at [355, 295] on p "campaign" at bounding box center [354, 294] width 37 height 12
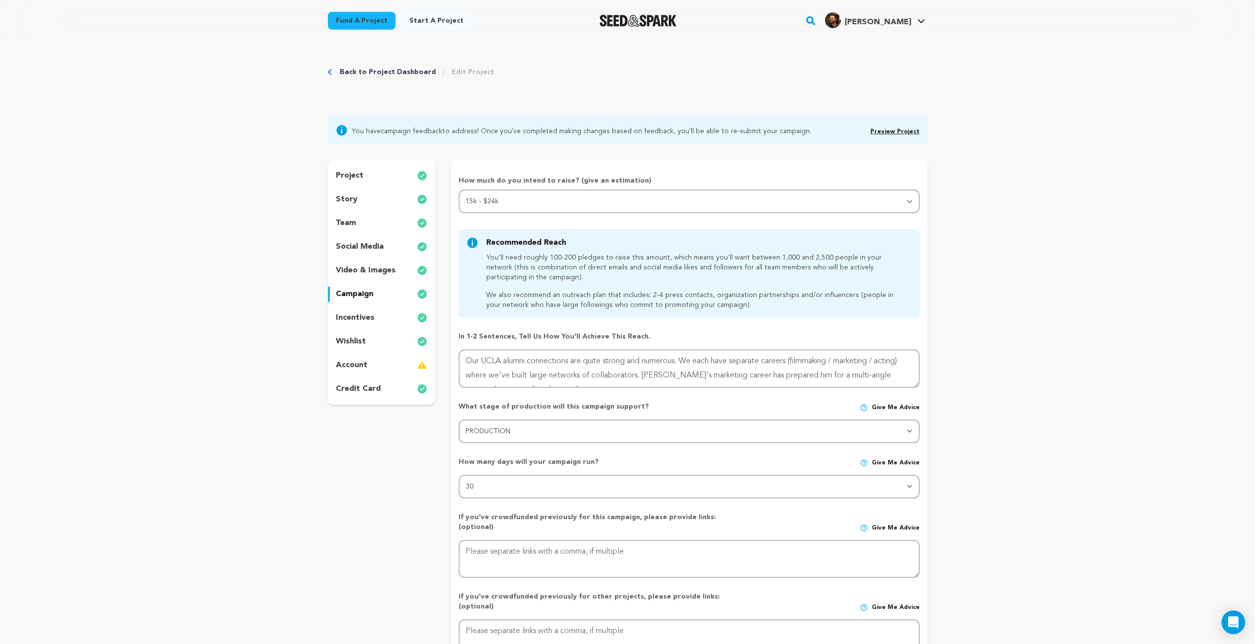
click at [373, 266] on p "video & images" at bounding box center [366, 270] width 60 height 12
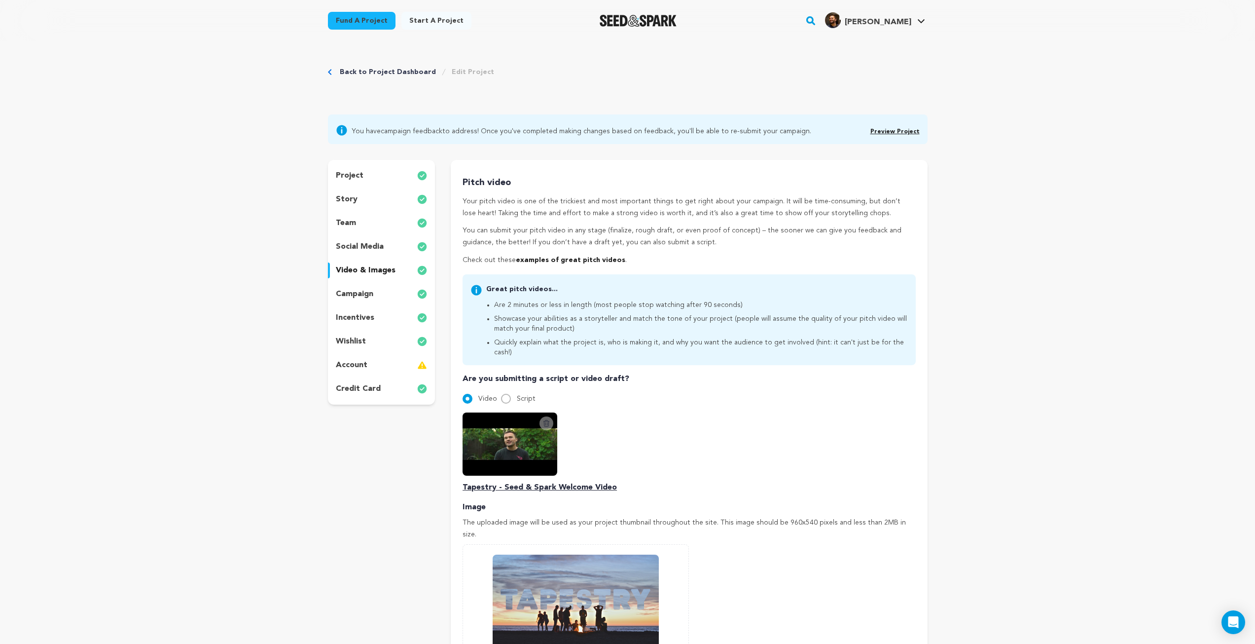
click at [366, 250] on p "social media" at bounding box center [360, 247] width 48 height 12
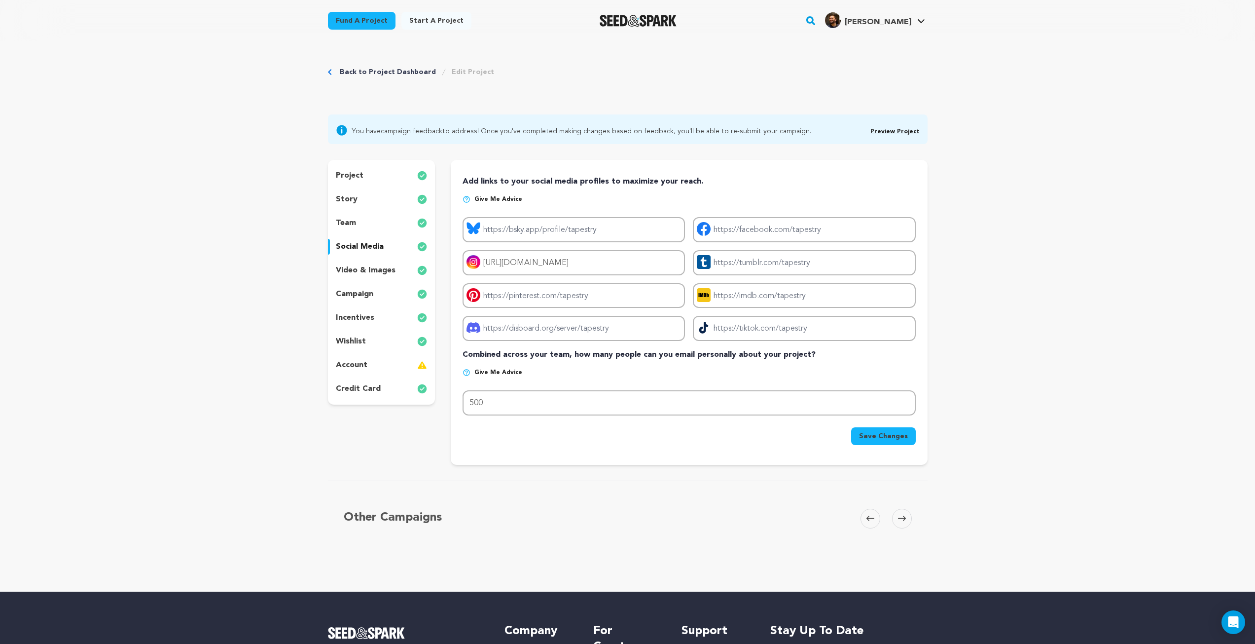
click at [363, 223] on div "team" at bounding box center [382, 223] width 108 height 16
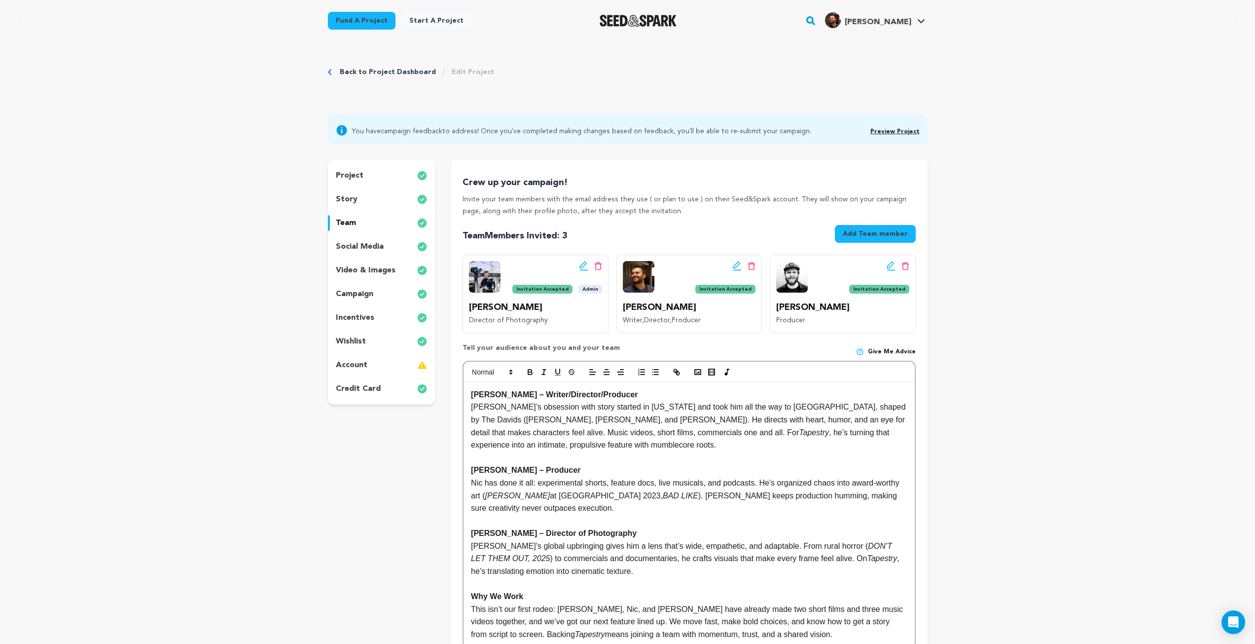
click at [361, 198] on div "story" at bounding box center [382, 199] width 108 height 16
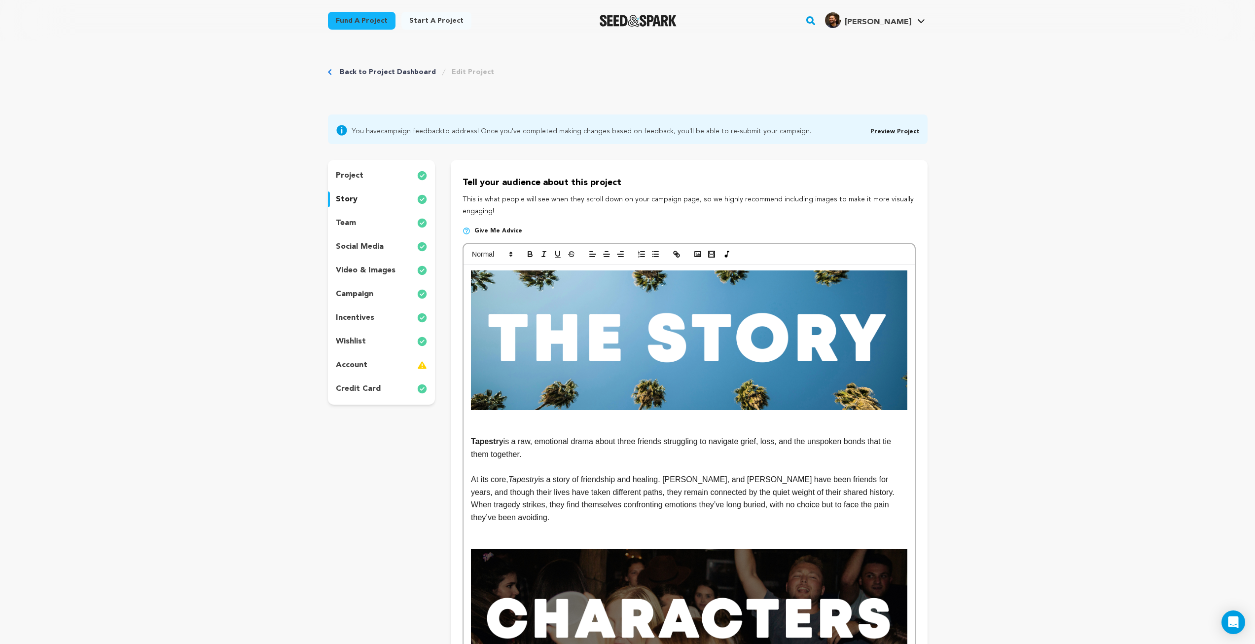
click at [368, 315] on p "incentives" at bounding box center [355, 318] width 38 height 12
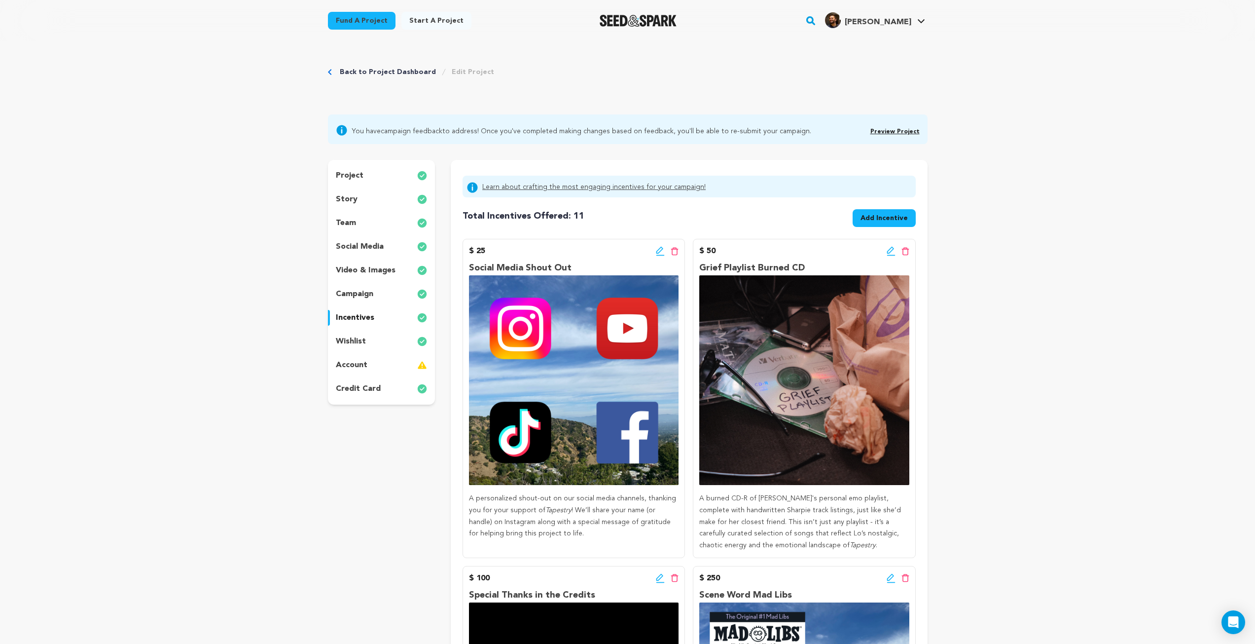
click at [363, 339] on p "wishlist" at bounding box center [351, 341] width 30 height 12
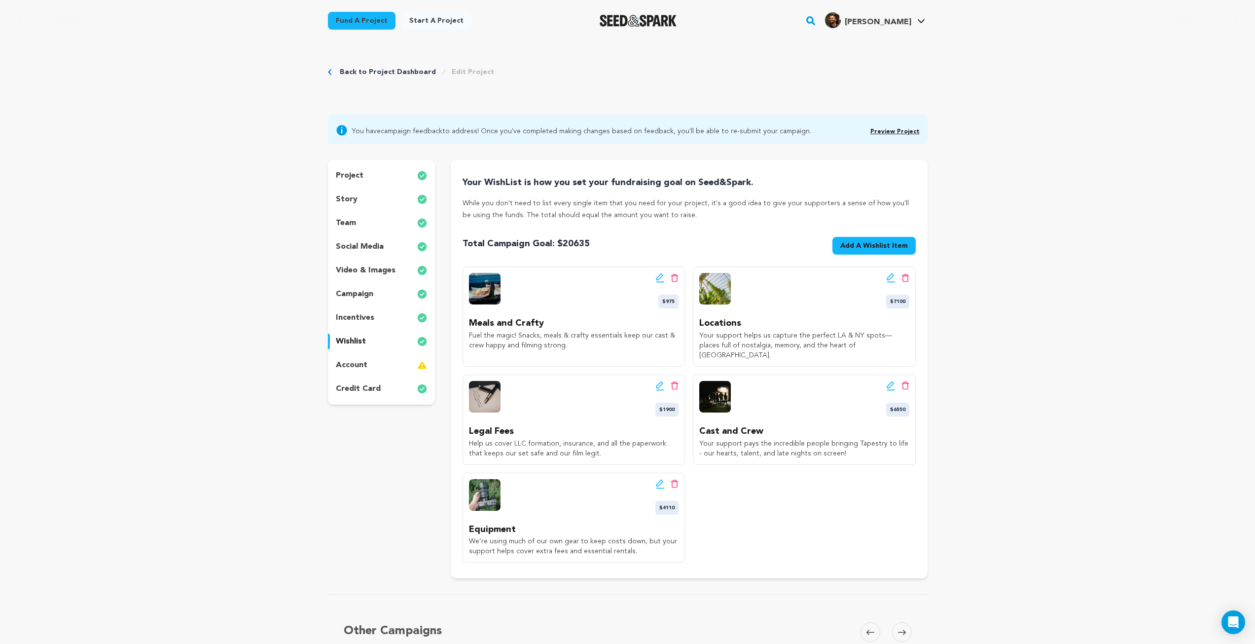
click at [362, 368] on p "account" at bounding box center [352, 365] width 32 height 12
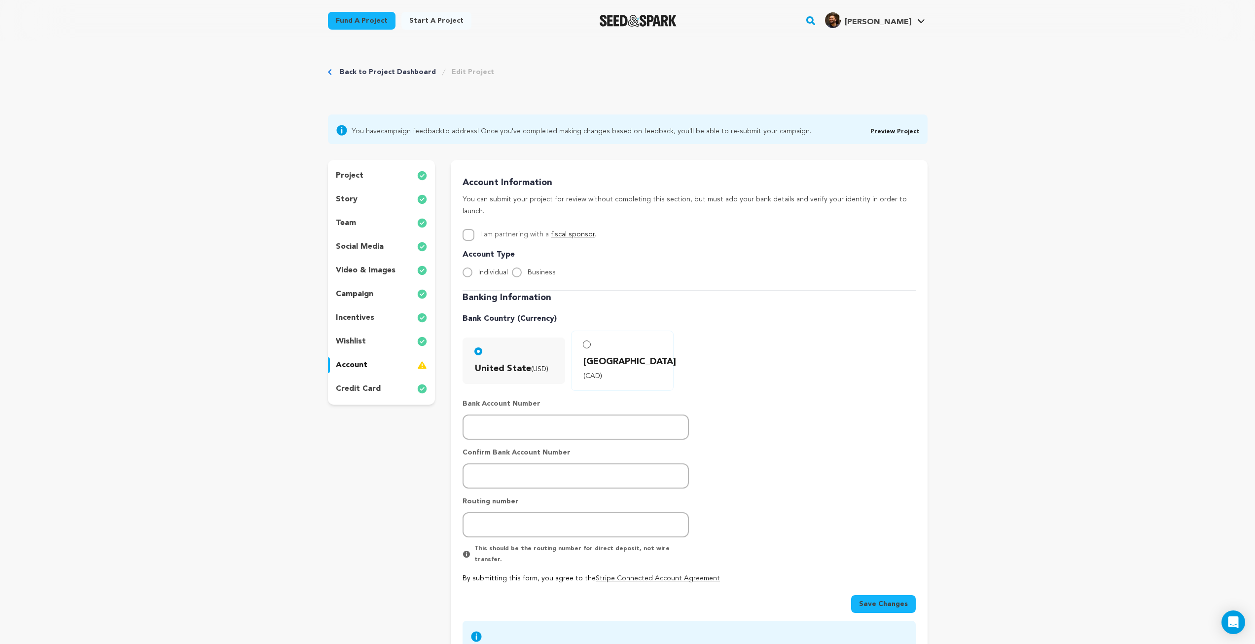
click at [361, 395] on div "credit card" at bounding box center [382, 389] width 108 height 16
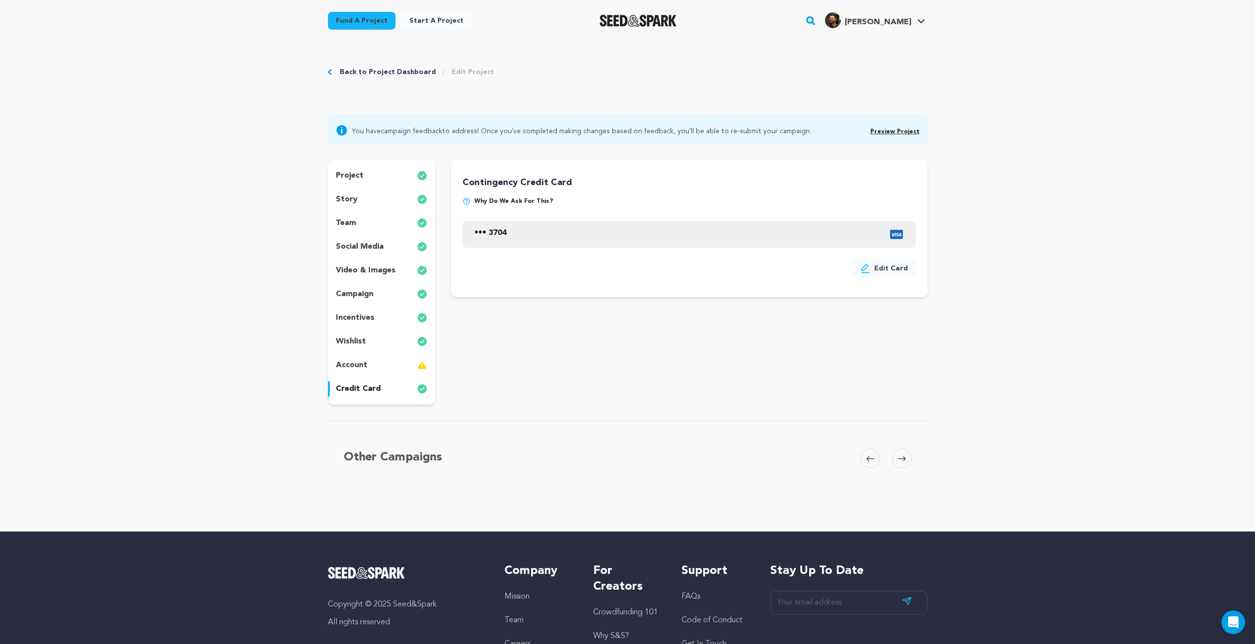
click at [366, 175] on div "project" at bounding box center [382, 176] width 108 height 16
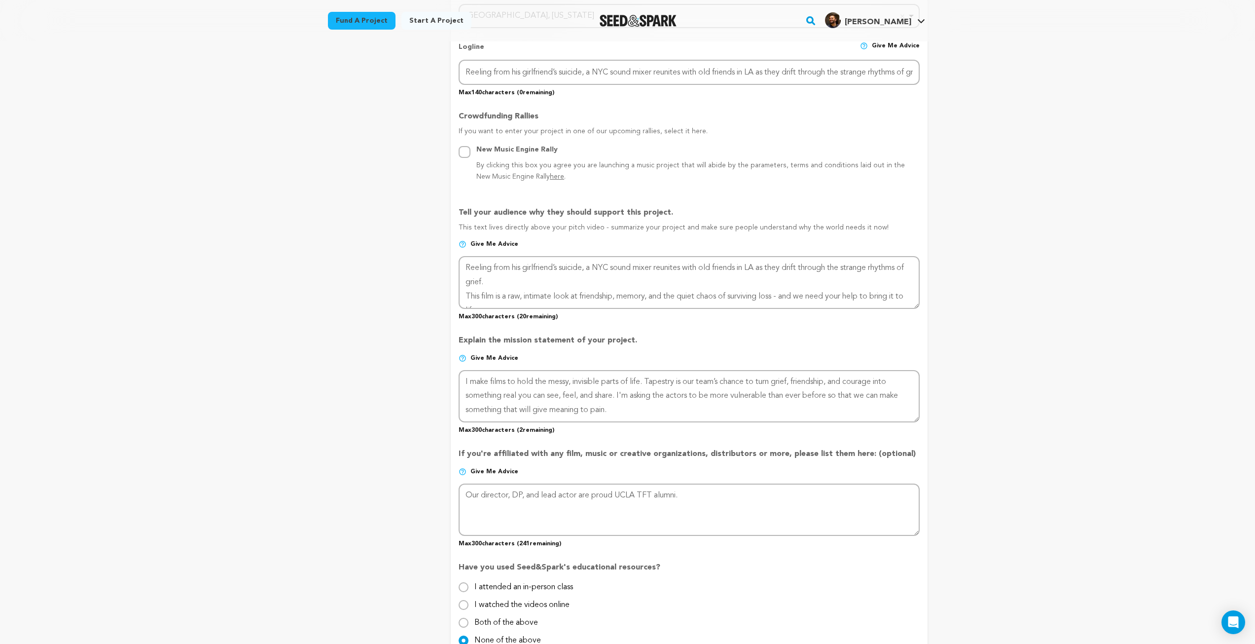
scroll to position [543, 0]
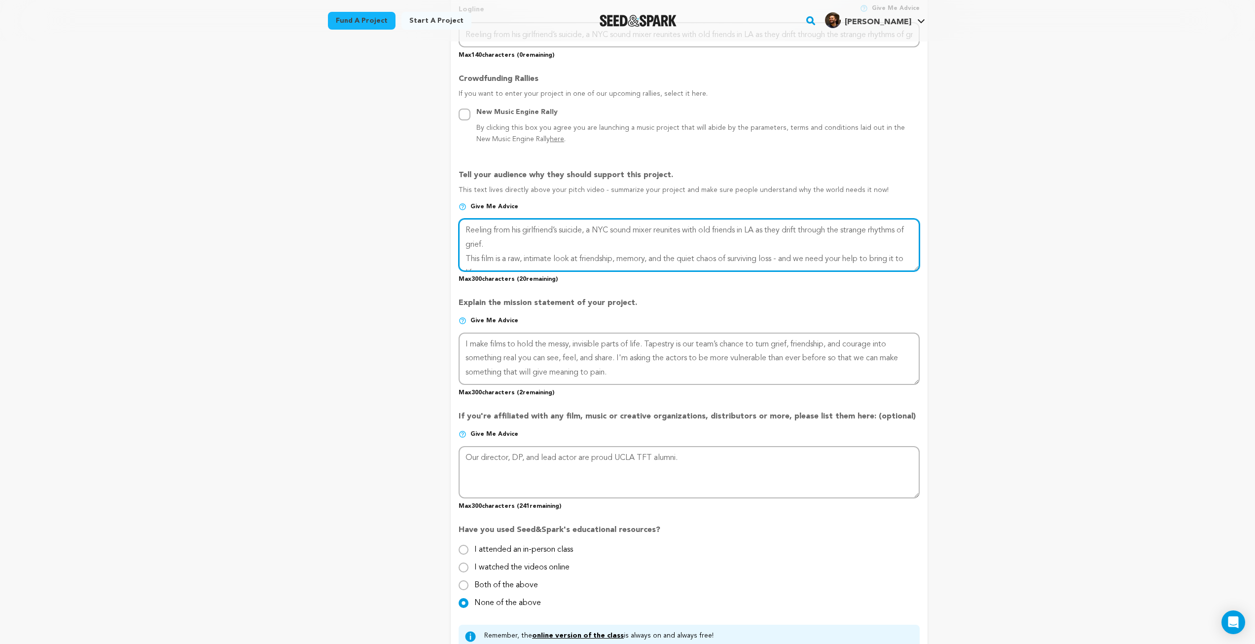
click at [579, 239] on textarea at bounding box center [689, 245] width 461 height 52
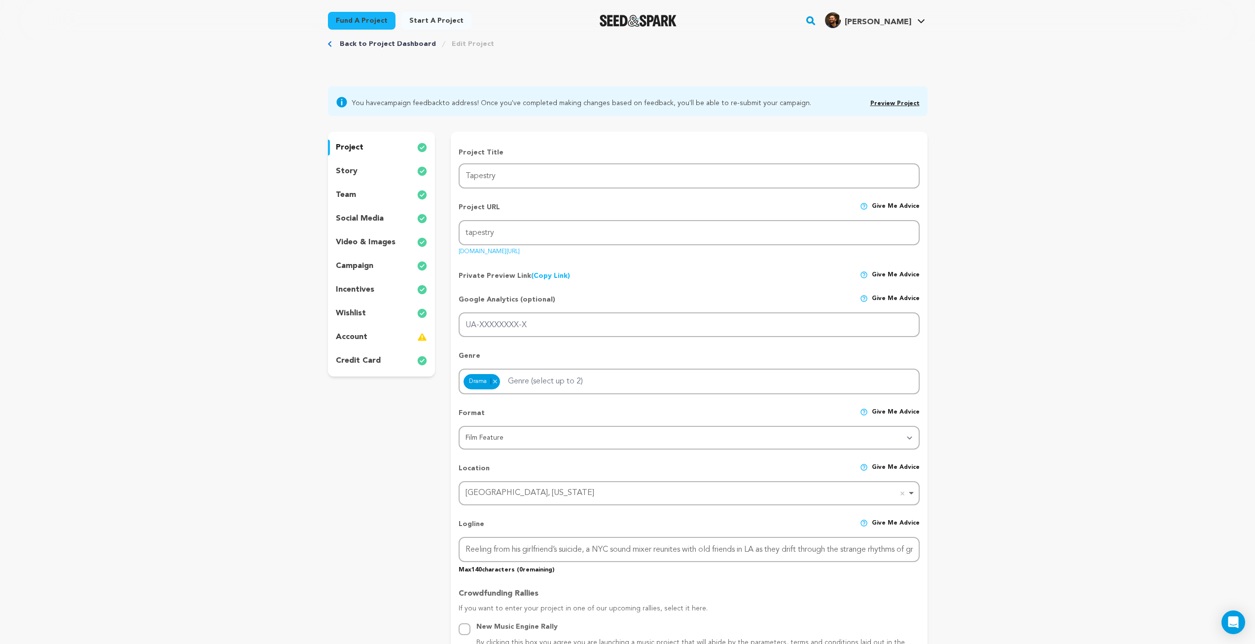
scroll to position [0, 0]
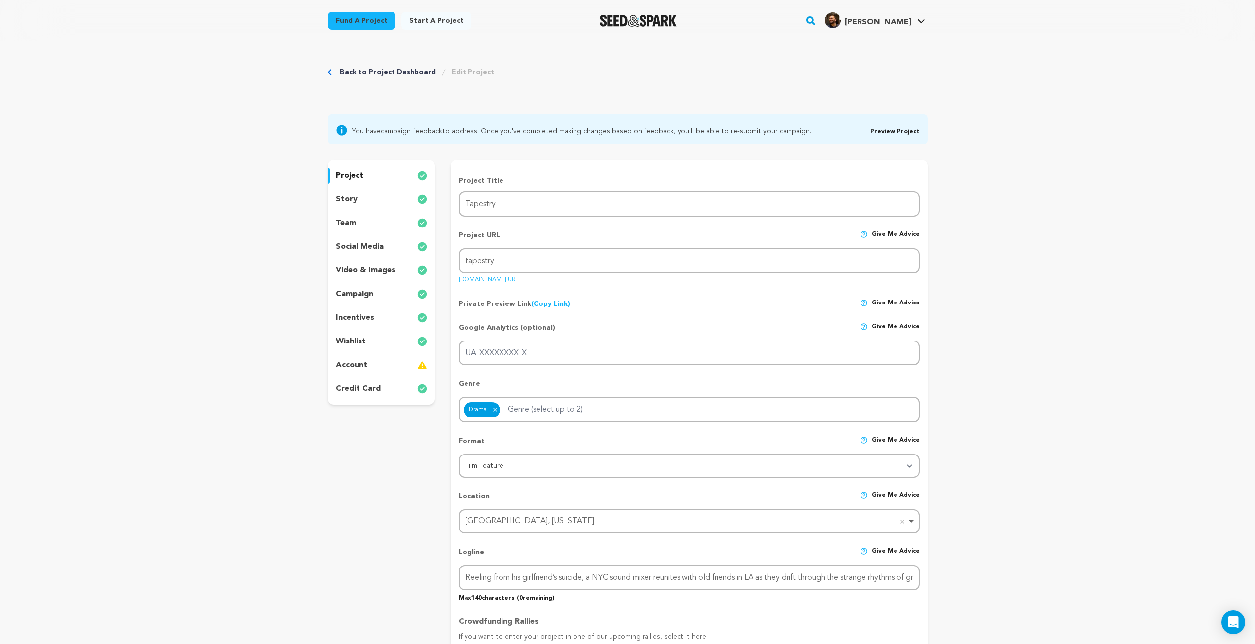
click at [365, 204] on div "story" at bounding box center [382, 199] width 108 height 16
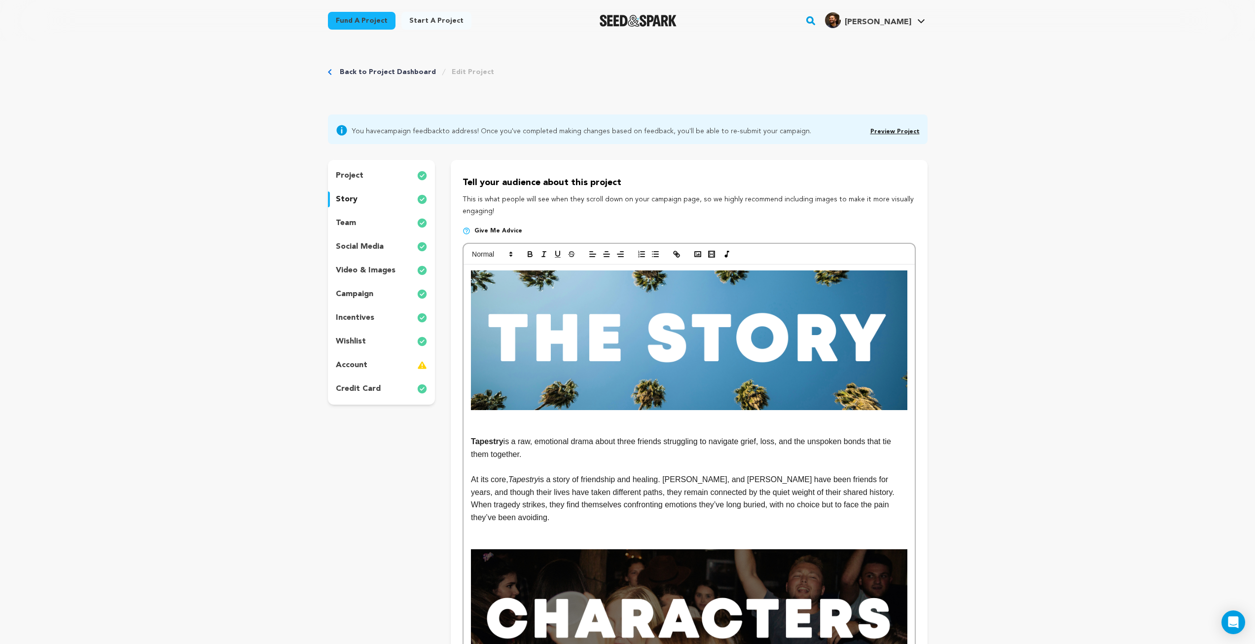
click at [378, 223] on div "team" at bounding box center [382, 223] width 108 height 16
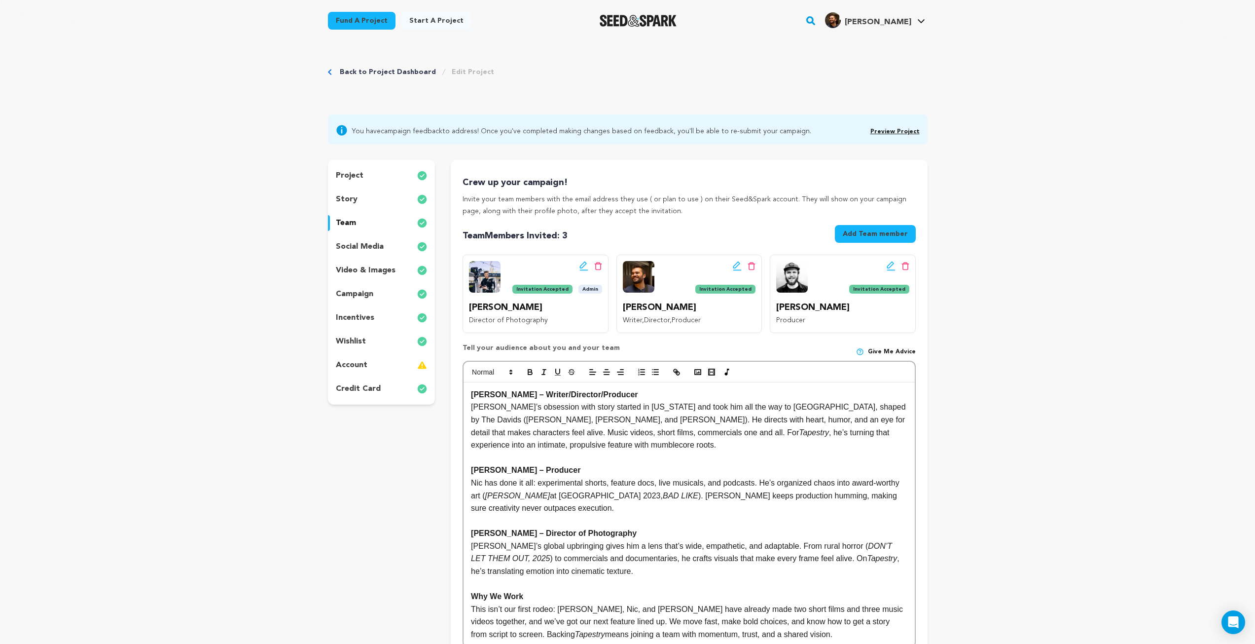
click at [372, 246] on p "social media" at bounding box center [360, 247] width 48 height 12
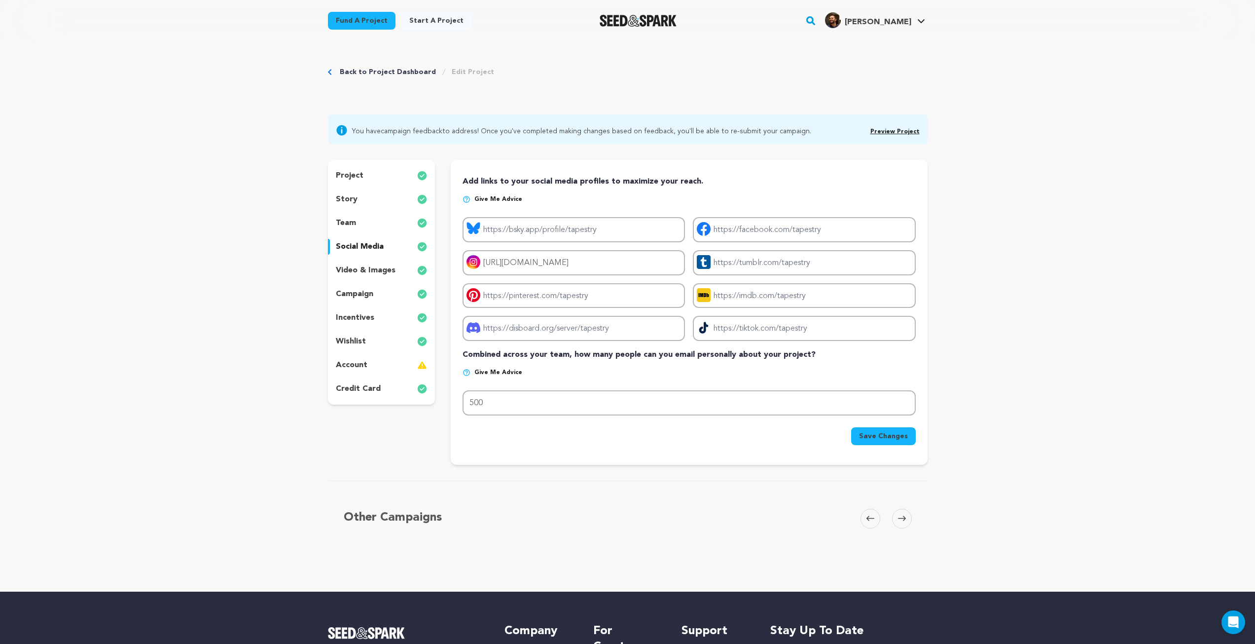
click at [365, 272] on p "video & images" at bounding box center [366, 270] width 60 height 12
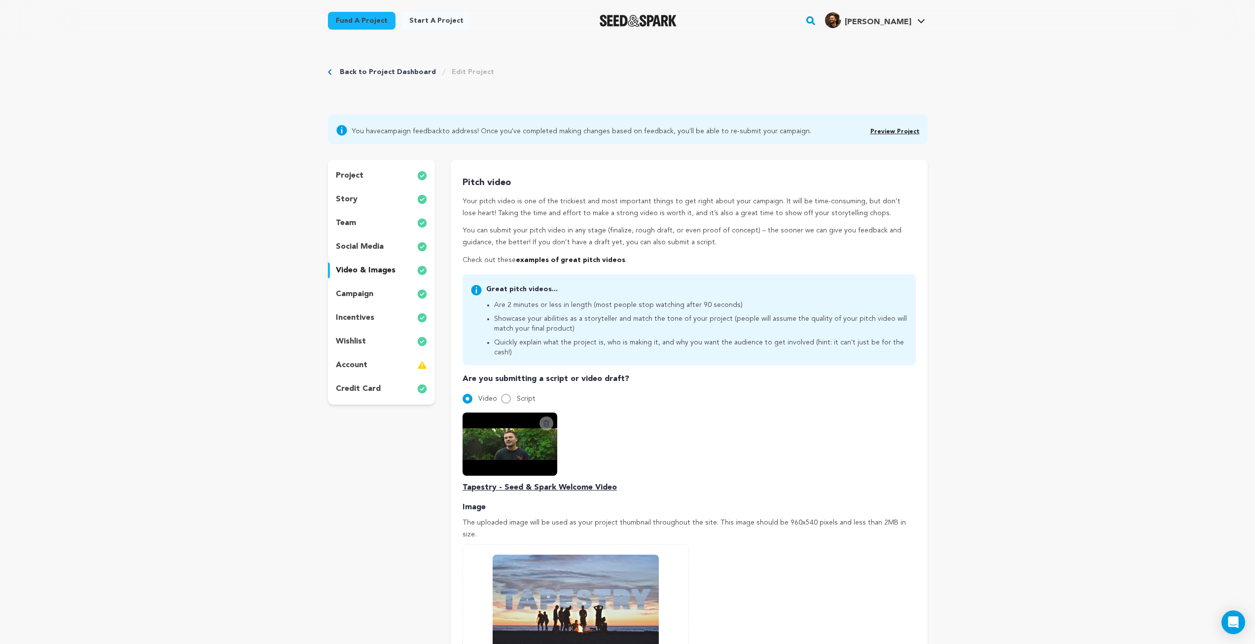
click at [364, 296] on p "campaign" at bounding box center [354, 294] width 37 height 12
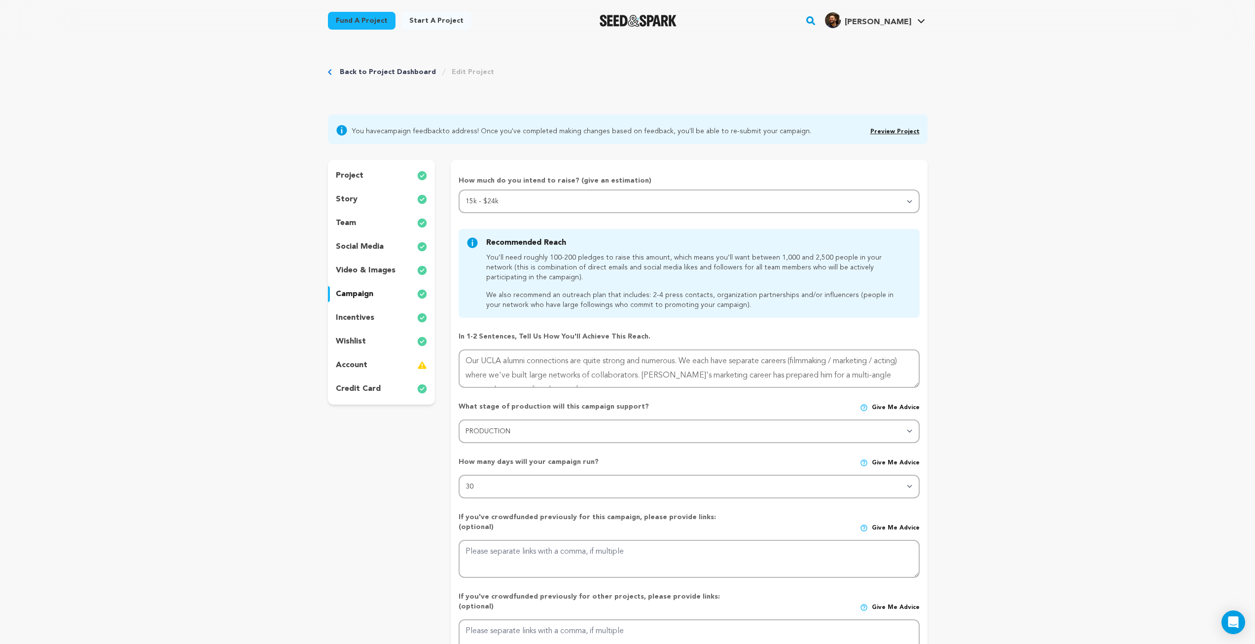
click at [362, 324] on div "incentives" at bounding box center [382, 318] width 108 height 16
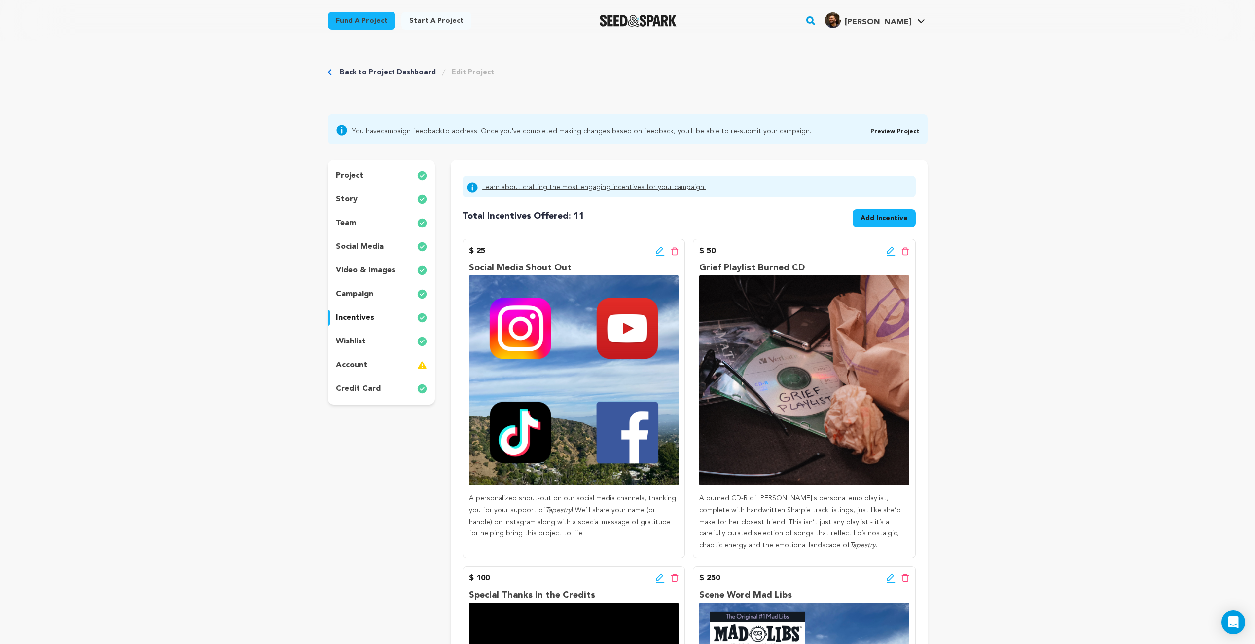
click at [360, 342] on p "wishlist" at bounding box center [351, 341] width 30 height 12
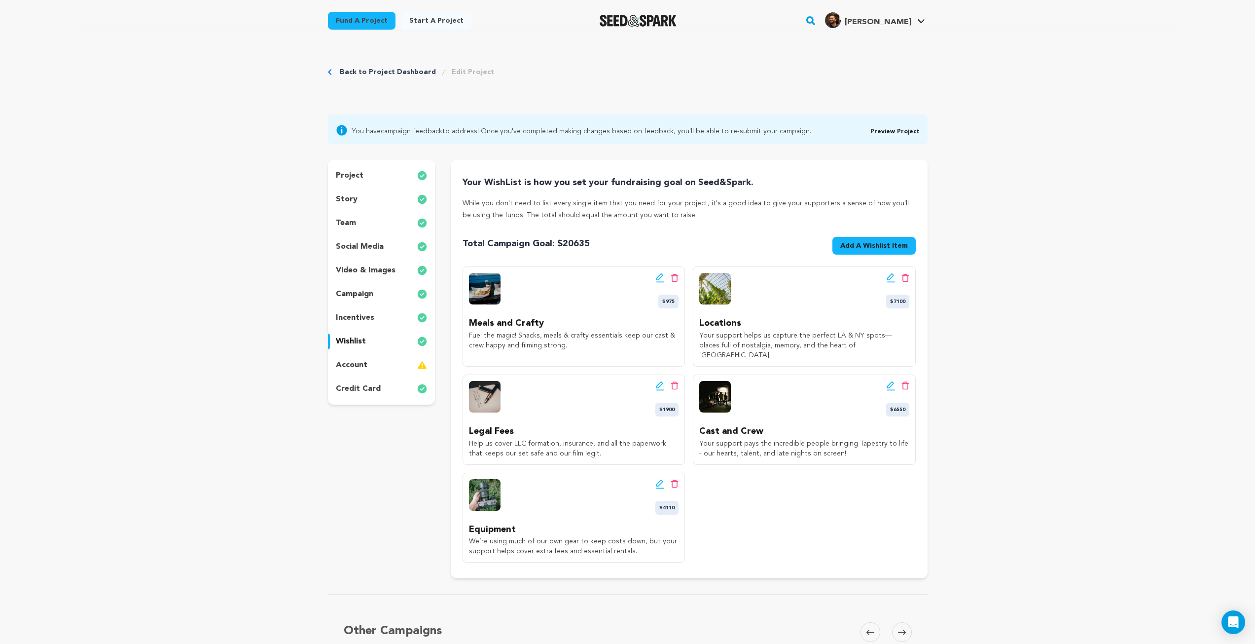
click at [360, 319] on p "incentives" at bounding box center [355, 318] width 38 height 12
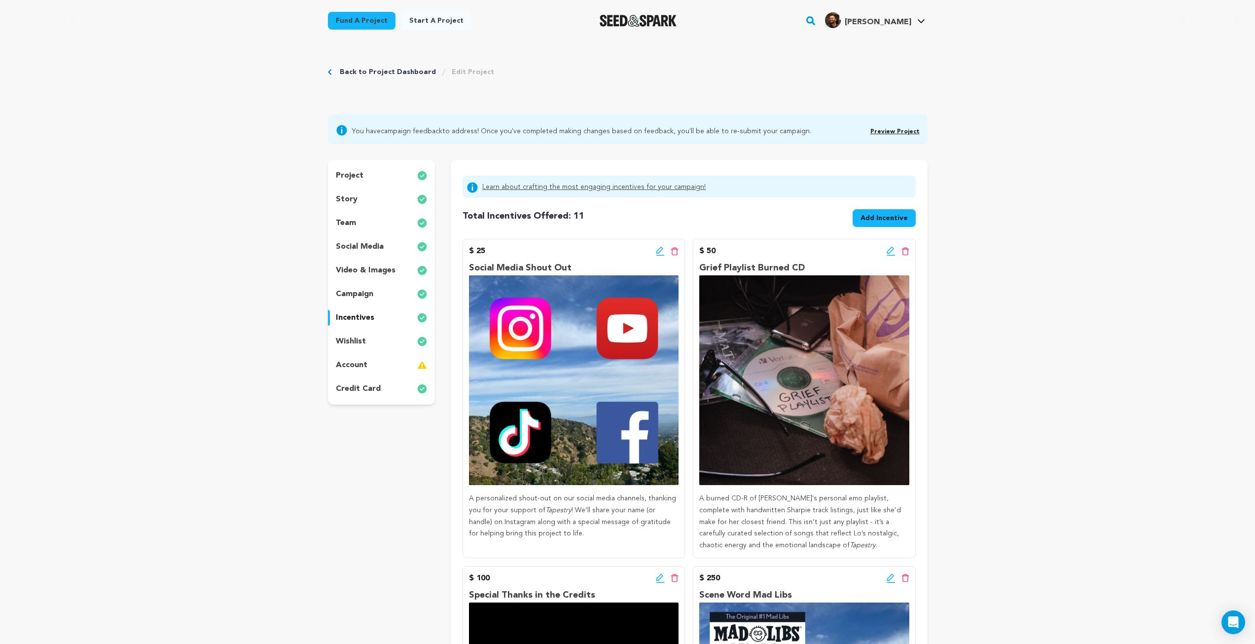
click at [880, 221] on span "Add Incentive" at bounding box center [884, 218] width 47 height 10
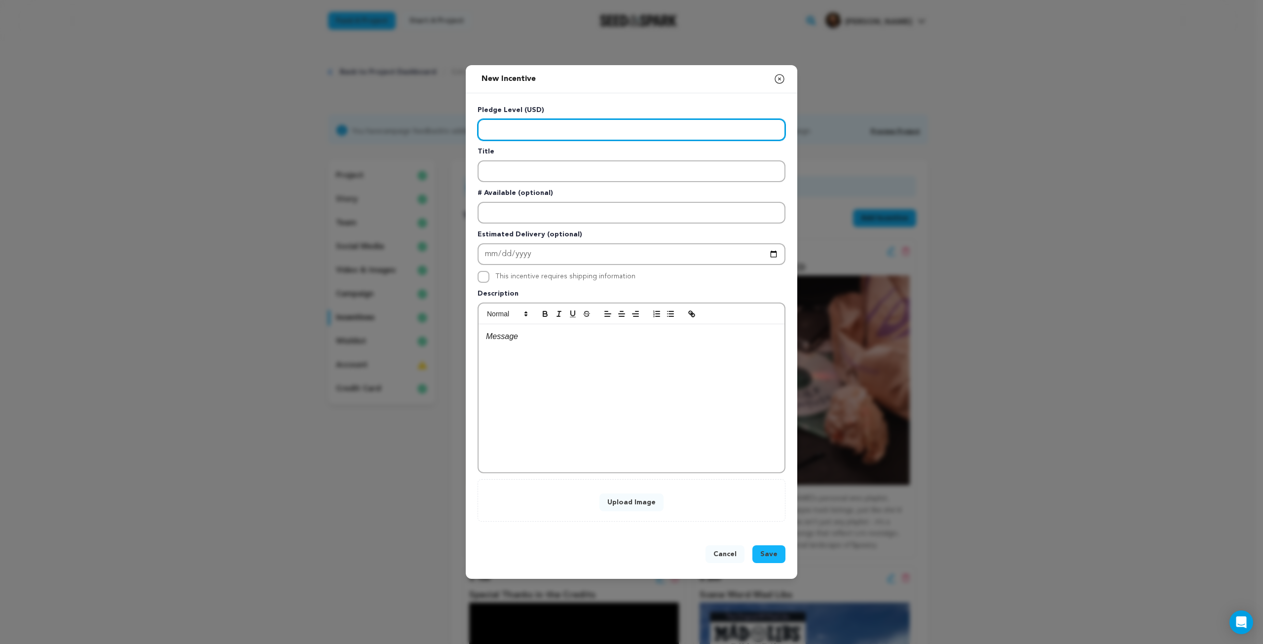
click at [513, 128] on input "Enter level" at bounding box center [631, 130] width 308 height 22
type input "500"
click at [778, 80] on icon "button" at bounding box center [779, 78] width 9 height 9
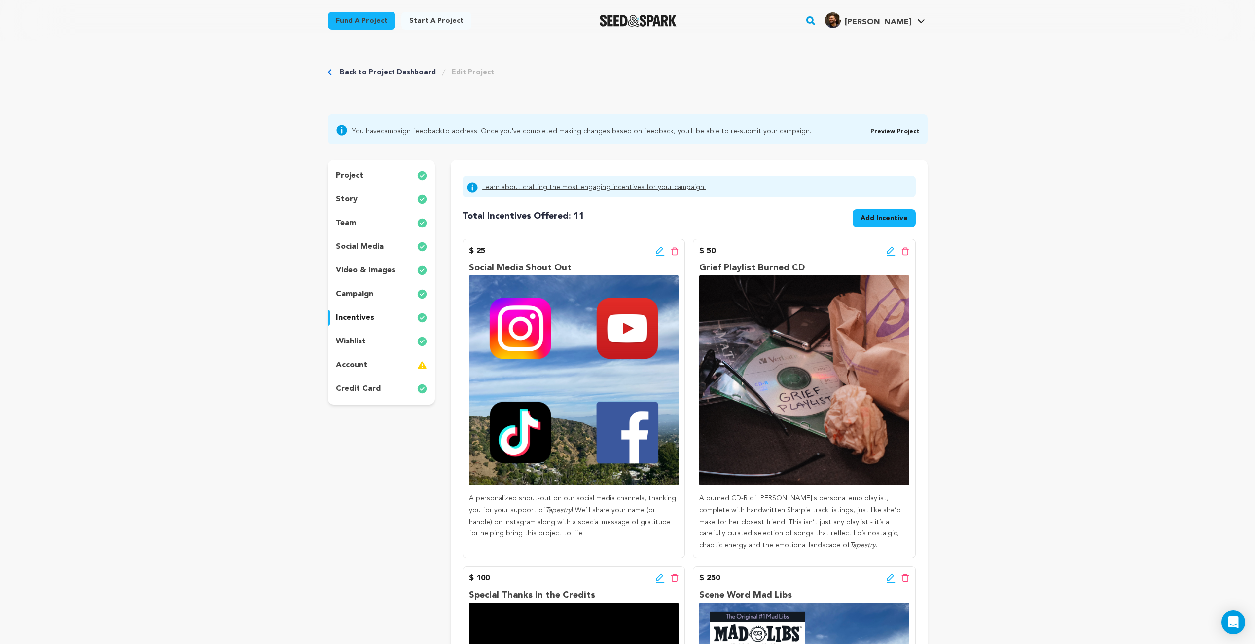
click at [863, 220] on span "Add Incentive" at bounding box center [884, 218] width 47 height 10
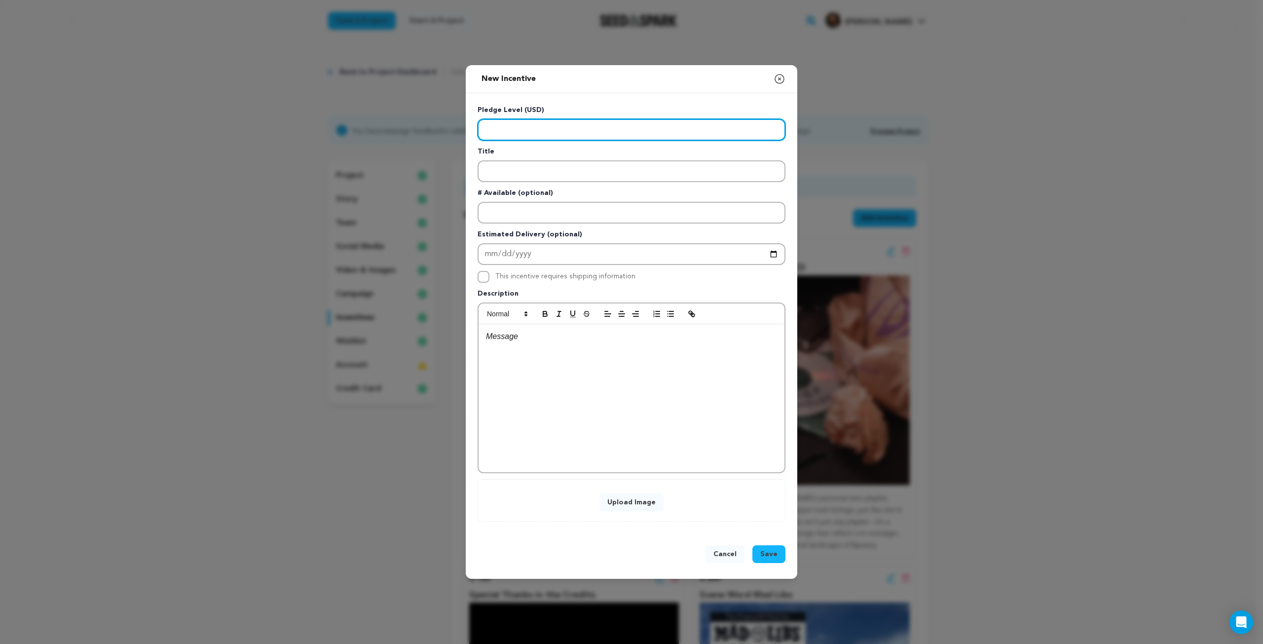
click at [515, 134] on input "Enter level" at bounding box center [631, 130] width 308 height 22
type input "500"
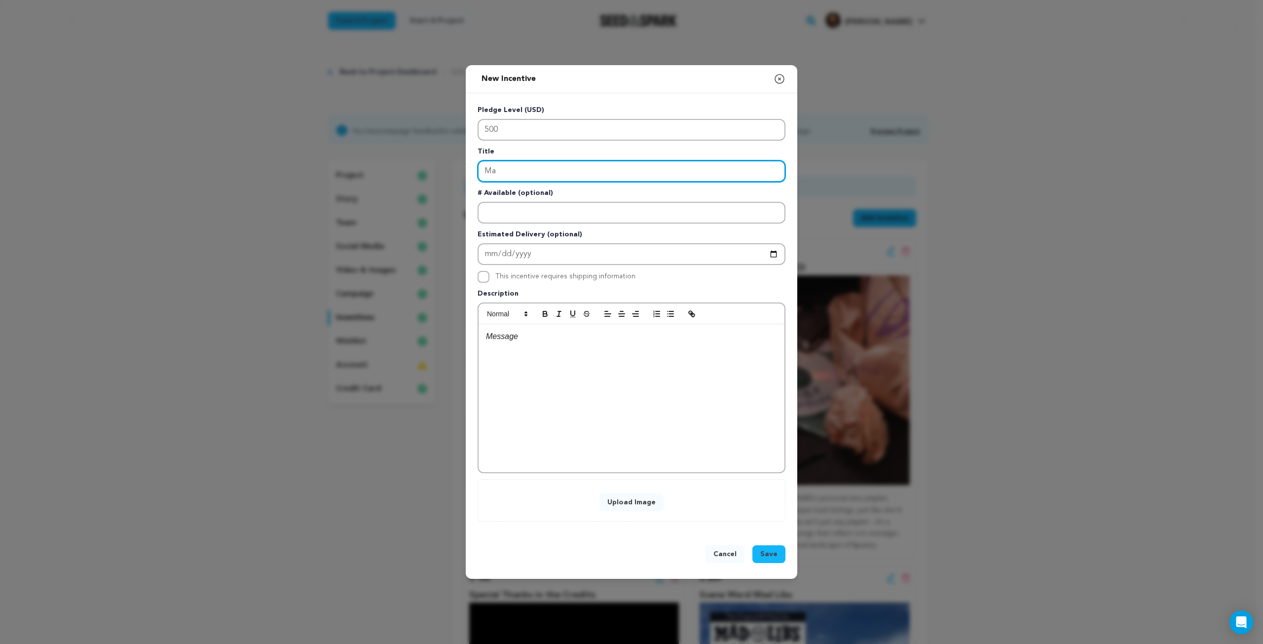
type input "M"
type input "Support Mental Health"
click at [532, 381] on div at bounding box center [631, 398] width 306 height 148
click at [653, 365] on div at bounding box center [631, 398] width 306 height 148
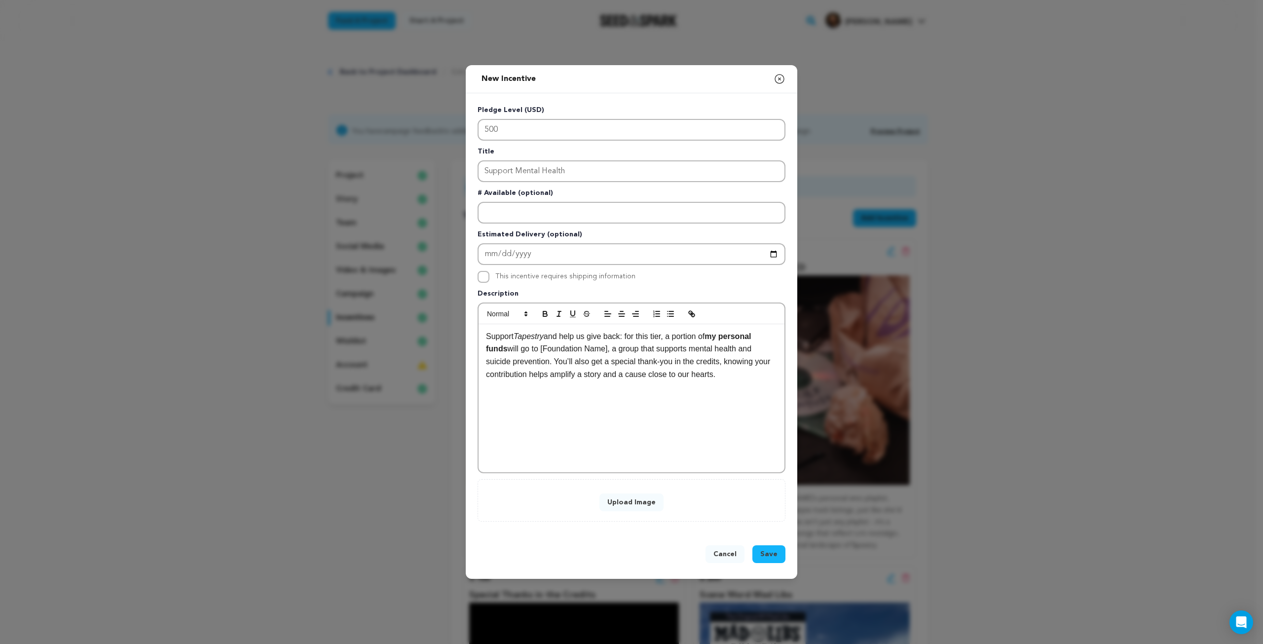
click at [649, 337] on p "Support Tapestry and help us give back: for this tier, a portion of my personal…" at bounding box center [631, 355] width 291 height 50
click at [631, 500] on button "Upload Image" at bounding box center [631, 502] width 64 height 18
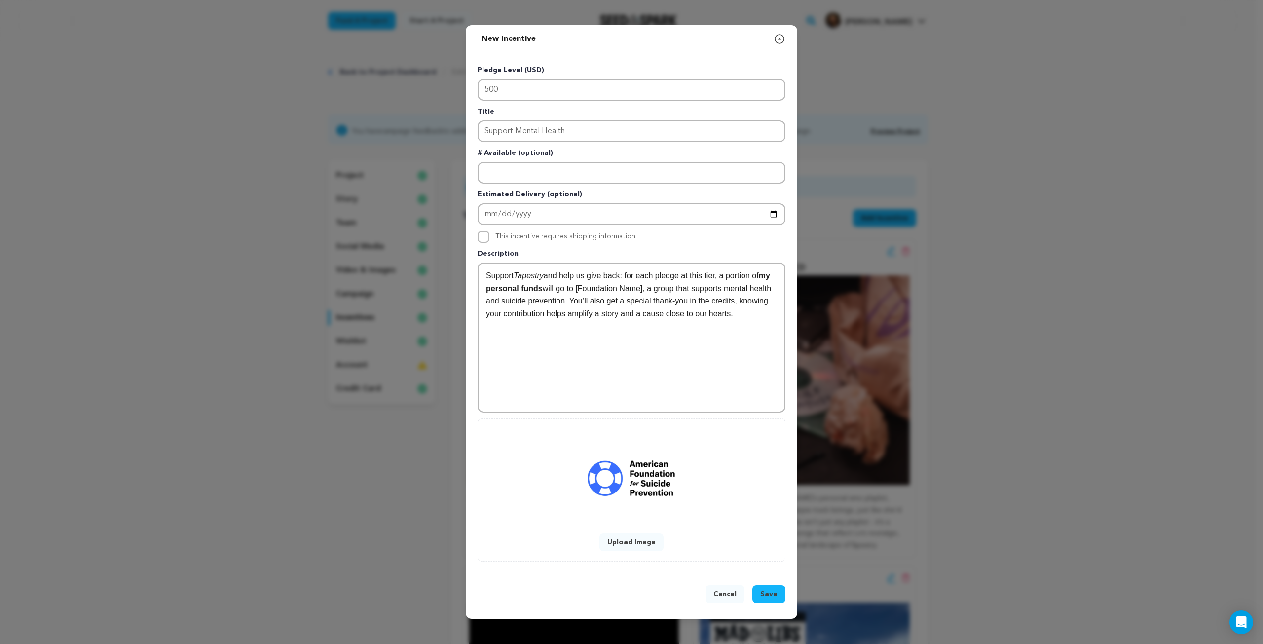
click at [639, 288] on p "Support Tapestry and help us give back: for each pledge at this tier, a portion…" at bounding box center [631, 294] width 291 height 50
click at [736, 316] on p "Support Tapestry and help us give back: for each pledge at this tier, a portion…" at bounding box center [631, 294] width 291 height 50
click at [728, 275] on p "Support Tapestry and help us give back: for each pledge at this tier, a portion…" at bounding box center [631, 294] width 291 height 50
click at [592, 286] on p "Support Tapestry and help us give back: for each pledge at this tier, a portion…" at bounding box center [631, 294] width 291 height 50
click at [704, 309] on p "Support Tapestry and help us give back: for each pledge at this tier, a portion…" at bounding box center [631, 294] width 291 height 50
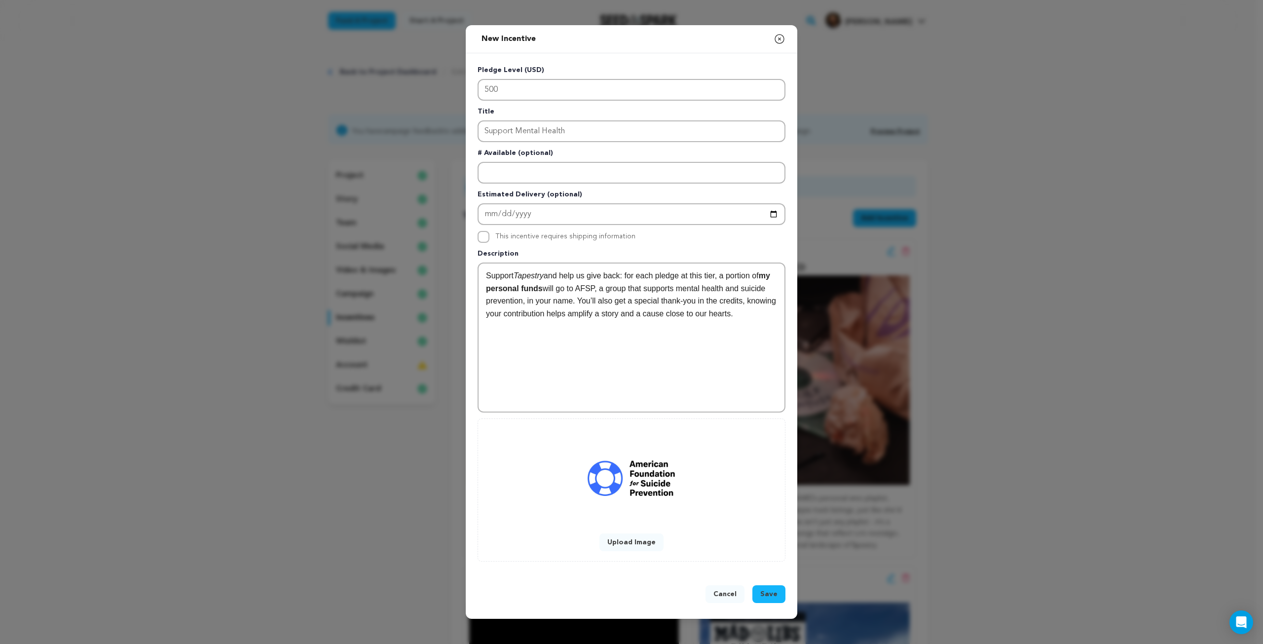
click at [751, 313] on p "Support Tapestry and help us give back: for each pledge at this tier, a portion…" at bounding box center [631, 294] width 291 height 50
click at [761, 311] on p "Support Tapestry and help us give back: for each pledge at this tier, a portion…" at bounding box center [631, 294] width 291 height 50
click at [745, 314] on p "Support Tapestry and help us give back: for each pledge at this tier, a portion…" at bounding box center [631, 294] width 291 height 50
click at [775, 595] on span "Save" at bounding box center [768, 594] width 17 height 10
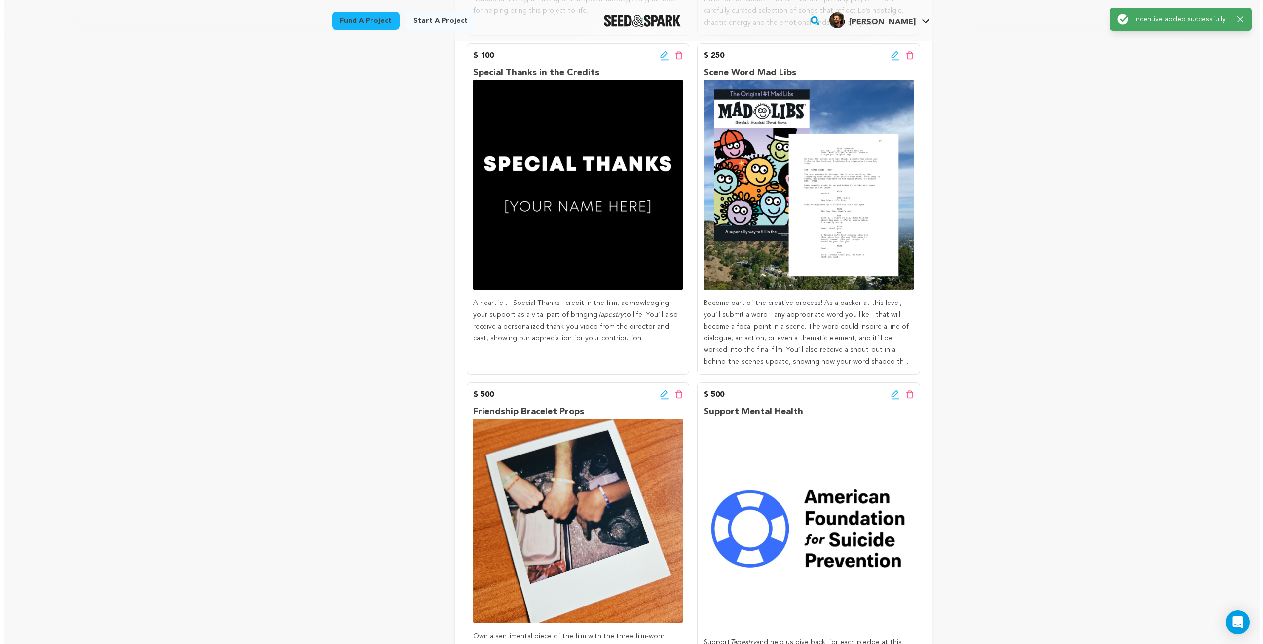
scroll to position [740, 0]
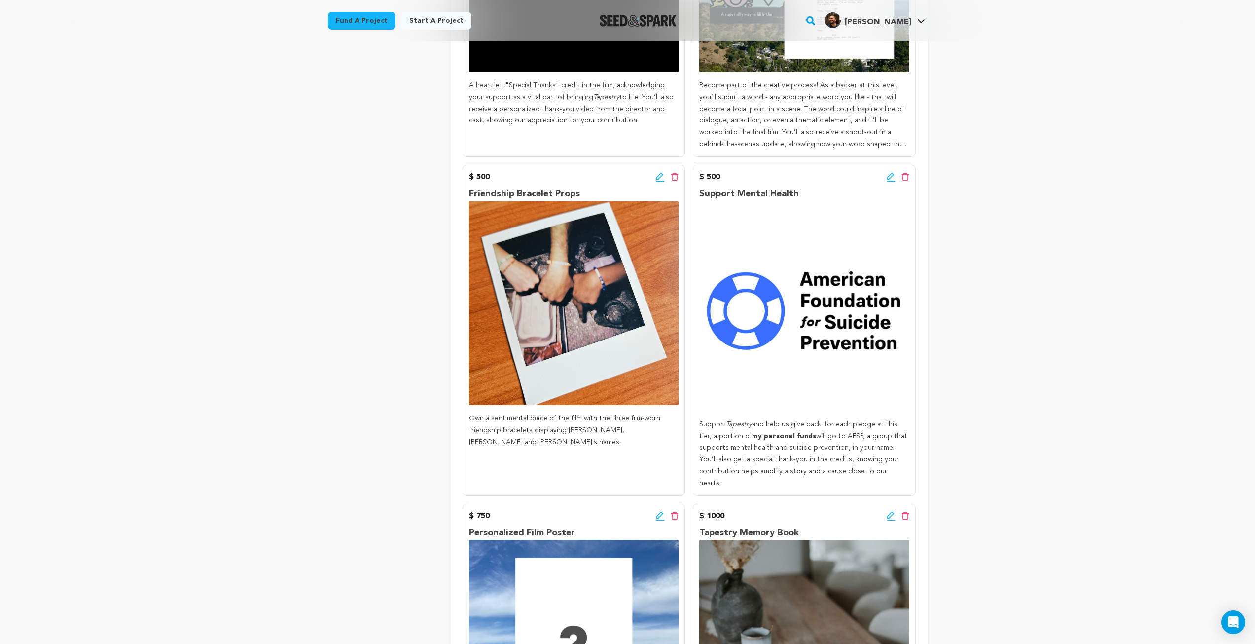
click at [895, 179] on icon at bounding box center [891, 177] width 9 height 10
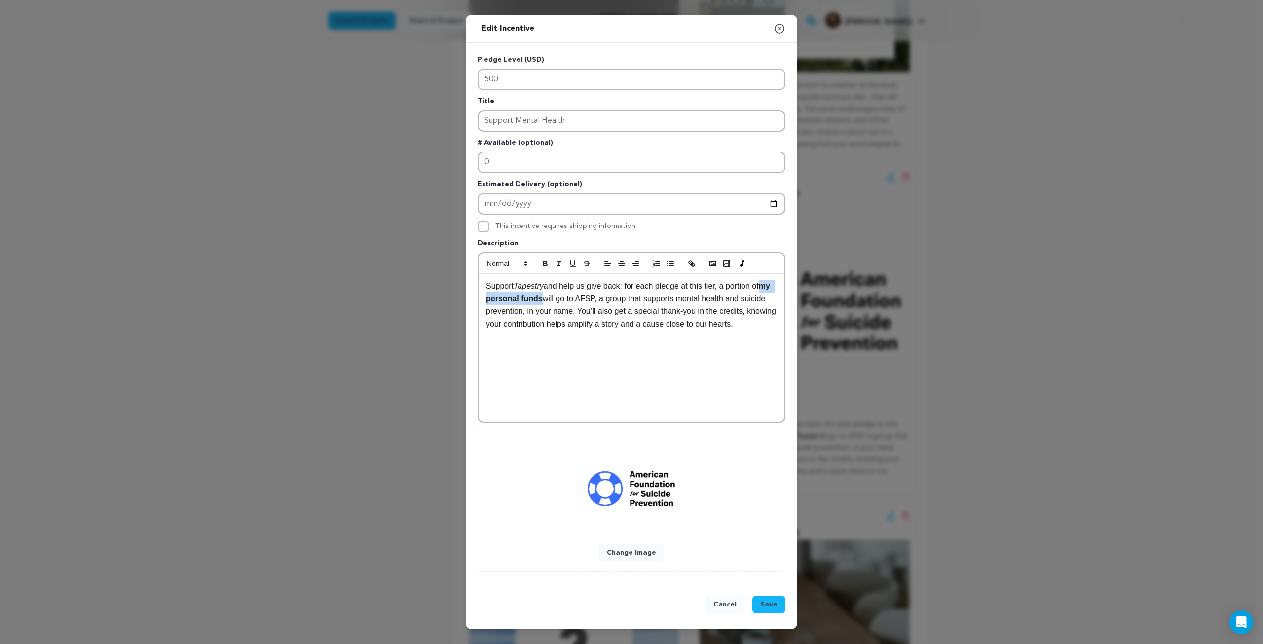
drag, startPoint x: 540, startPoint y: 299, endPoint x: 767, endPoint y: 288, distance: 226.7
click at [767, 288] on strong "my personal funds" at bounding box center [629, 292] width 286 height 21
click at [542, 261] on icon "button" at bounding box center [545, 263] width 9 height 9
click at [690, 311] on p "Support Tapestry and help us give back: for each pledge at this tier, a portion…" at bounding box center [631, 305] width 291 height 50
drag, startPoint x: 770, startPoint y: 599, endPoint x: 766, endPoint y: 577, distance: 23.0
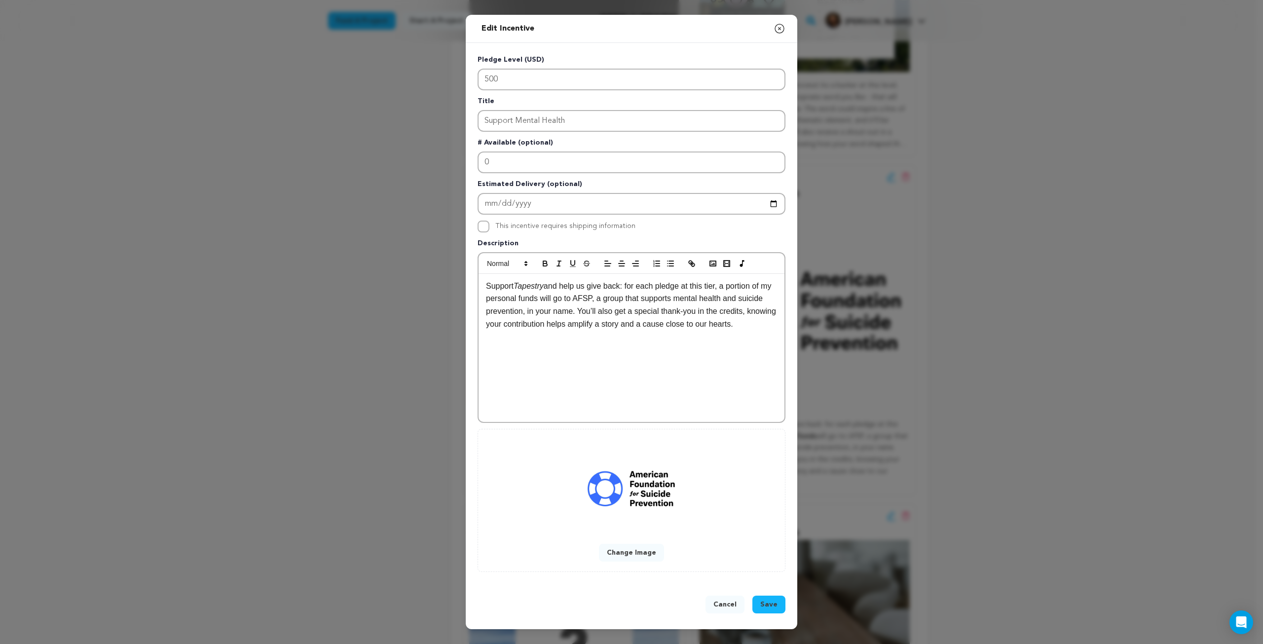
click at [767, 598] on button "Save" at bounding box center [768, 604] width 33 height 18
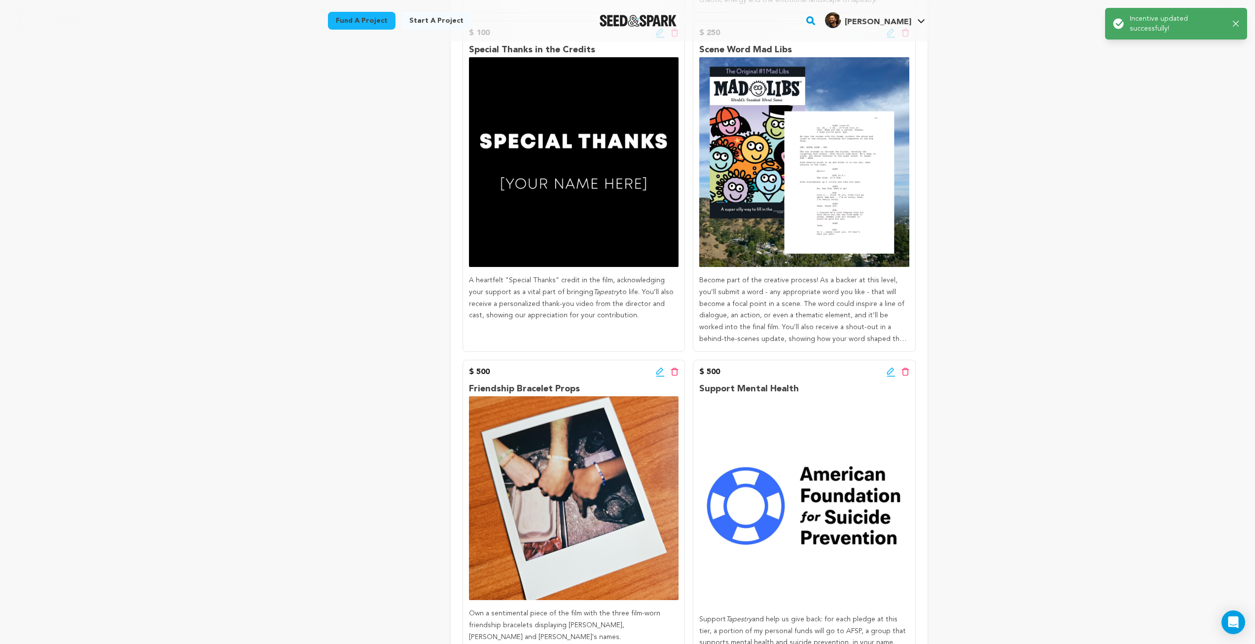
scroll to position [789, 0]
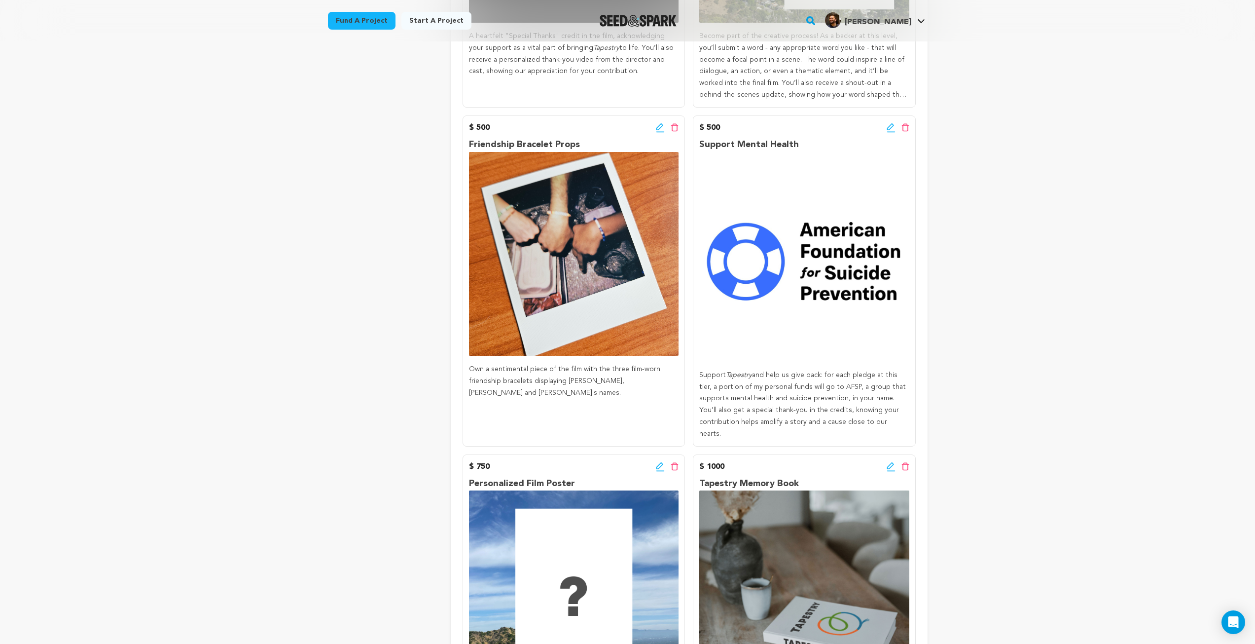
click at [1168, 278] on div "Back to Project Dashboard Edit Project You have campaign feedback to address! O…" at bounding box center [627, 537] width 1255 height 2571
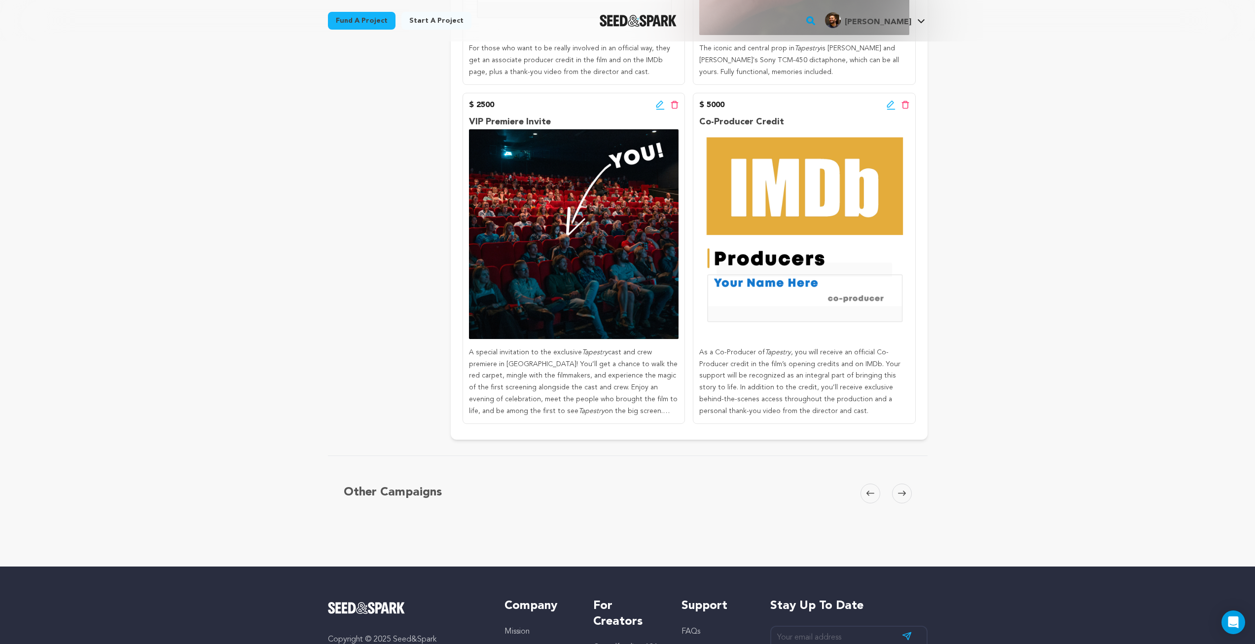
scroll to position [0, 0]
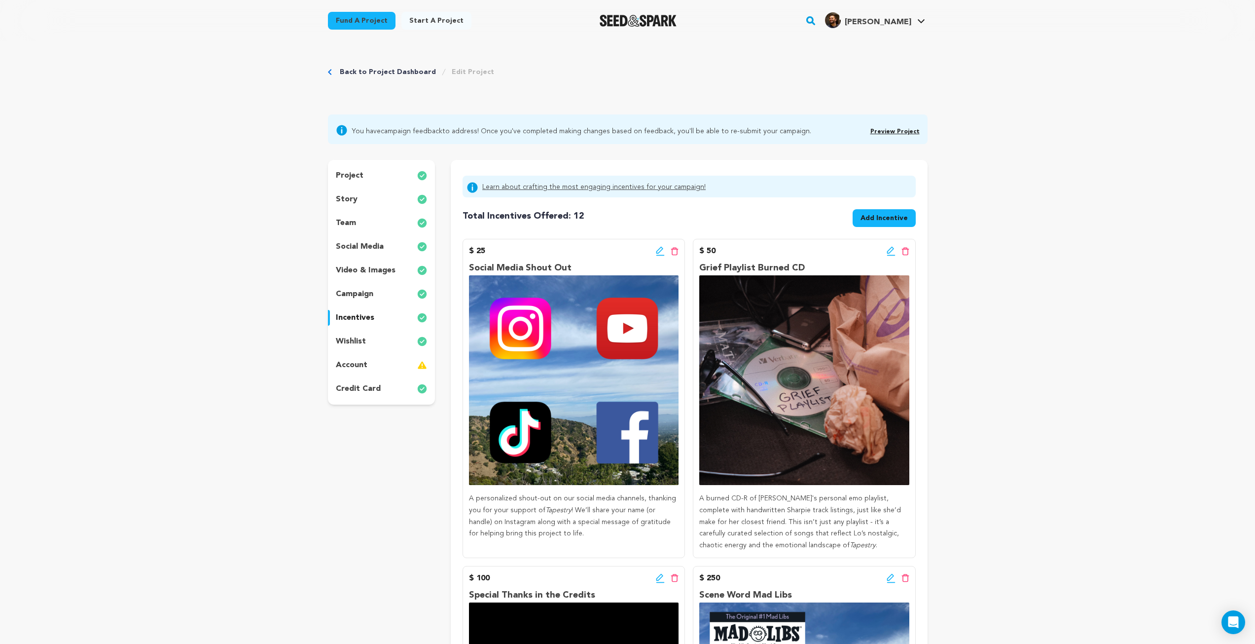
click at [365, 335] on div "wishlist" at bounding box center [382, 341] width 108 height 16
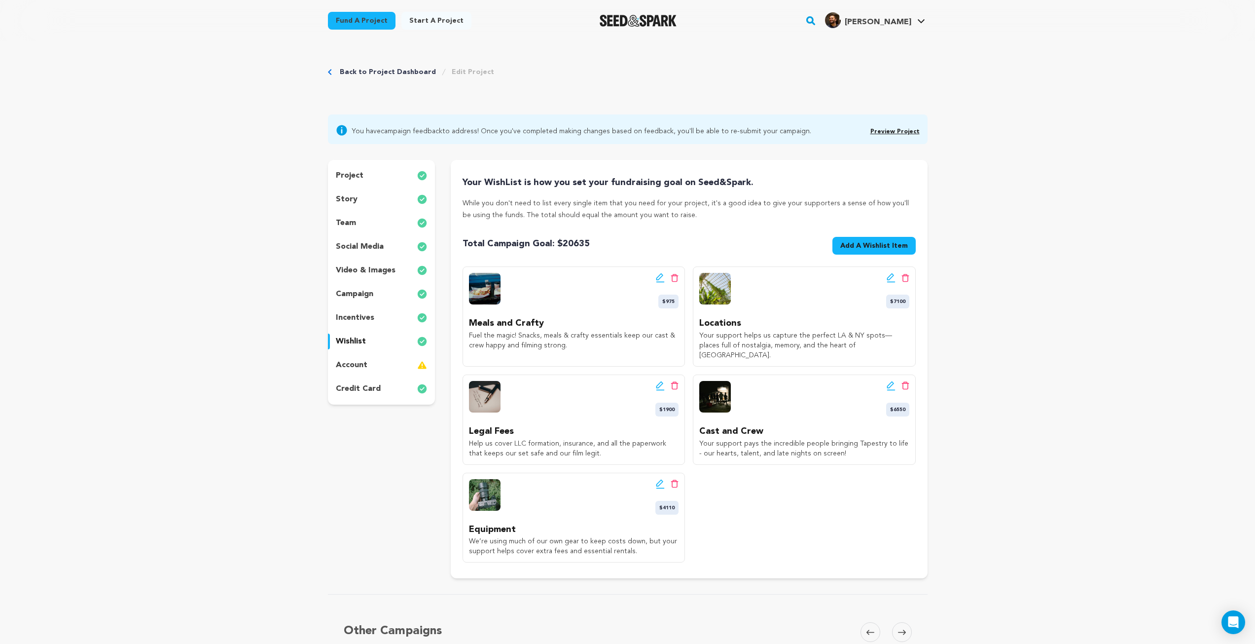
click at [356, 270] on p "video & images" at bounding box center [366, 270] width 60 height 12
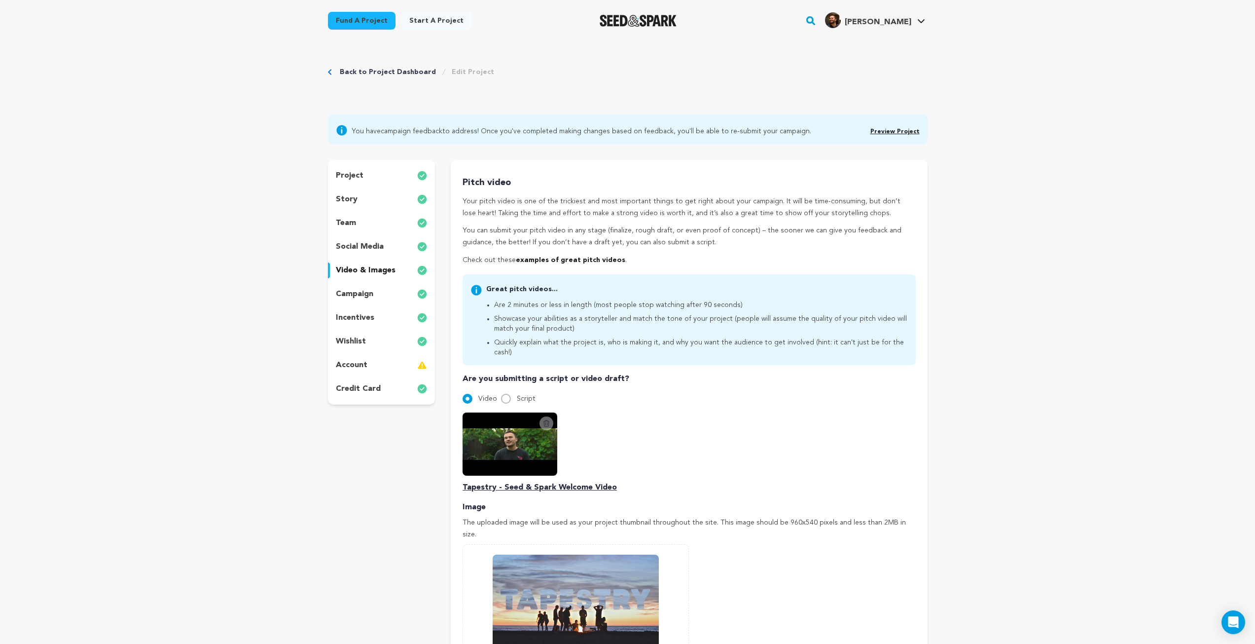
click at [362, 251] on p "social media" at bounding box center [360, 247] width 48 height 12
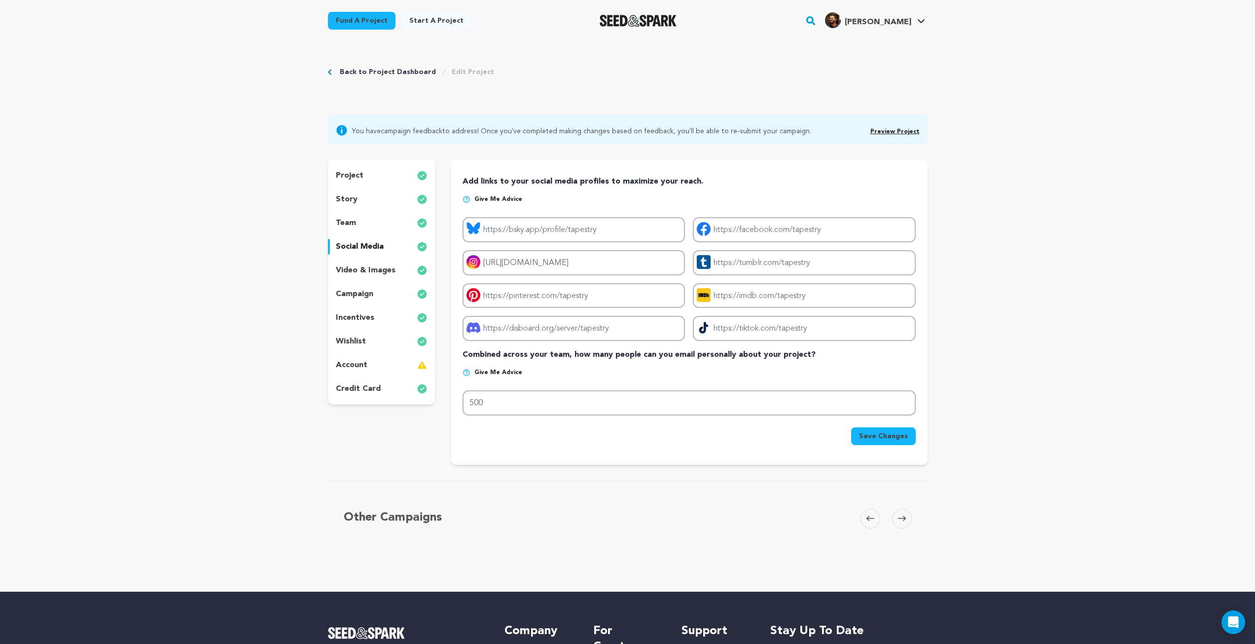
click at [367, 219] on div "team" at bounding box center [382, 223] width 108 height 16
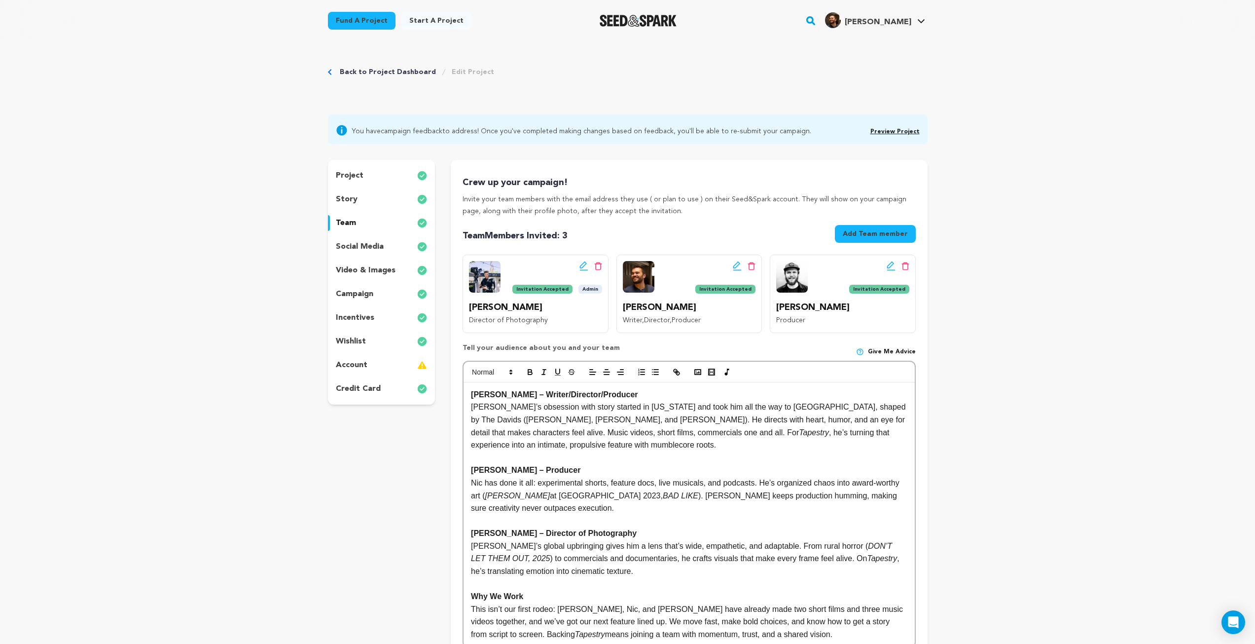
click at [369, 193] on div "story" at bounding box center [382, 199] width 108 height 16
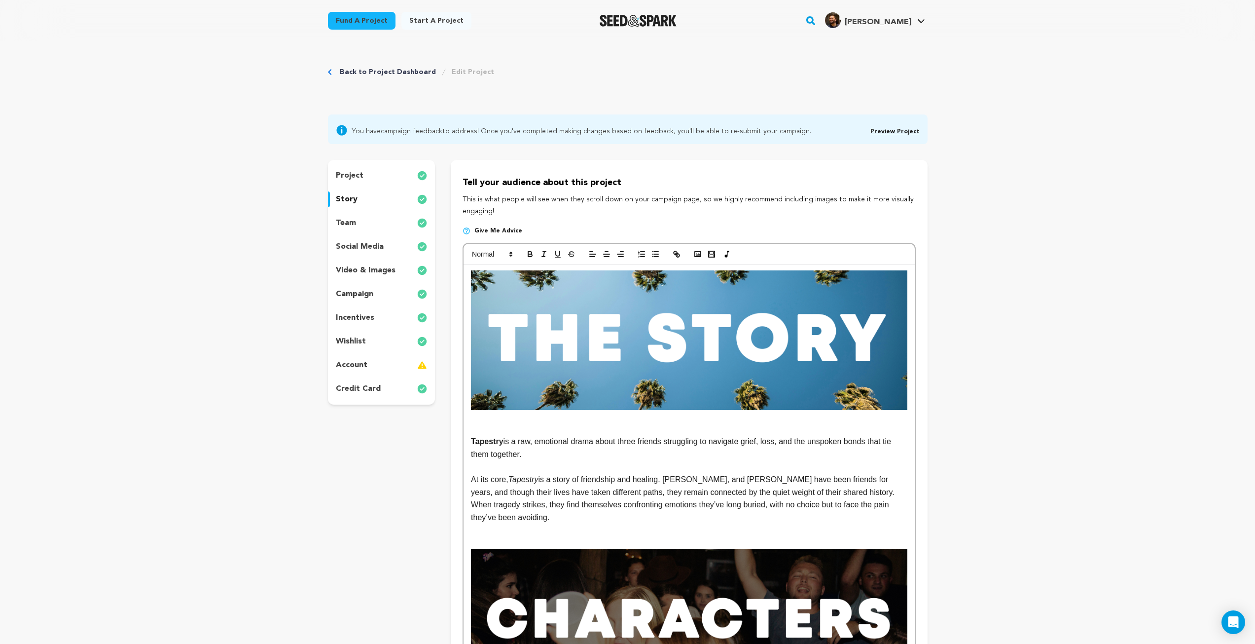
click at [366, 184] on div "project story team social media video & images campaign incentives wishlist acc…" at bounding box center [382, 282] width 108 height 245
click at [367, 176] on div "project" at bounding box center [382, 176] width 108 height 16
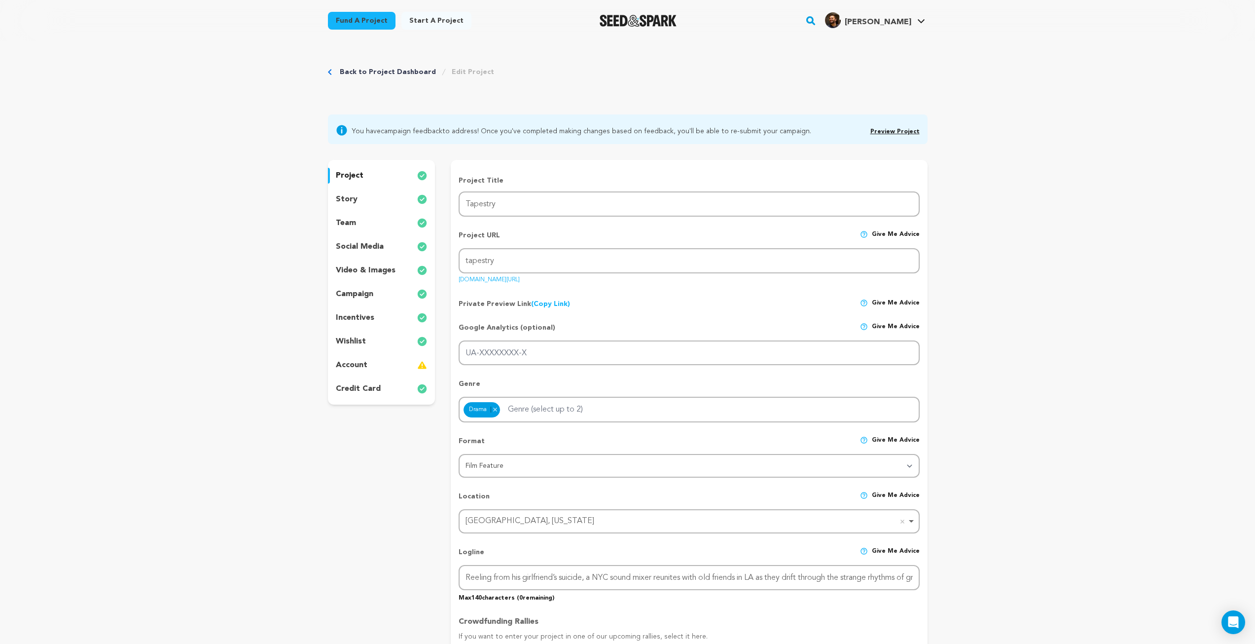
click at [359, 204] on div "story" at bounding box center [382, 199] width 108 height 16
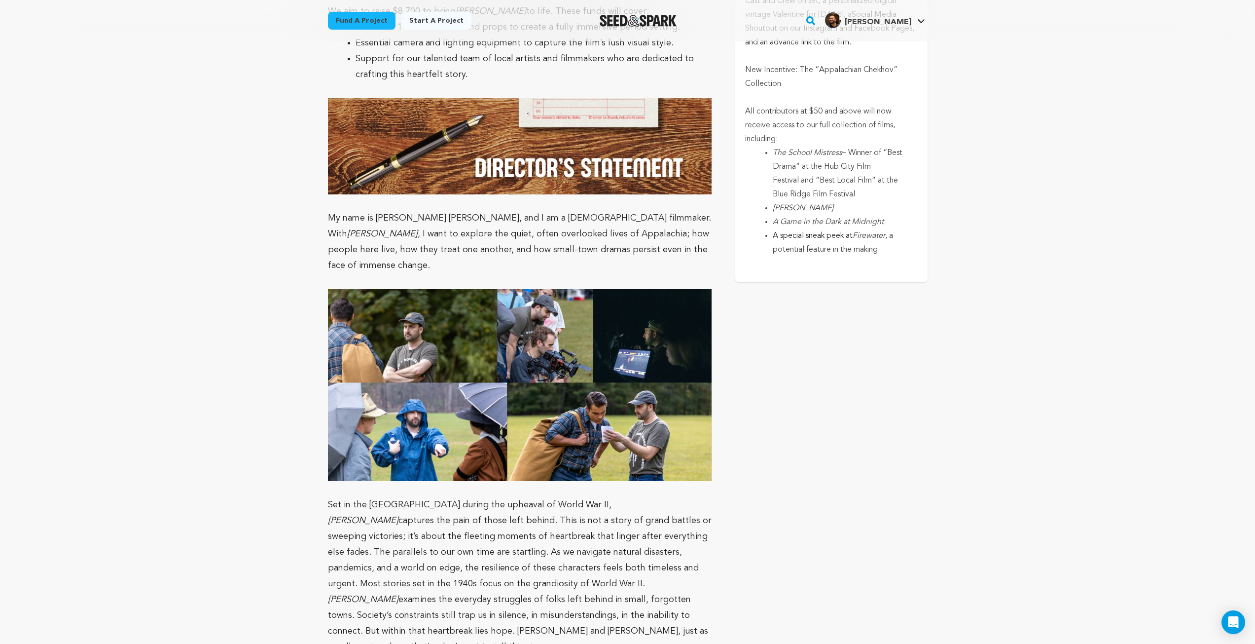
scroll to position [2269, 0]
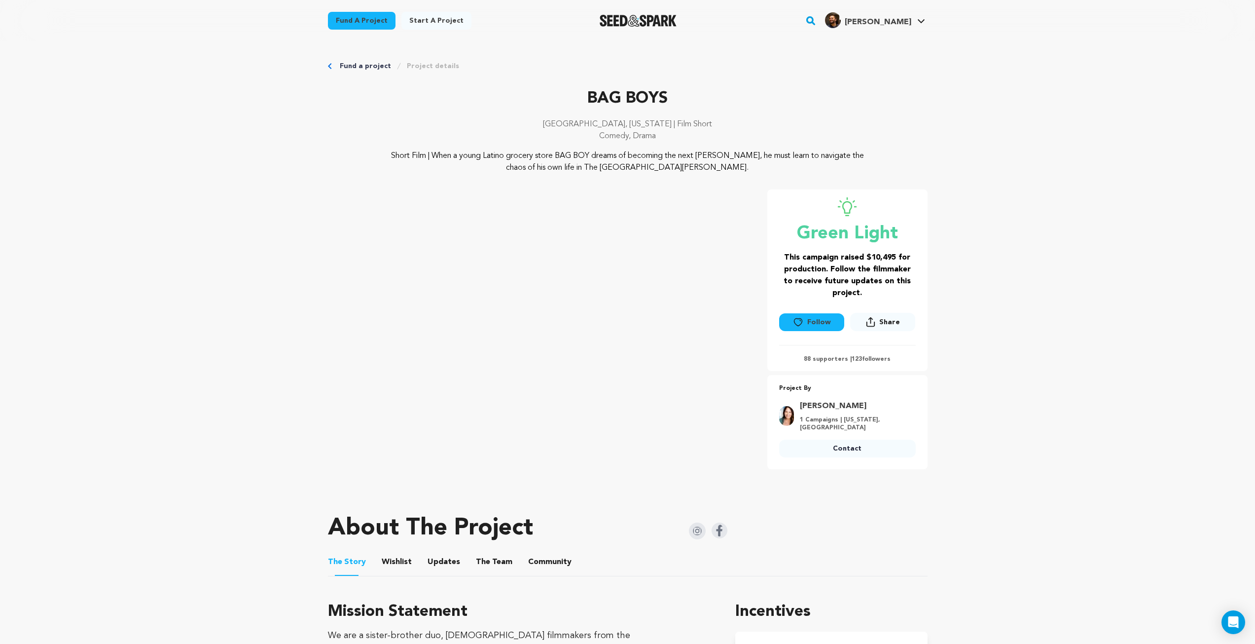
click at [403, 560] on button "Wishlist" at bounding box center [397, 564] width 24 height 24
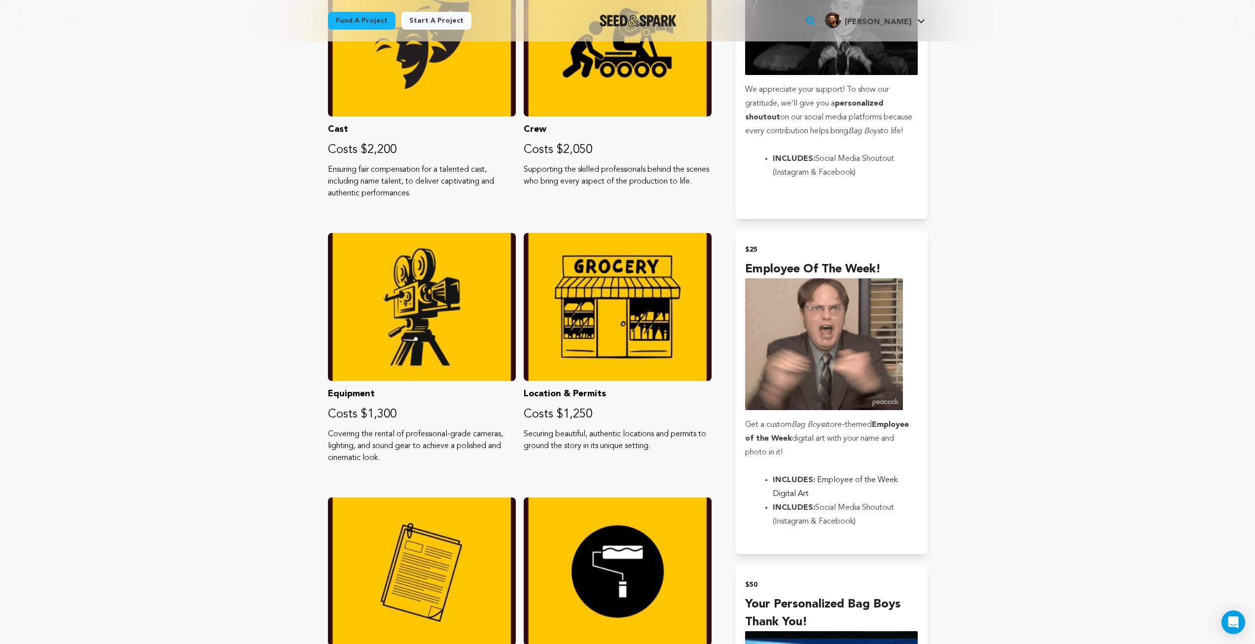
scroll to position [493, 0]
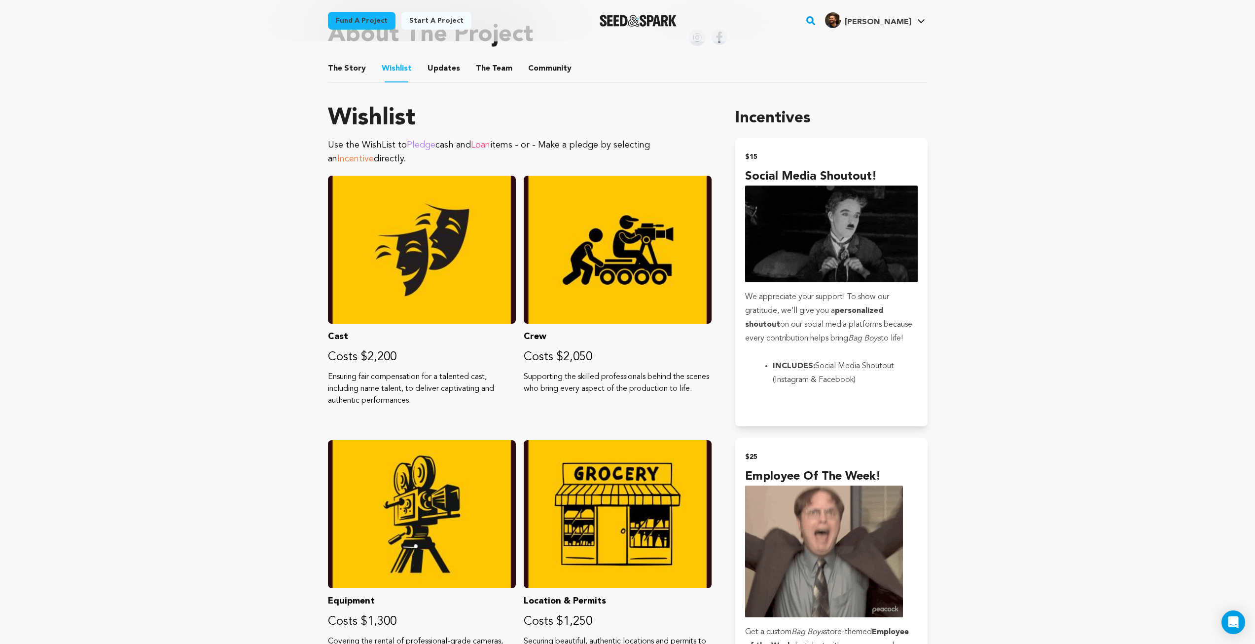
click at [345, 66] on button "The Story" at bounding box center [347, 71] width 24 height 24
